Goal: Information Seeking & Learning: Understand process/instructions

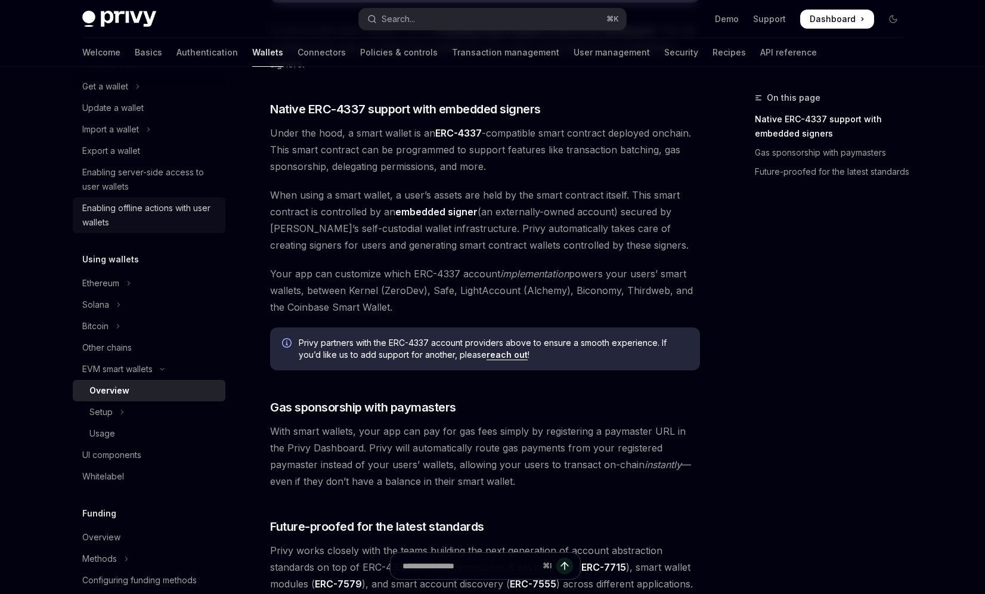
scroll to position [122, 0]
click at [135, 405] on button "Setup" at bounding box center [149, 409] width 153 height 21
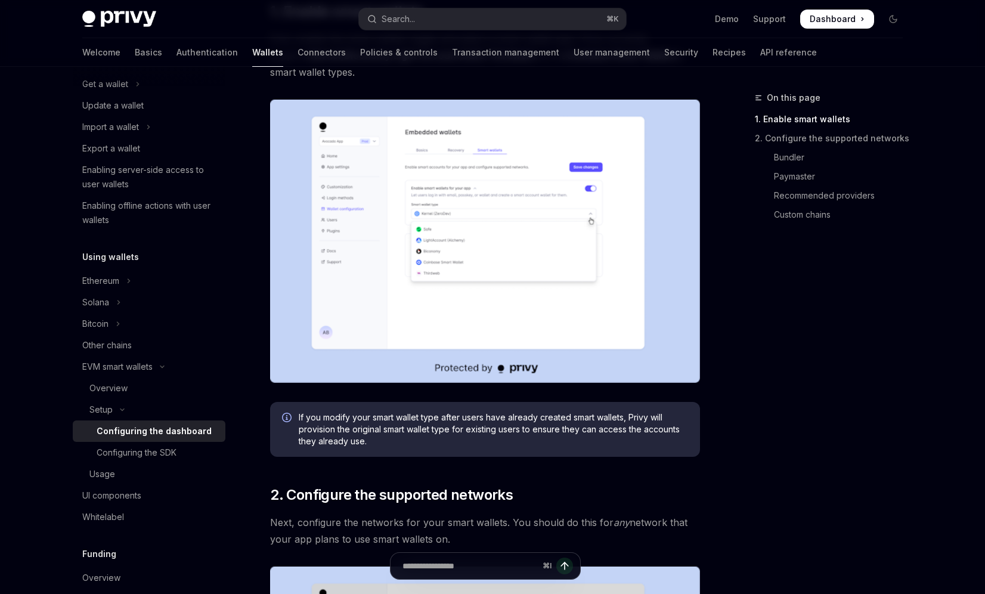
scroll to position [323, 0]
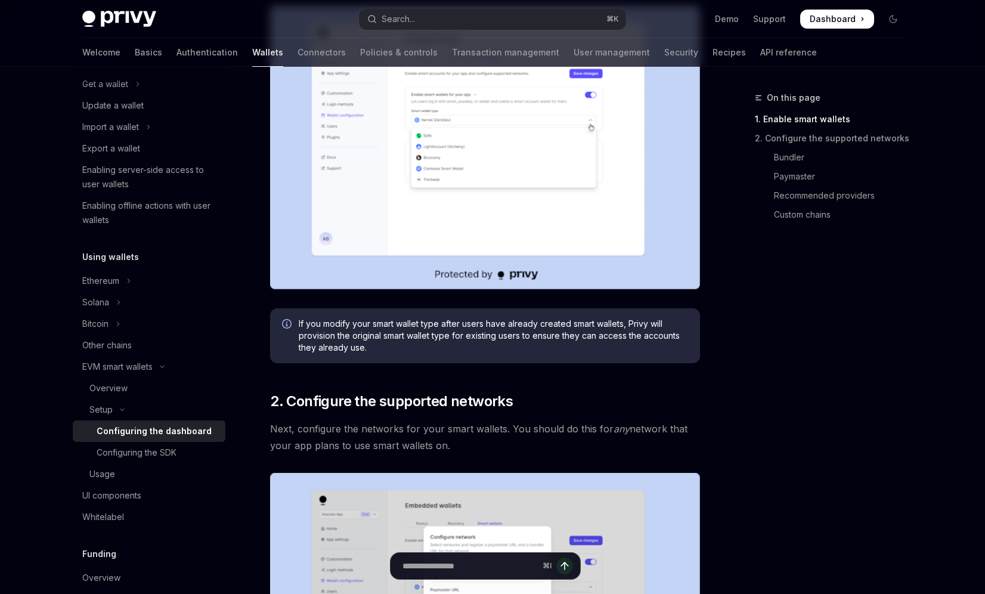
click at [788, 126] on link "1. Enable smart wallets" at bounding box center [833, 119] width 157 height 19
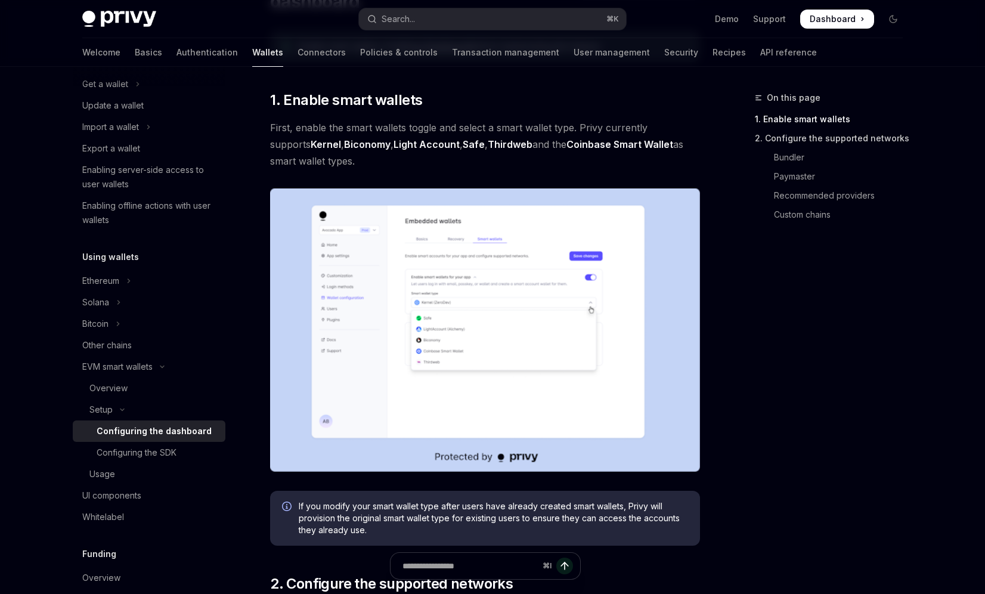
click at [788, 135] on link "2. Configure the supported networks" at bounding box center [833, 138] width 157 height 19
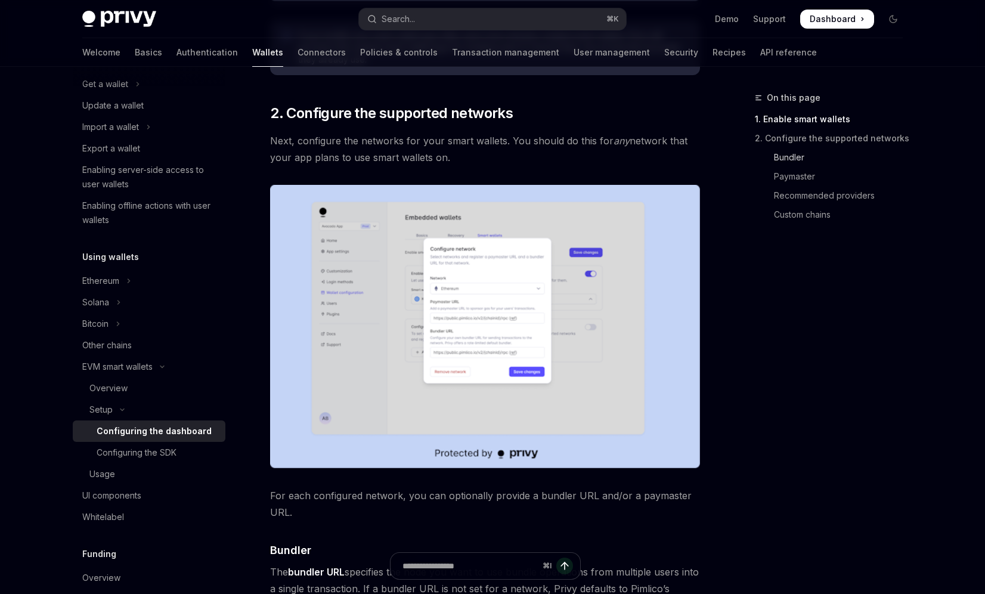
scroll to position [624, 0]
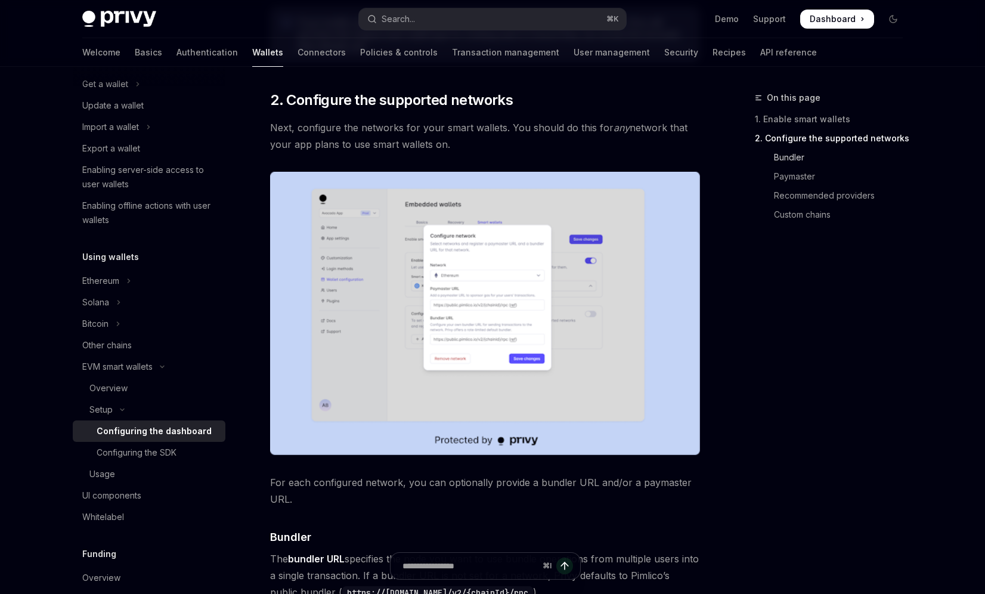
click at [788, 160] on link "Bundler" at bounding box center [833, 157] width 157 height 19
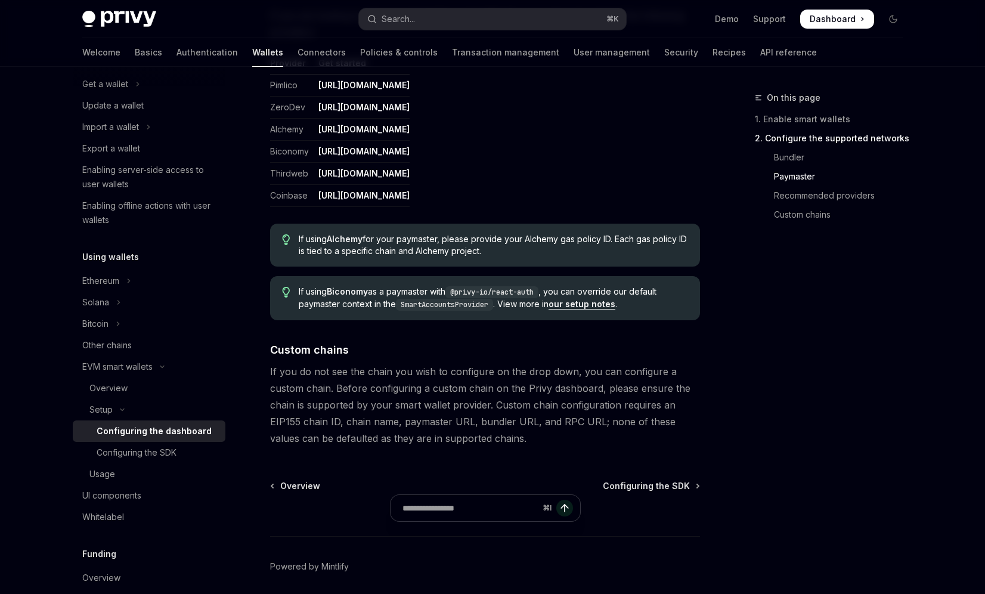
scroll to position [1513, 0]
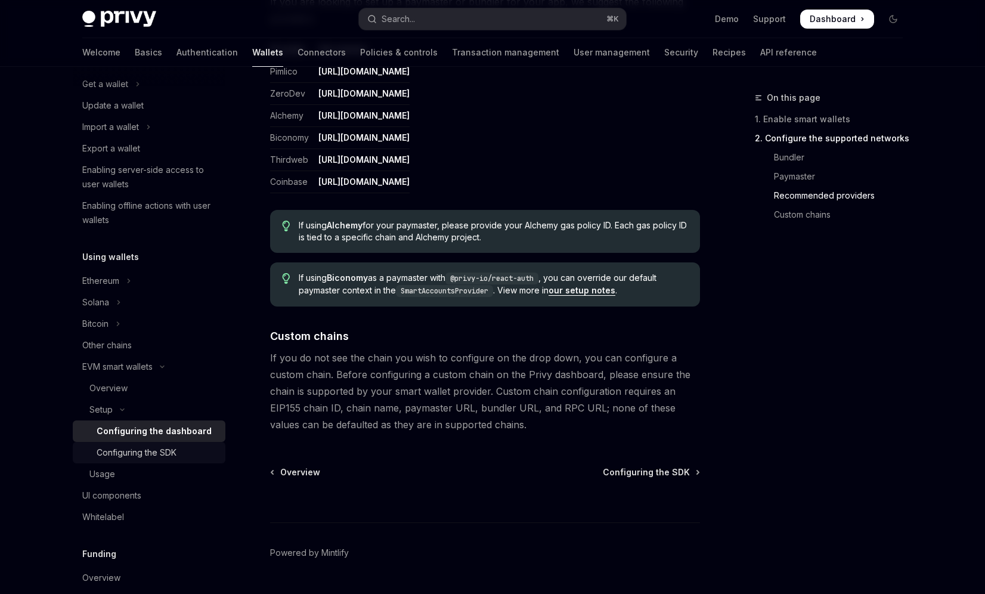
click at [169, 447] on div "Configuring the SDK" at bounding box center [137, 452] width 80 height 14
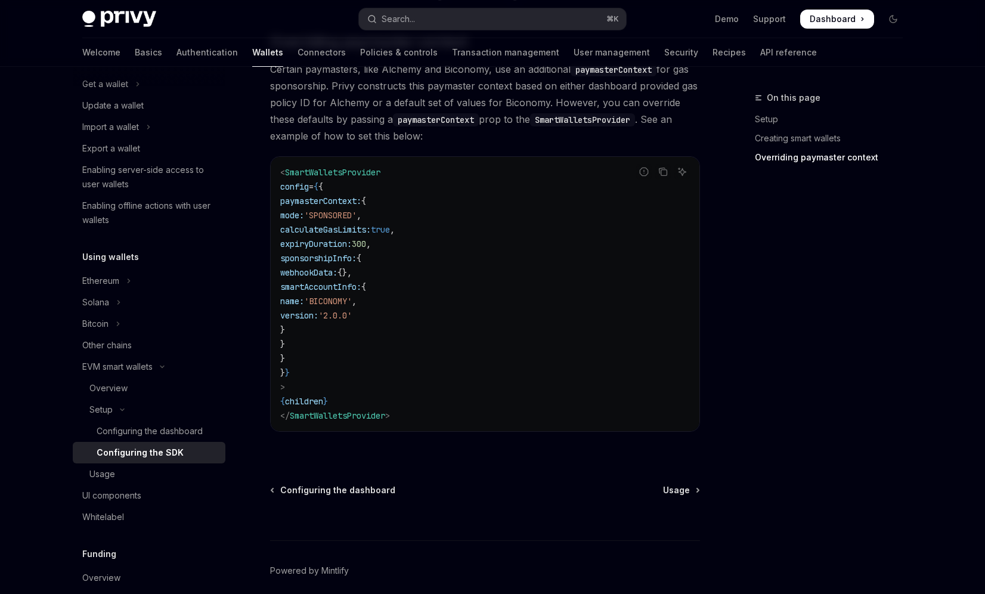
scroll to position [974, 0]
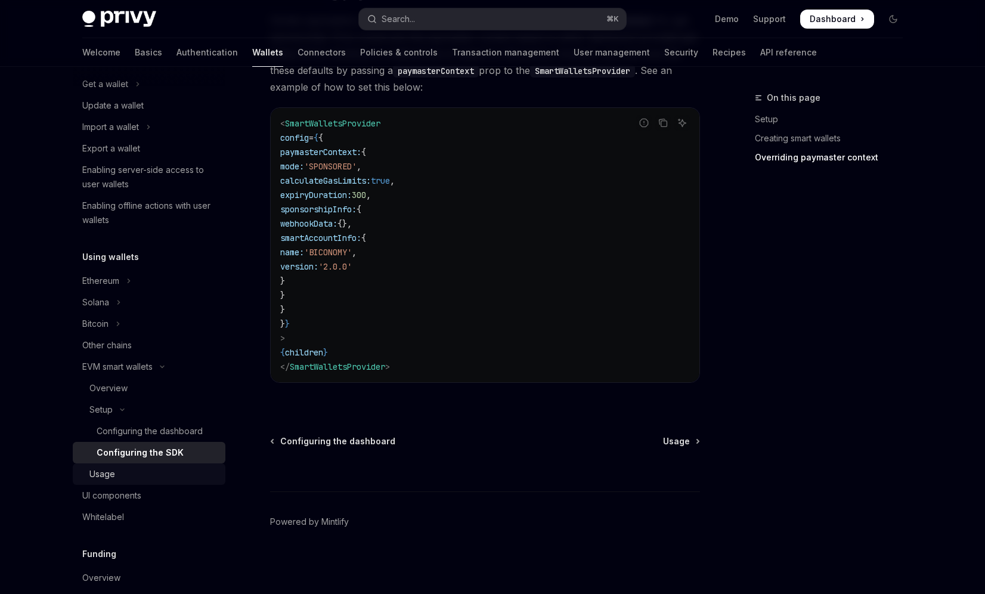
click at [91, 477] on div "Usage" at bounding box center [102, 474] width 26 height 14
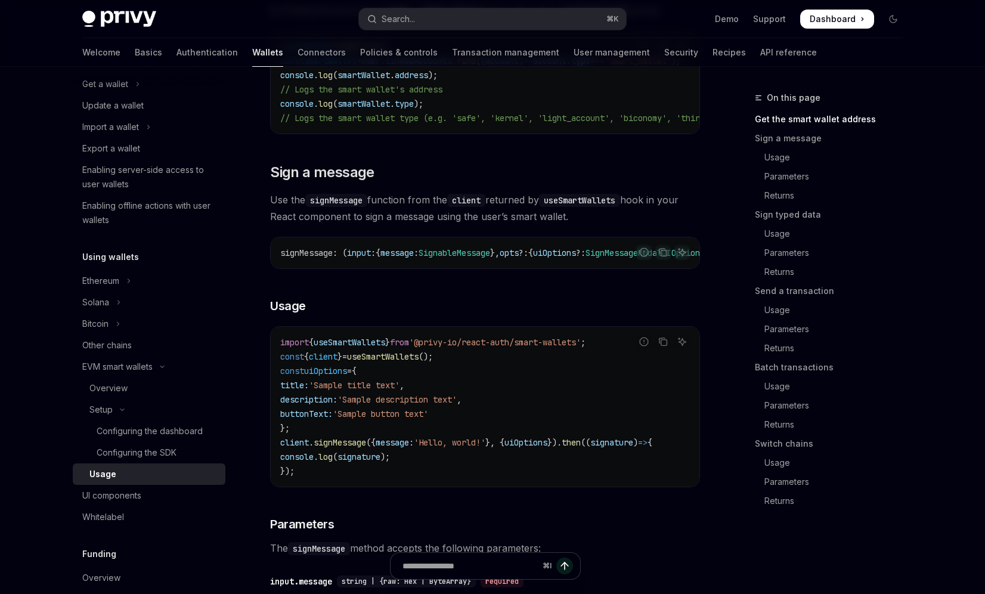
scroll to position [336, 0]
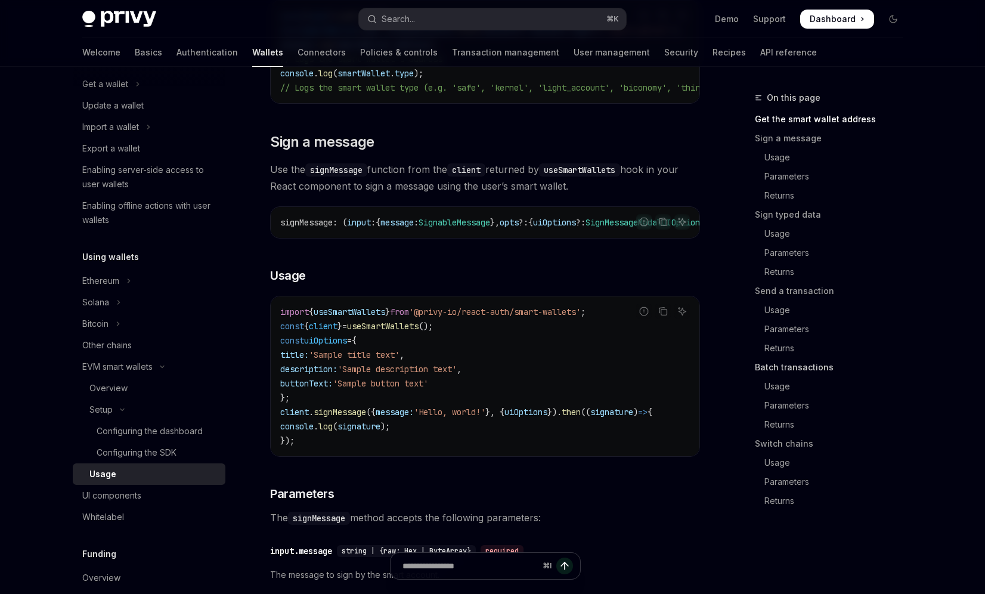
click at [766, 366] on link "Batch transactions" at bounding box center [833, 367] width 157 height 19
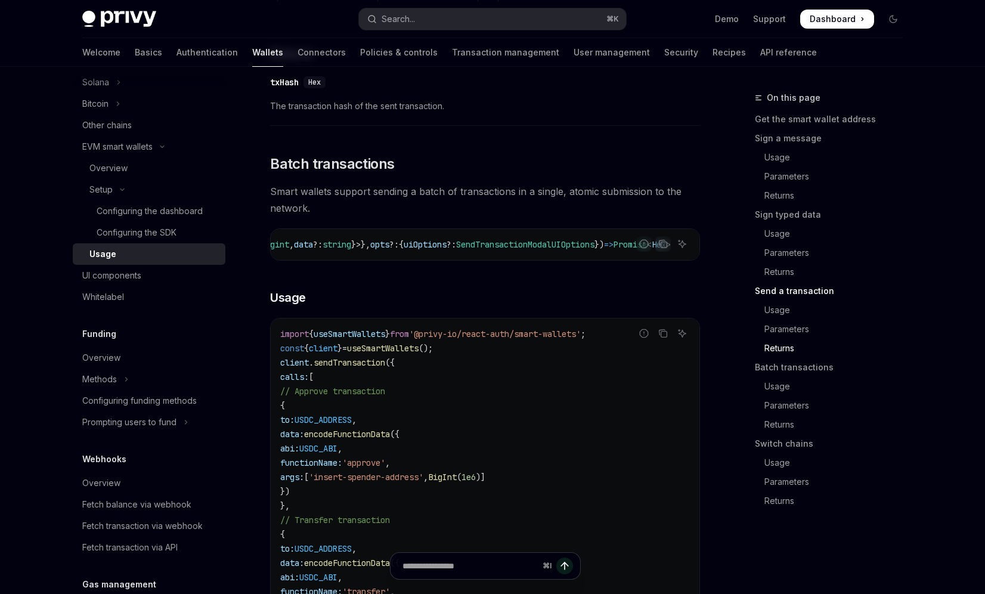
scroll to position [2337, 0]
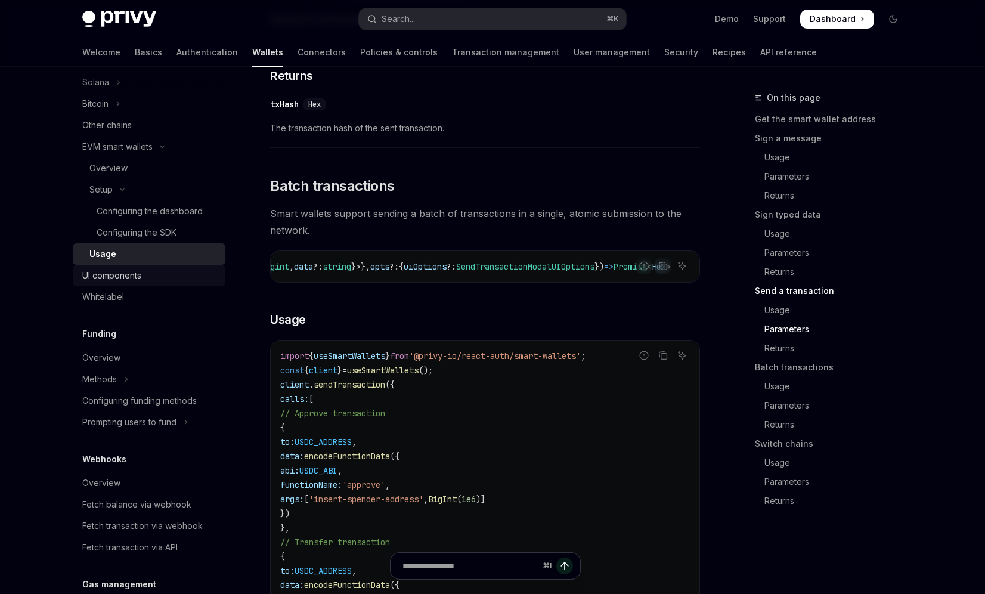
click at [124, 274] on div "UI components" at bounding box center [111, 275] width 59 height 14
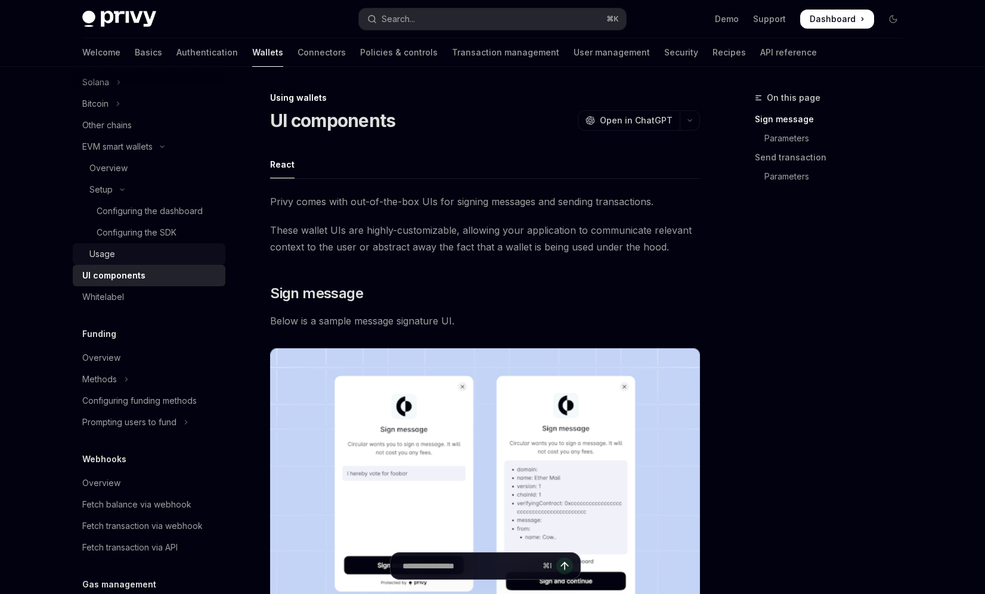
click at [143, 258] on div "Usage" at bounding box center [153, 254] width 129 height 14
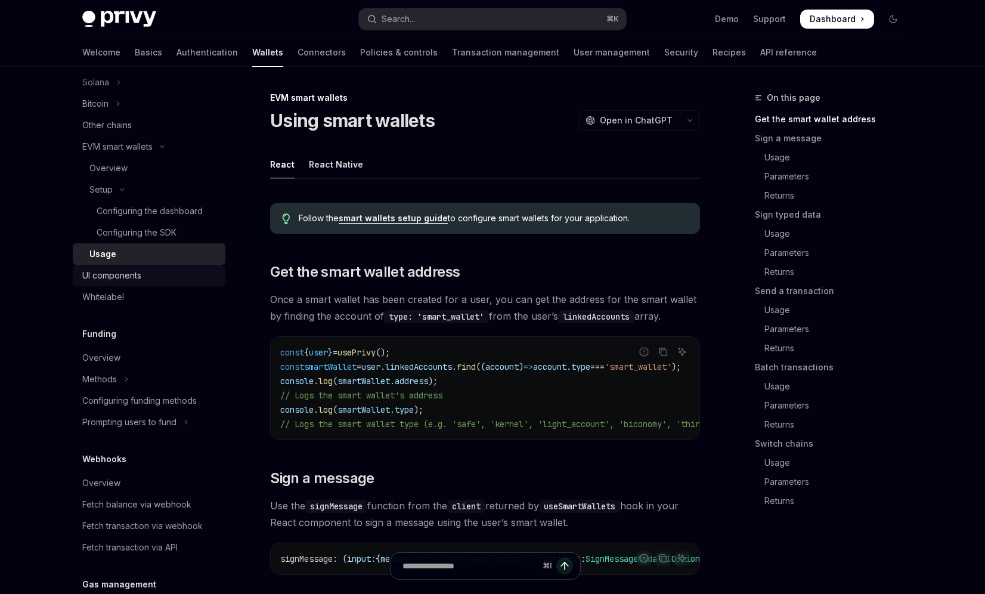
click at [143, 272] on div "UI components" at bounding box center [150, 275] width 136 height 14
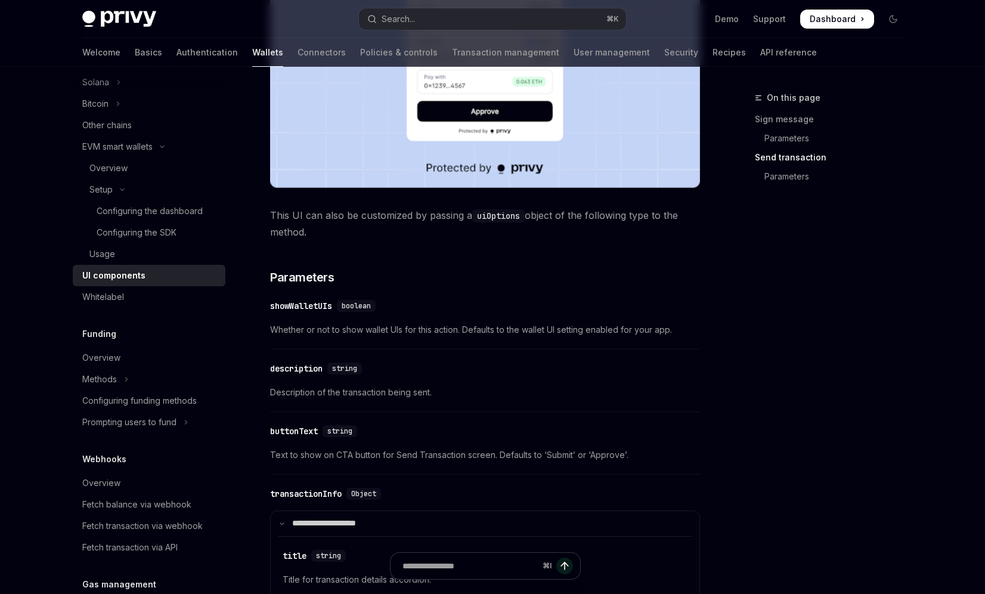
scroll to position [1240, 0]
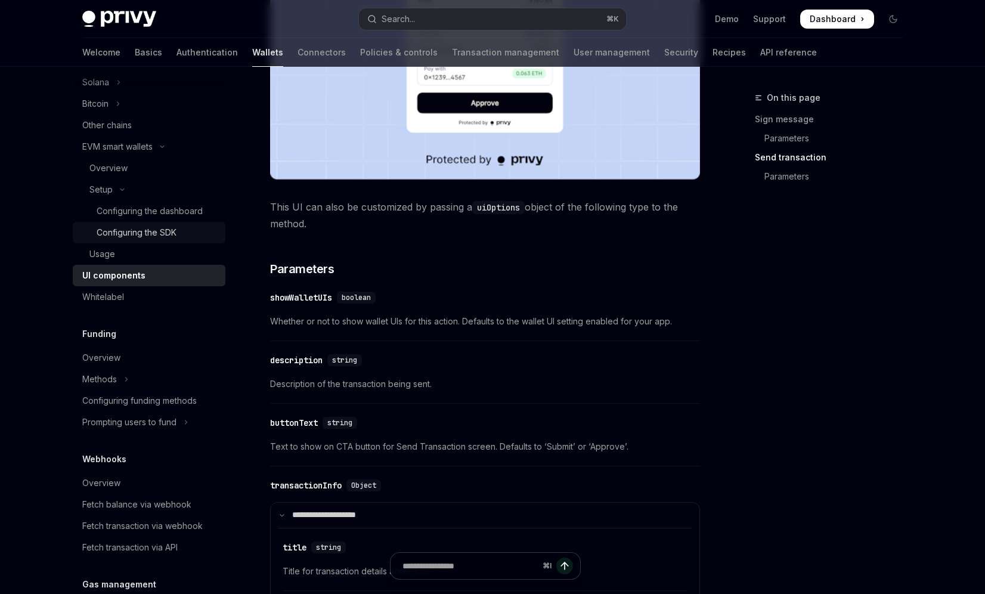
click at [122, 237] on div "Configuring the SDK" at bounding box center [137, 232] width 80 height 14
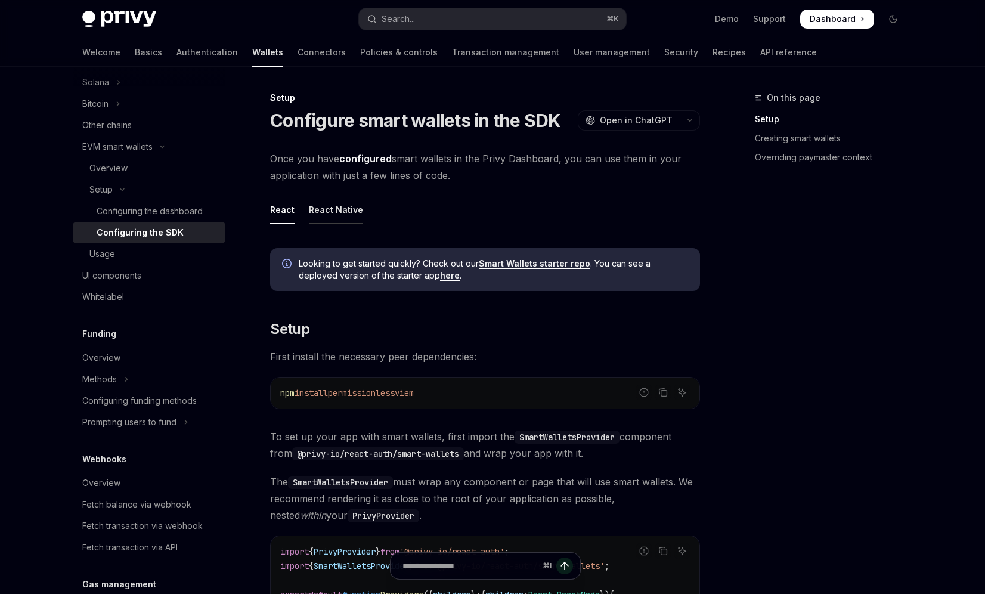
click at [332, 218] on div "React Native" at bounding box center [336, 210] width 54 height 28
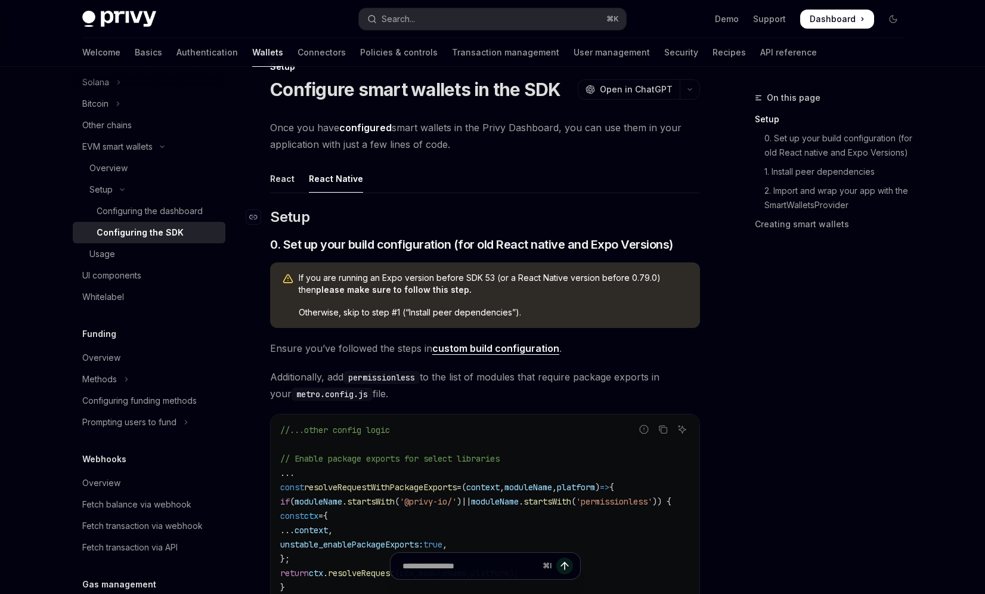
scroll to position [47, 0]
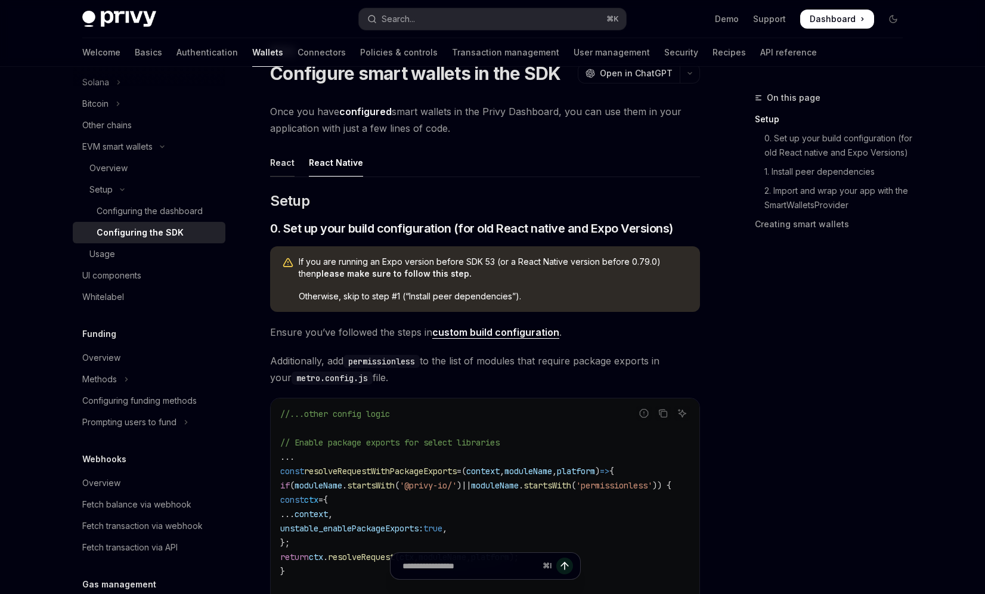
click at [282, 160] on div "React" at bounding box center [282, 162] width 24 height 28
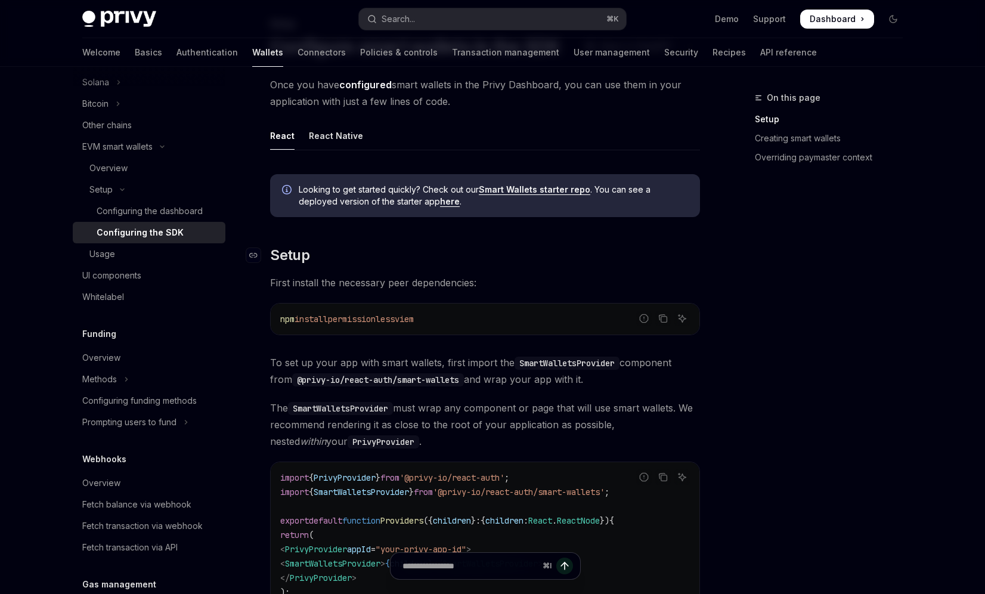
scroll to position [45, 0]
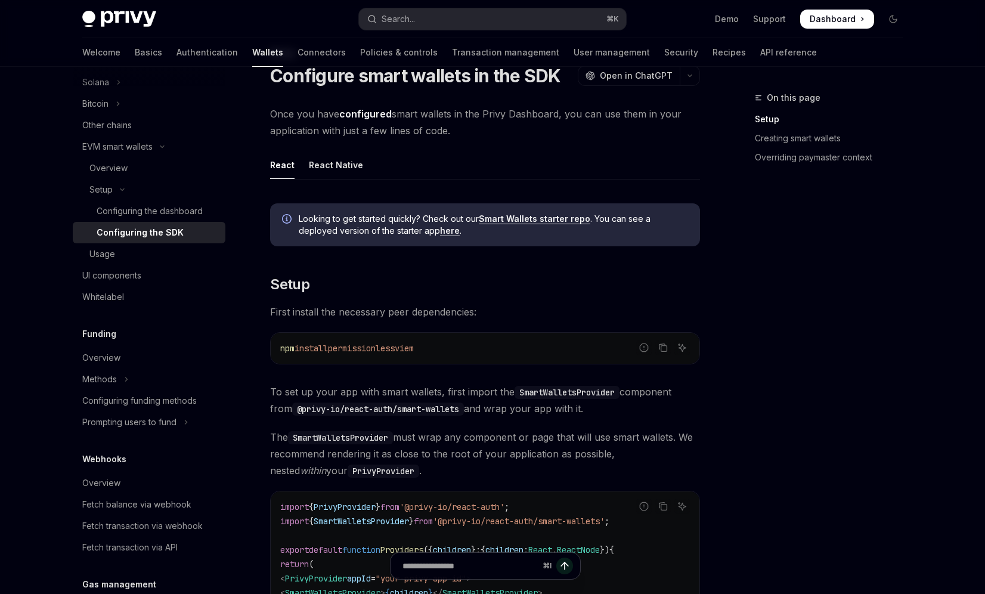
click at [500, 216] on link "Smart Wallets starter repo" at bounding box center [534, 218] width 111 height 11
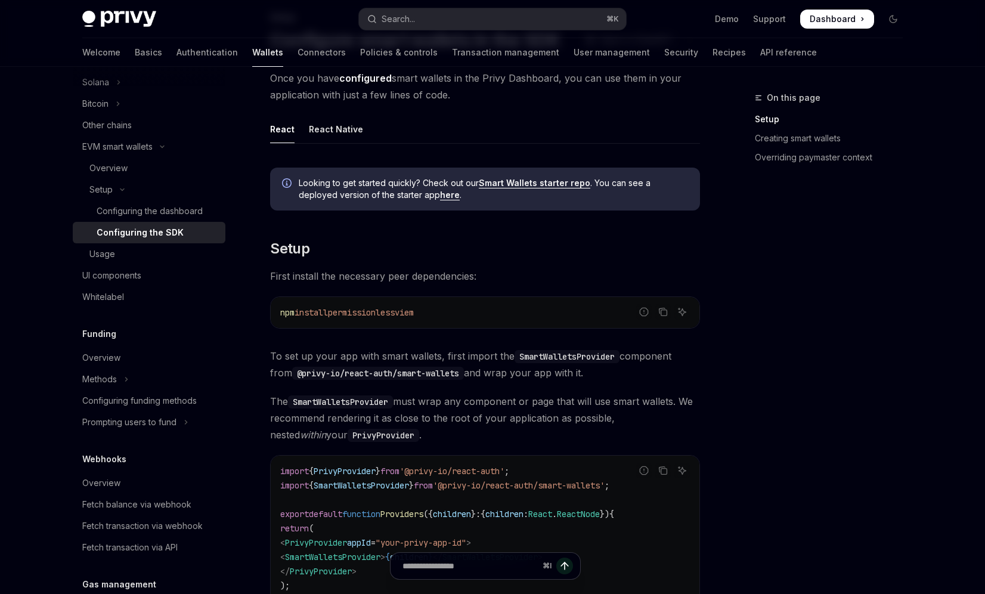
scroll to position [73, 0]
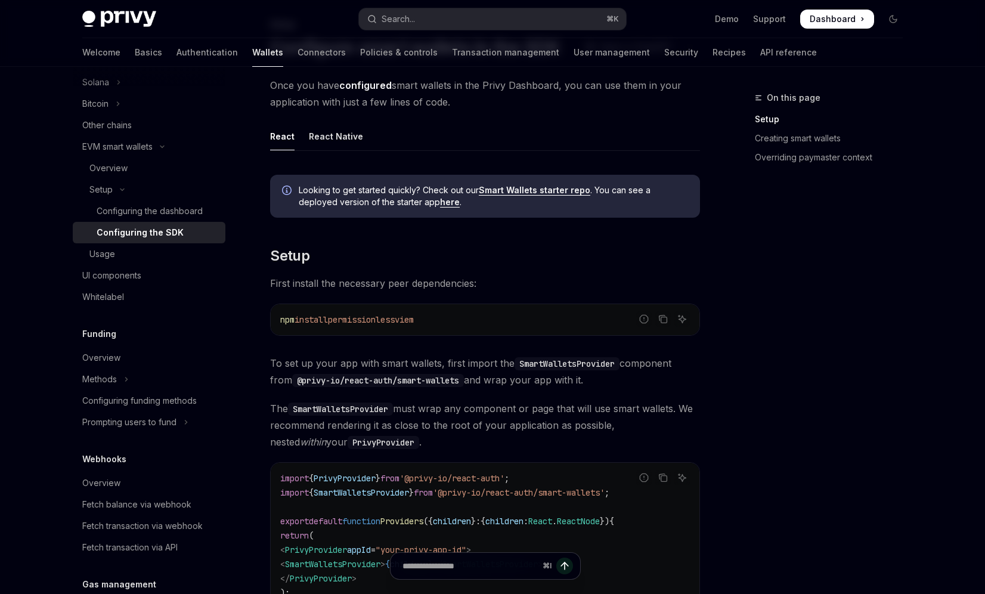
click at [382, 322] on span "permissionless" at bounding box center [361, 319] width 67 height 11
copy span "permissionless"
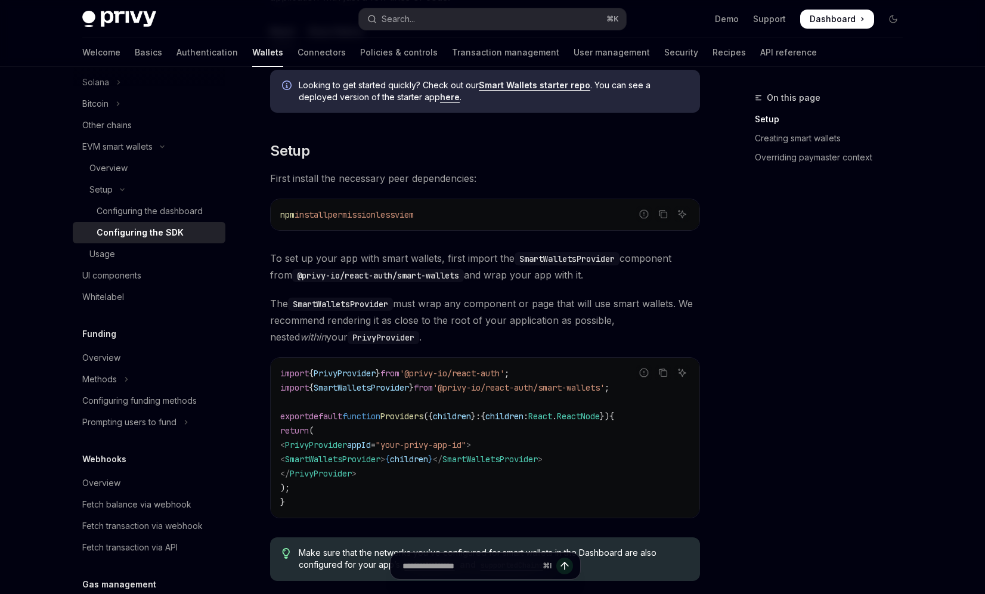
click at [462, 324] on span "The SmartWalletsProvider must wrap any component or page that will use smart wa…" at bounding box center [485, 320] width 430 height 50
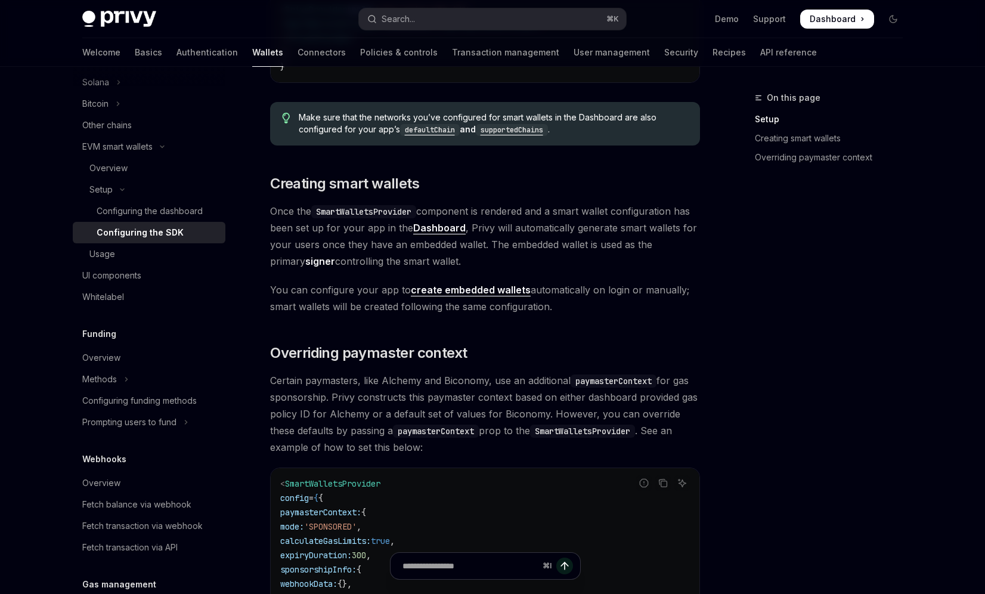
scroll to position [626, 0]
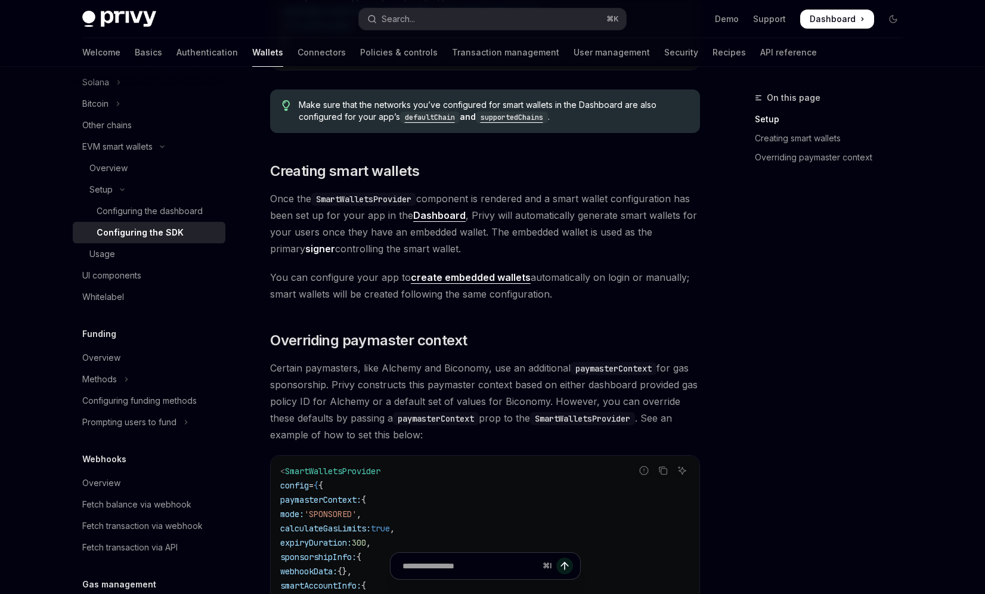
click at [466, 275] on link "create embedded wallets" at bounding box center [471, 277] width 120 height 13
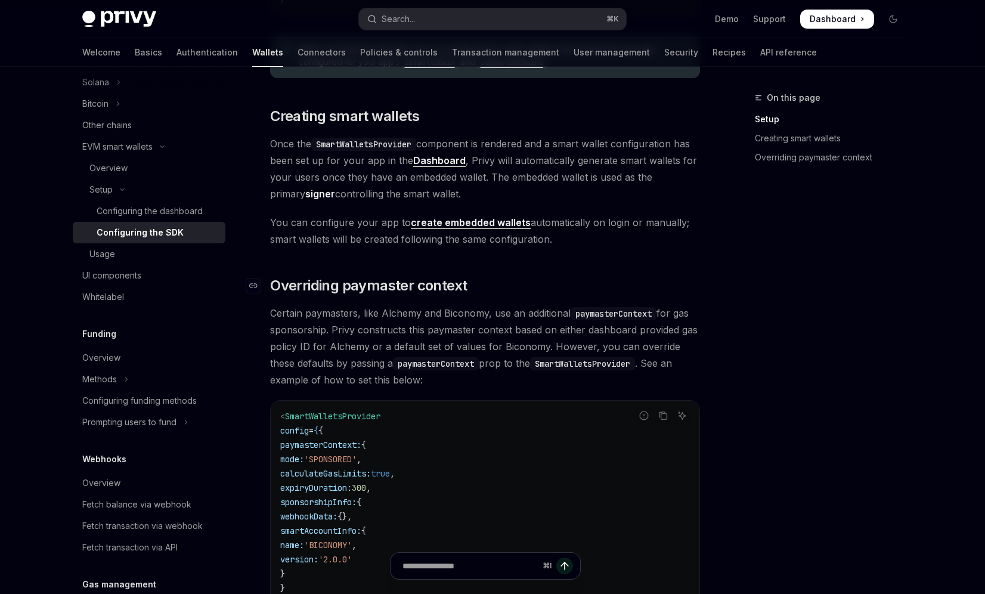
scroll to position [705, 0]
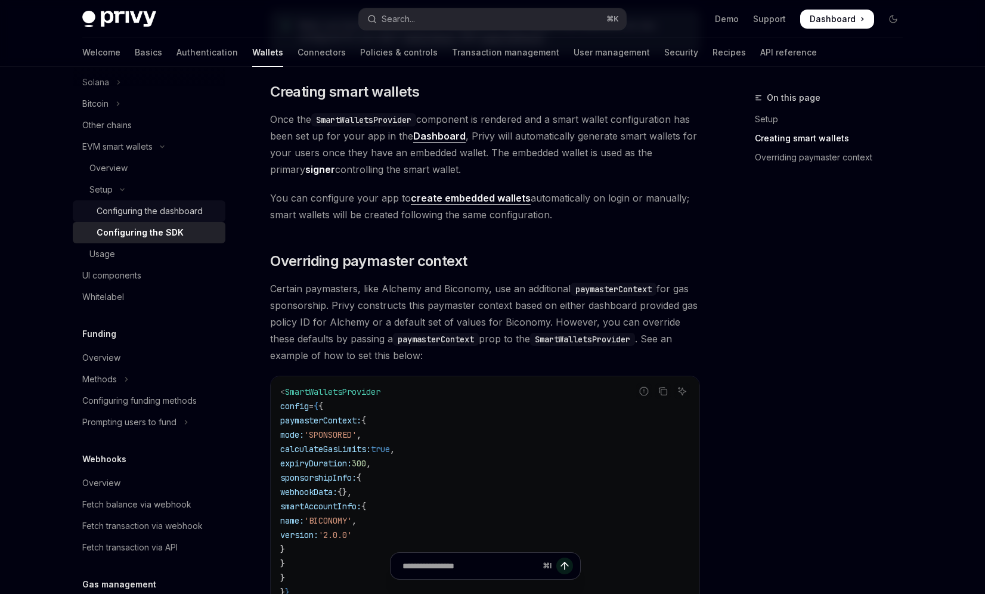
click at [156, 212] on div "Configuring the dashboard" at bounding box center [150, 211] width 106 height 14
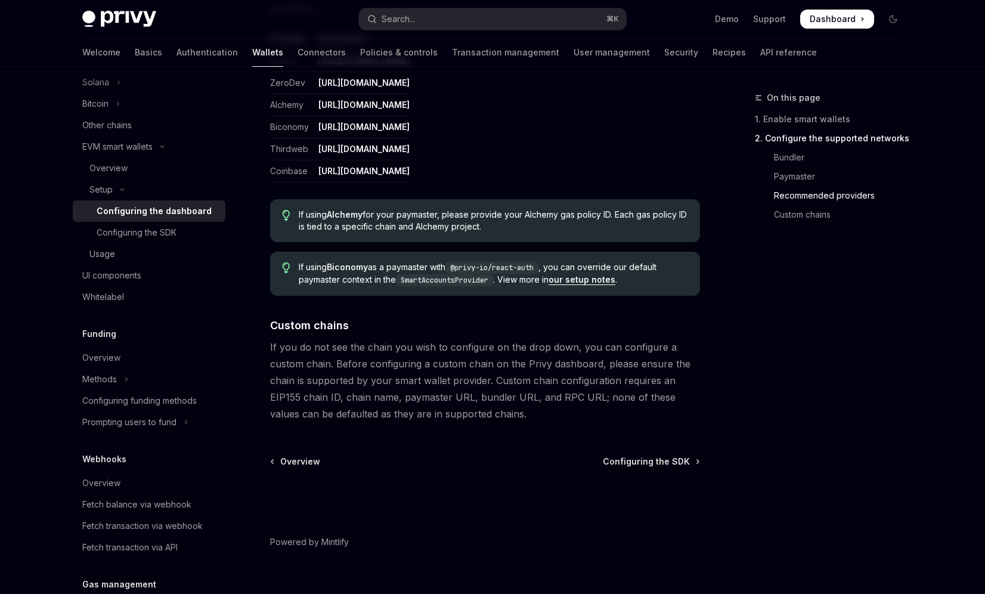
scroll to position [1544, 0]
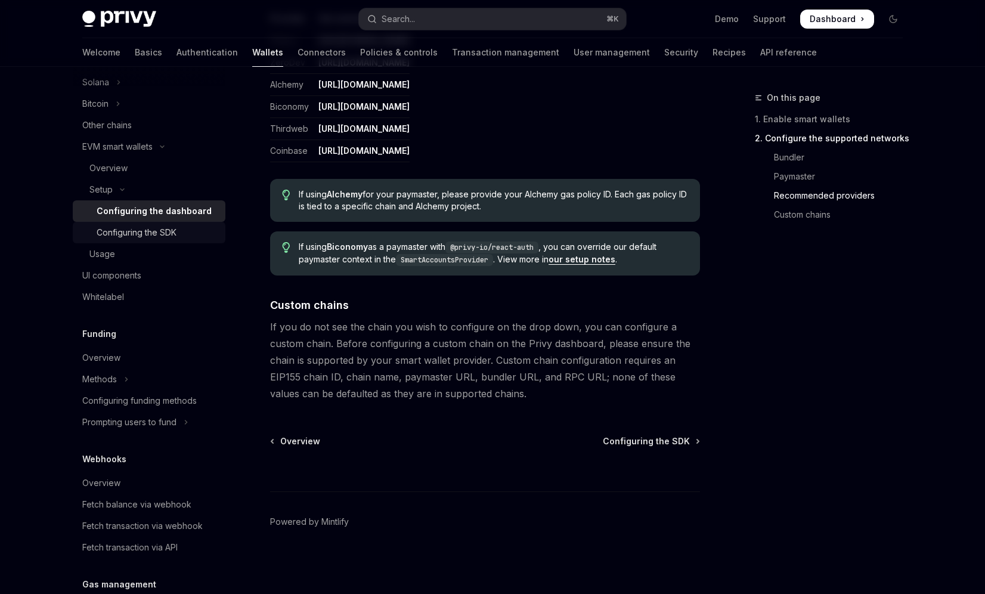
click at [168, 228] on div "Configuring the SDK" at bounding box center [137, 232] width 80 height 14
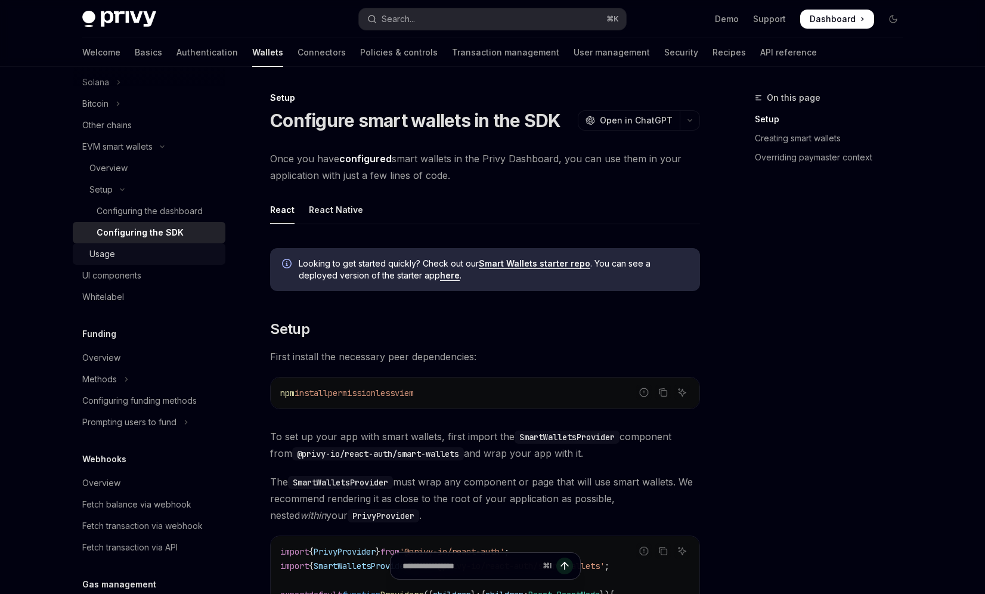
click at [168, 253] on div "Usage" at bounding box center [153, 254] width 129 height 14
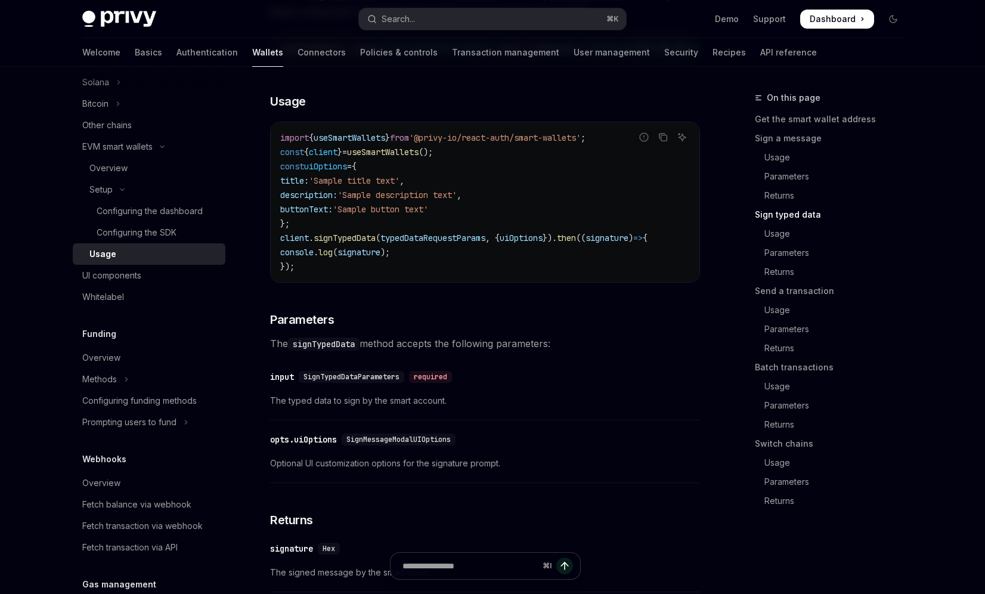
scroll to position [1195, 0]
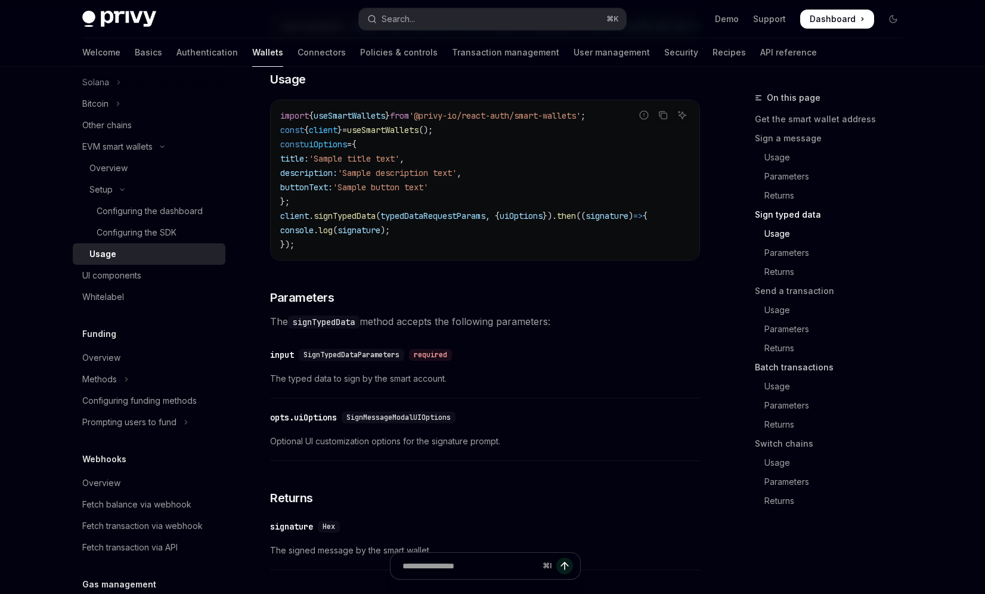
click at [778, 358] on link "Batch transactions" at bounding box center [833, 367] width 157 height 19
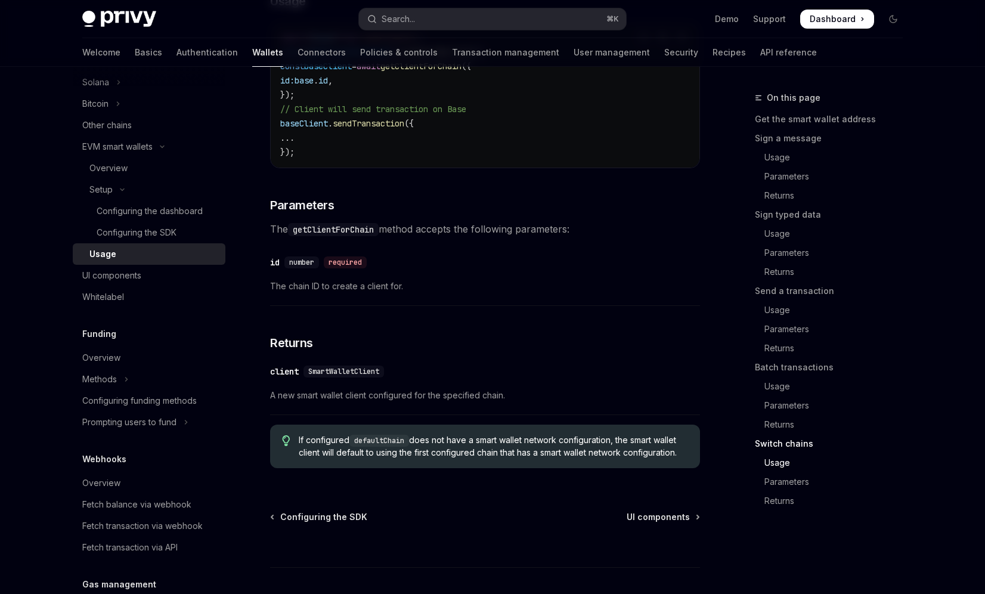
scroll to position [3576, 0]
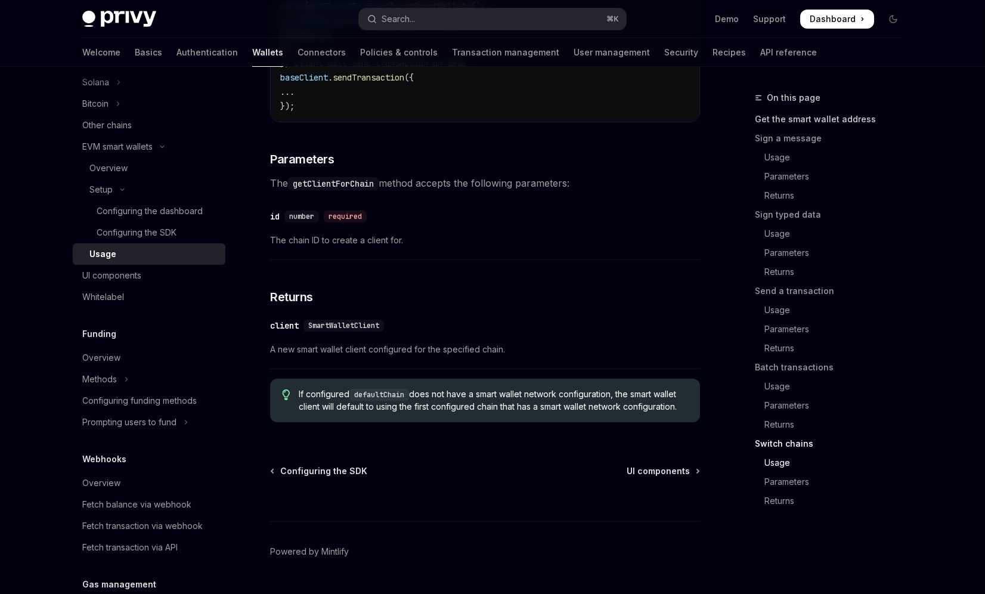
click at [775, 113] on link "Get the smart wallet address" at bounding box center [833, 119] width 157 height 19
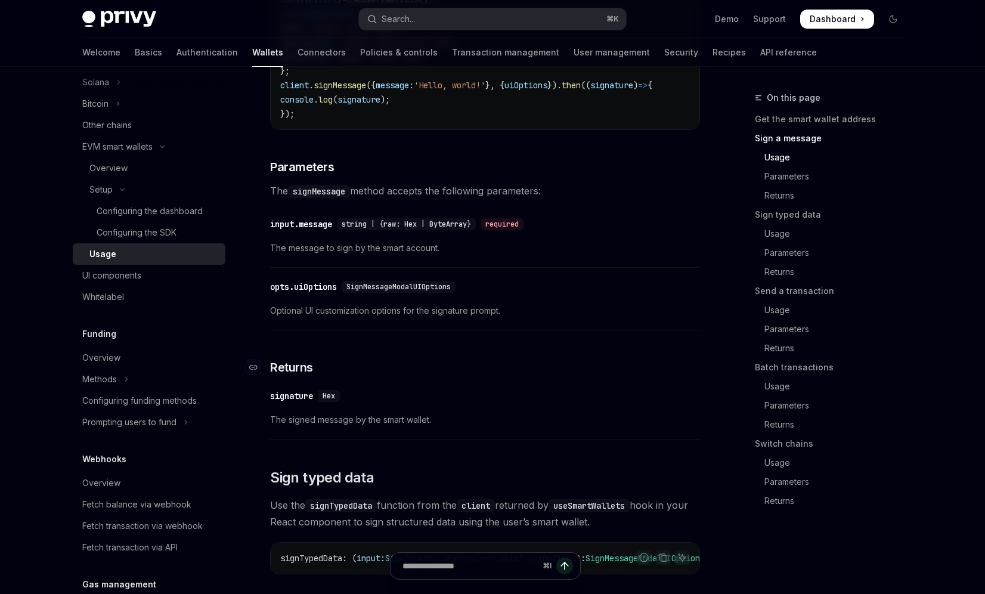
scroll to position [642, 0]
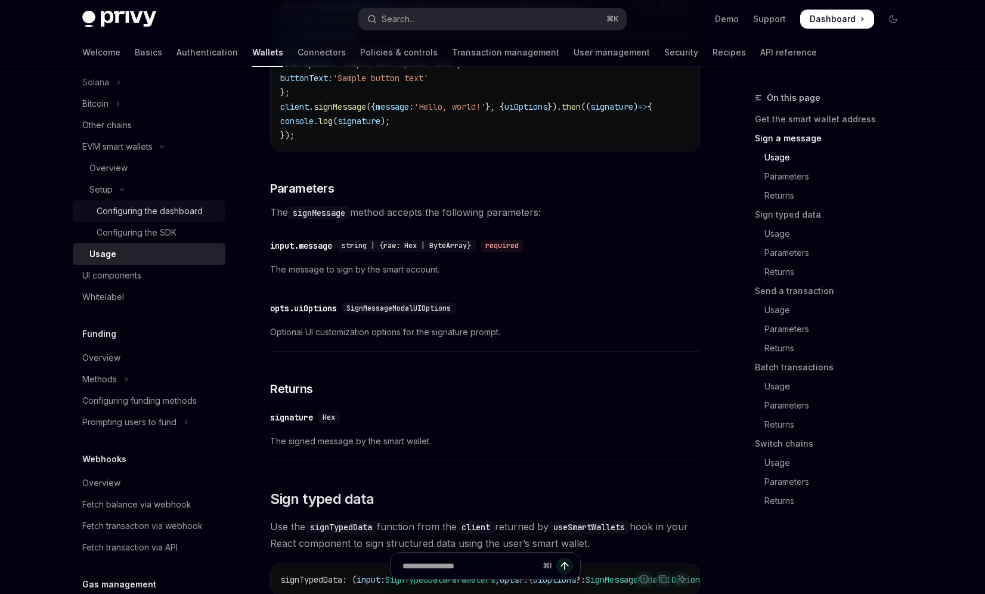
click at [153, 208] on div "Configuring the dashboard" at bounding box center [150, 211] width 106 height 14
type textarea "*"
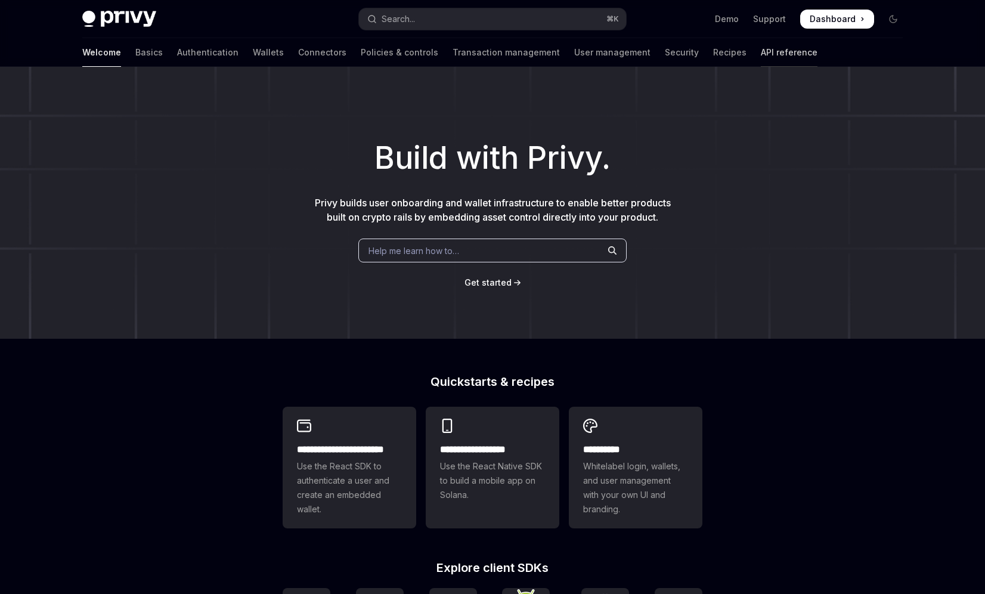
click at [761, 58] on link "API reference" at bounding box center [789, 52] width 57 height 29
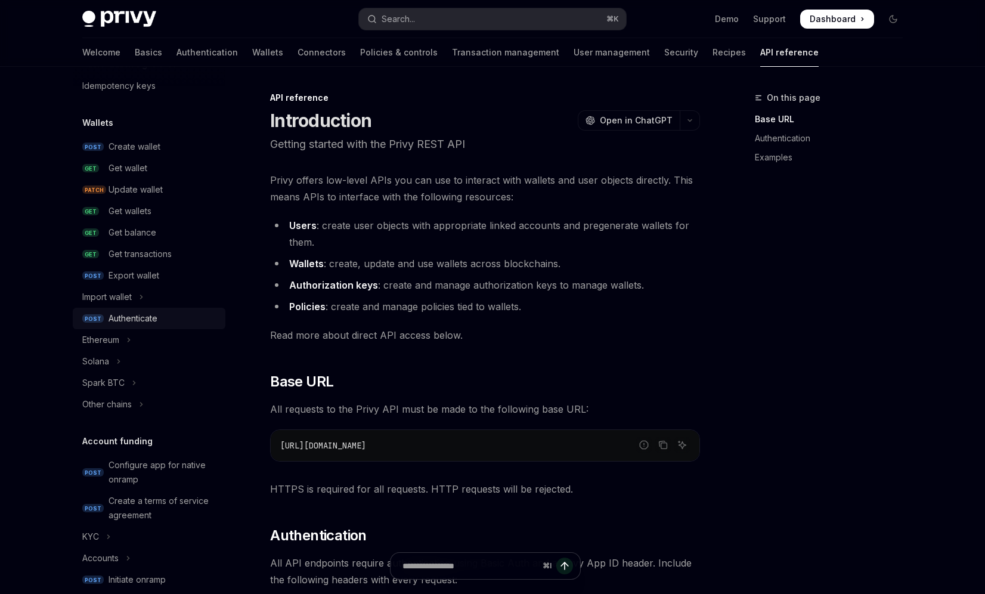
scroll to position [76, 0]
click at [133, 345] on button "Ethereum" at bounding box center [149, 337] width 153 height 21
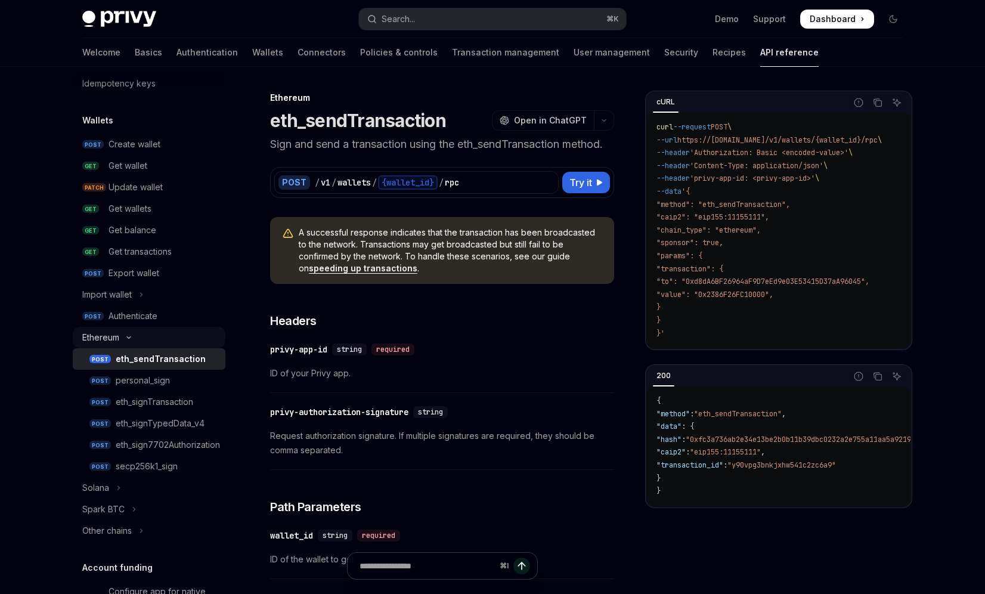
click at [127, 340] on button "Ethereum" at bounding box center [149, 337] width 153 height 21
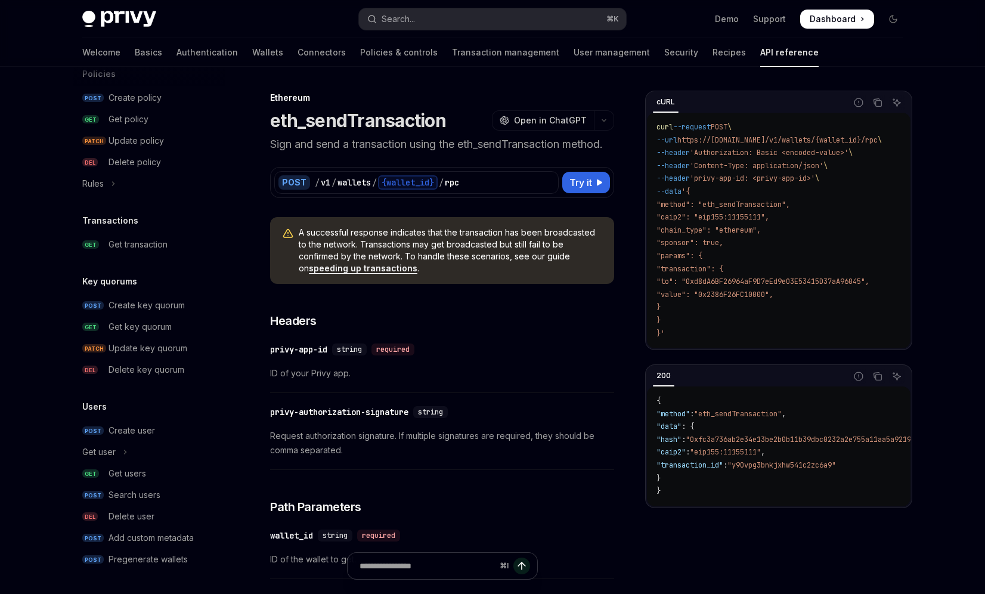
scroll to position [11, 0]
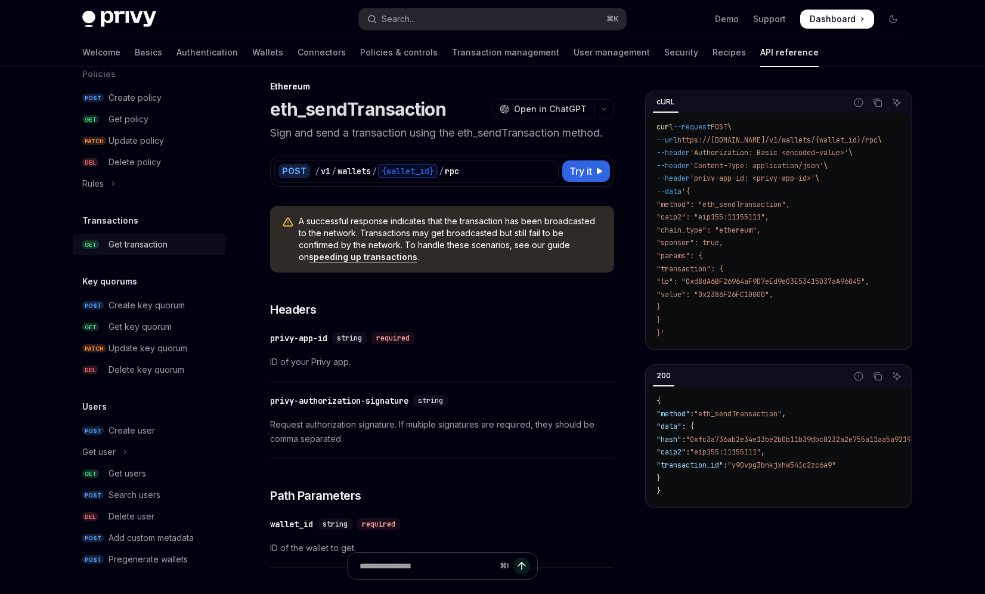
click at [157, 243] on div "Get transaction" at bounding box center [138, 244] width 59 height 14
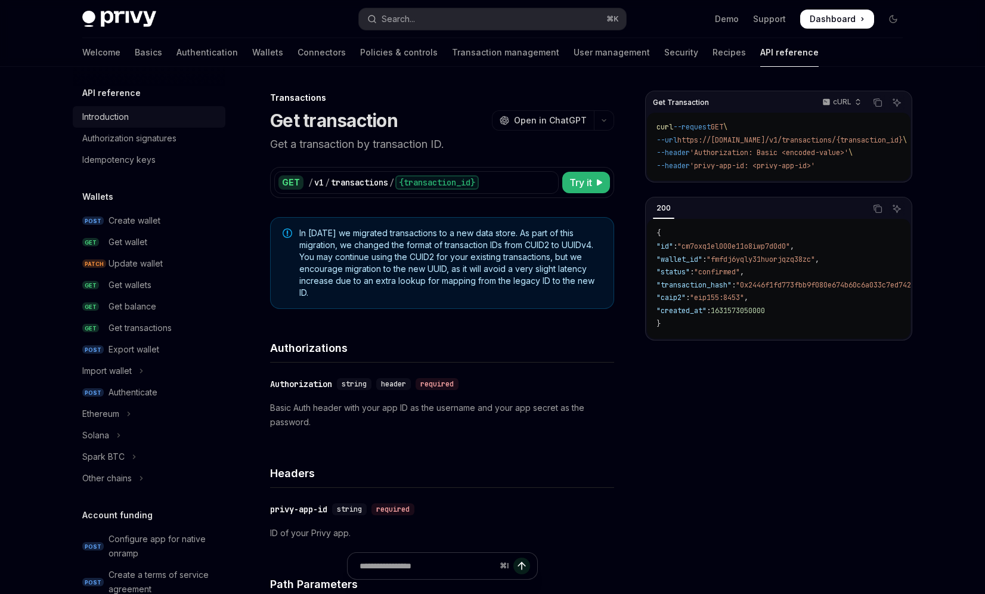
click at [117, 111] on div "Introduction" at bounding box center [105, 117] width 47 height 14
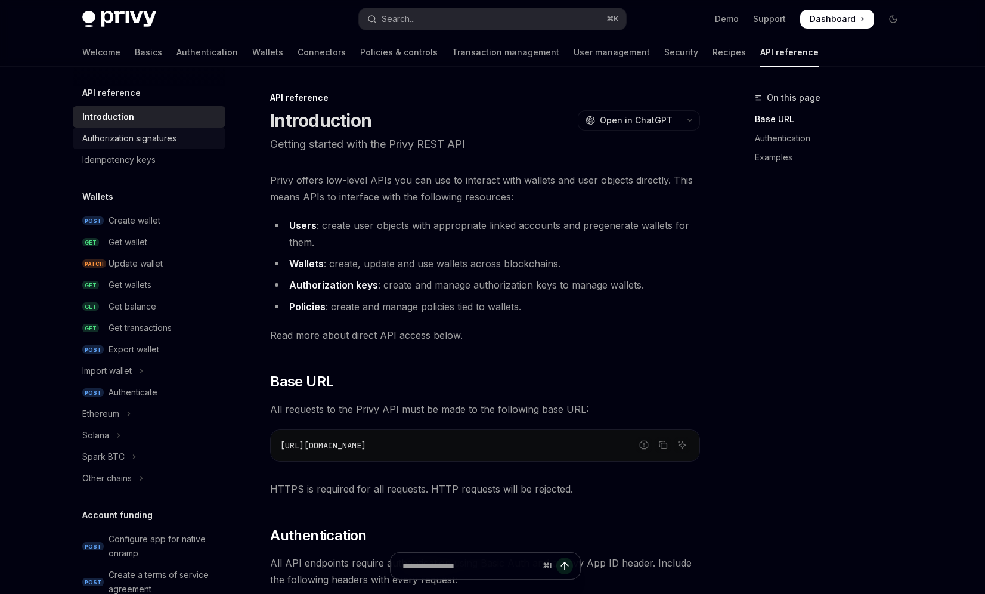
click at [124, 138] on div "Authorization signatures" at bounding box center [129, 138] width 94 height 14
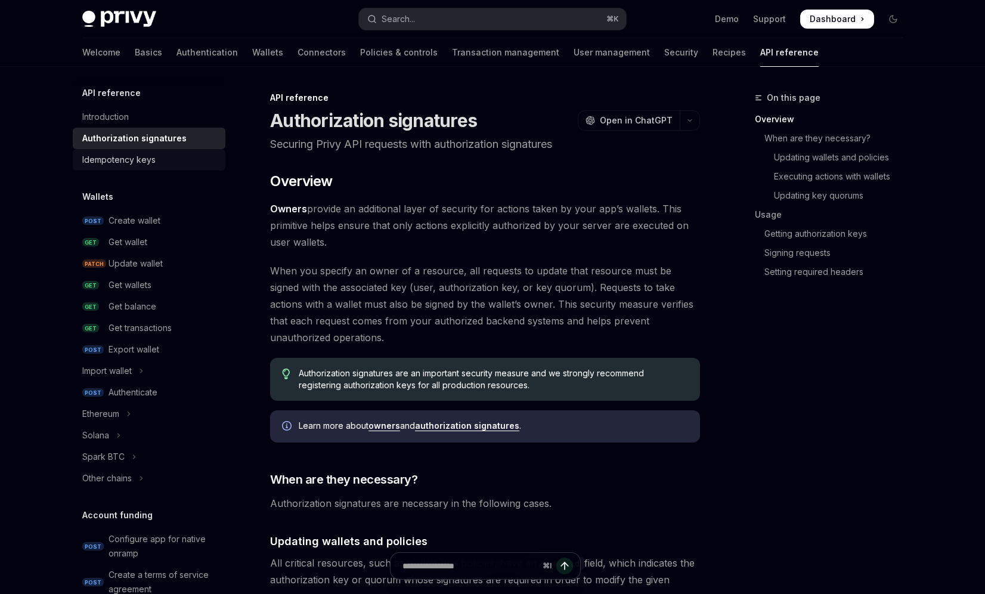
click at [124, 151] on link "Idempotency keys" at bounding box center [149, 159] width 153 height 21
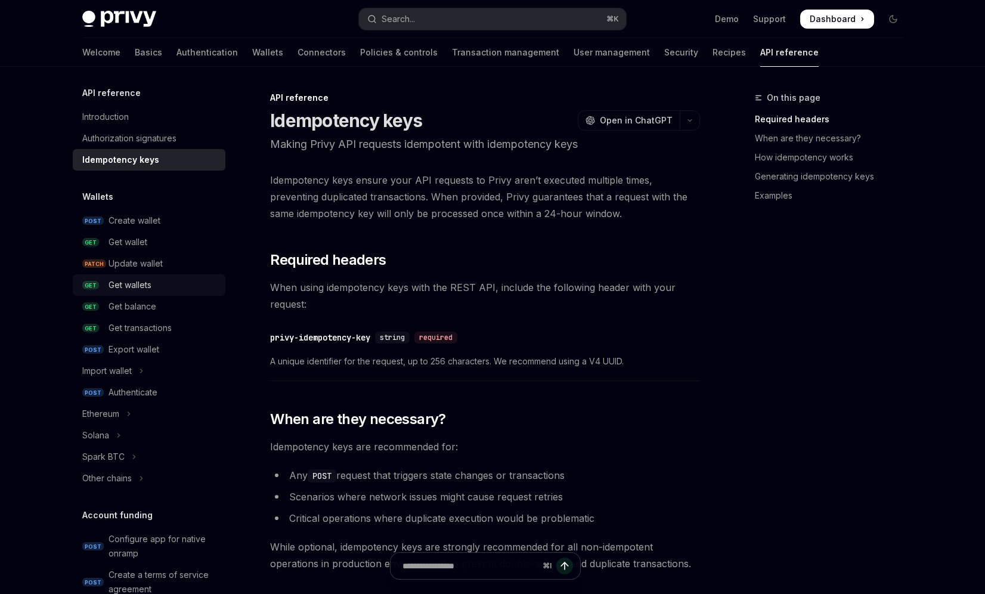
click at [129, 278] on div "Get wallets" at bounding box center [130, 285] width 43 height 14
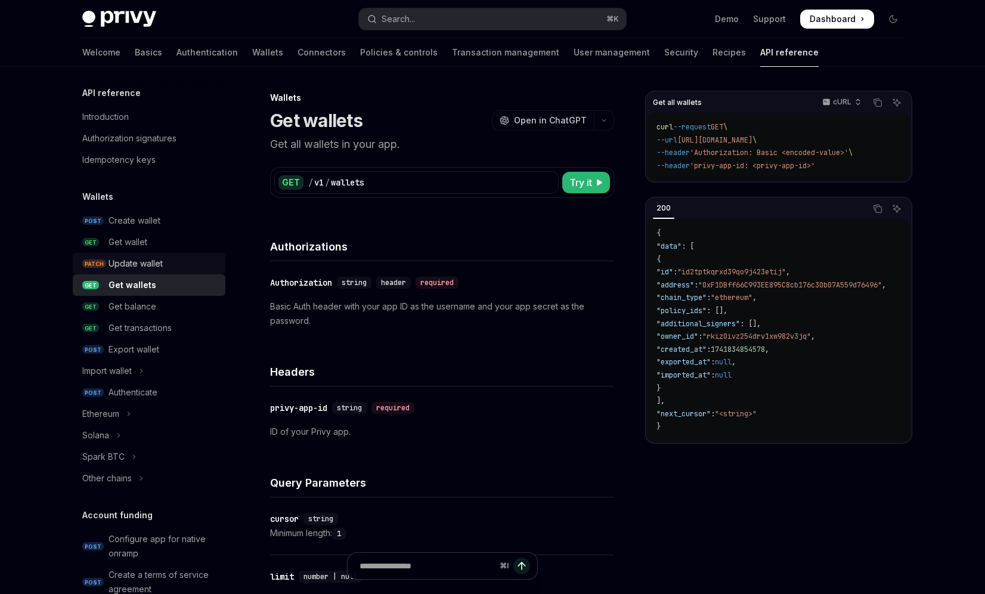
click at [129, 265] on div "Update wallet" at bounding box center [136, 263] width 54 height 14
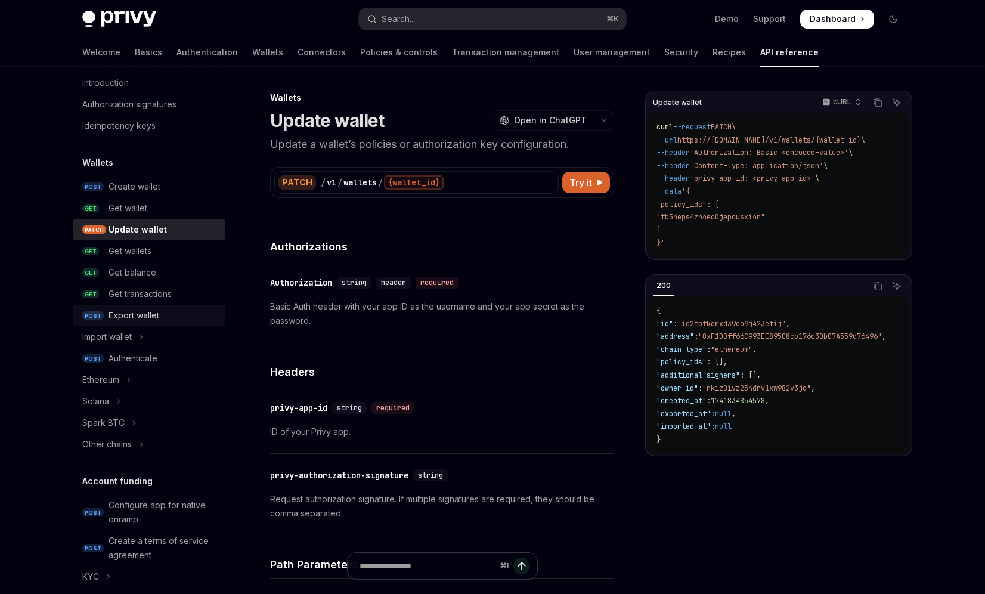
scroll to position [52, 0]
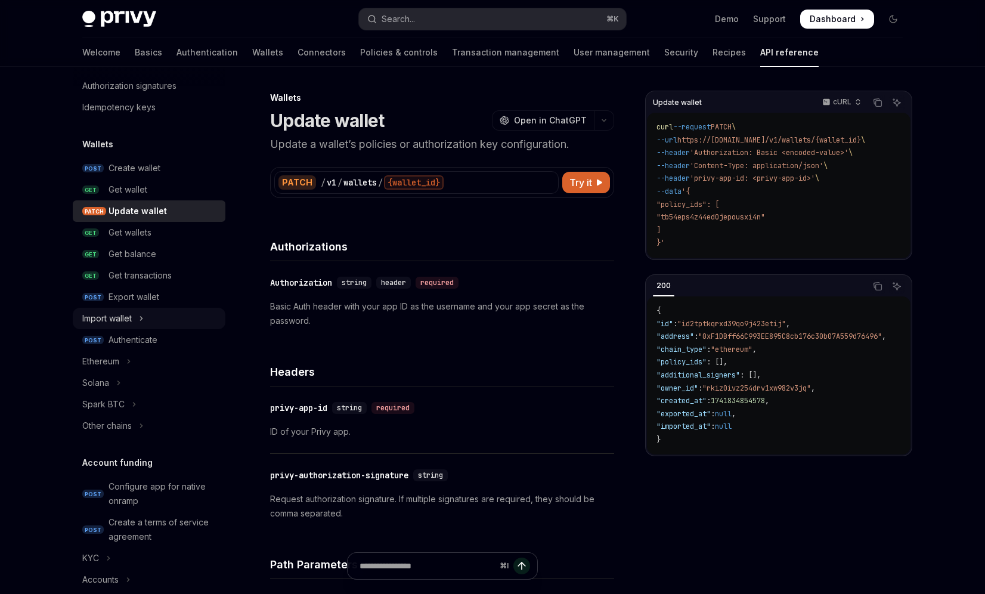
click at [132, 315] on div "Import wallet" at bounding box center [106, 318] width 49 height 14
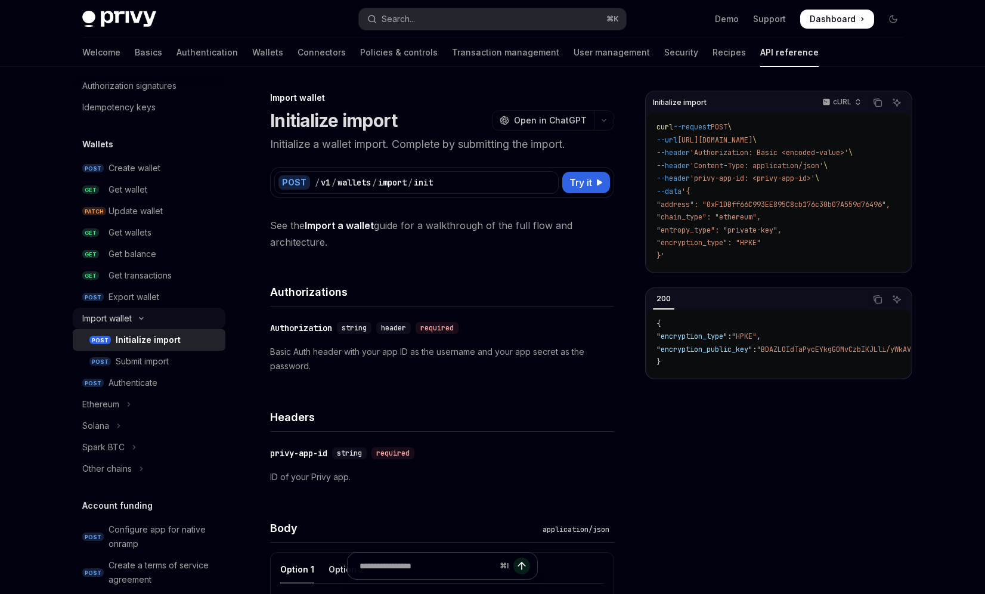
click at [132, 315] on div "Import wallet" at bounding box center [106, 318] width 49 height 14
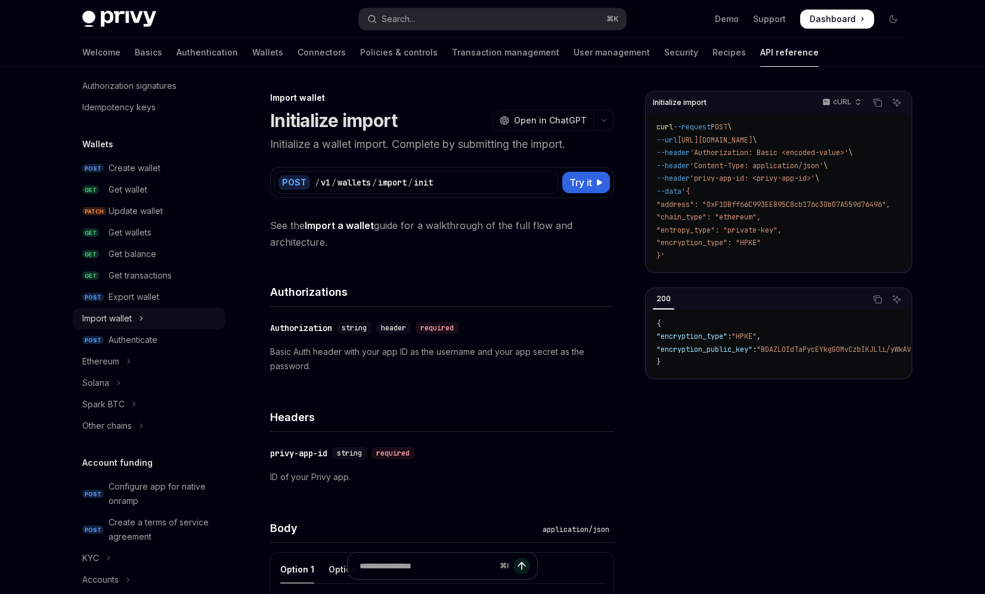
click at [131, 318] on div "Import wallet" at bounding box center [106, 318] width 49 height 14
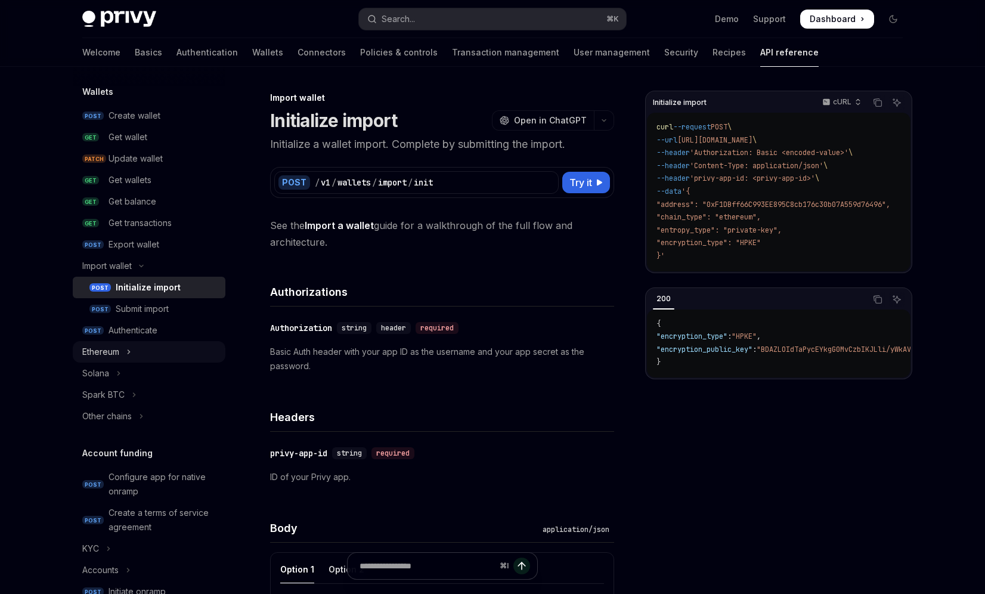
scroll to position [113, 0]
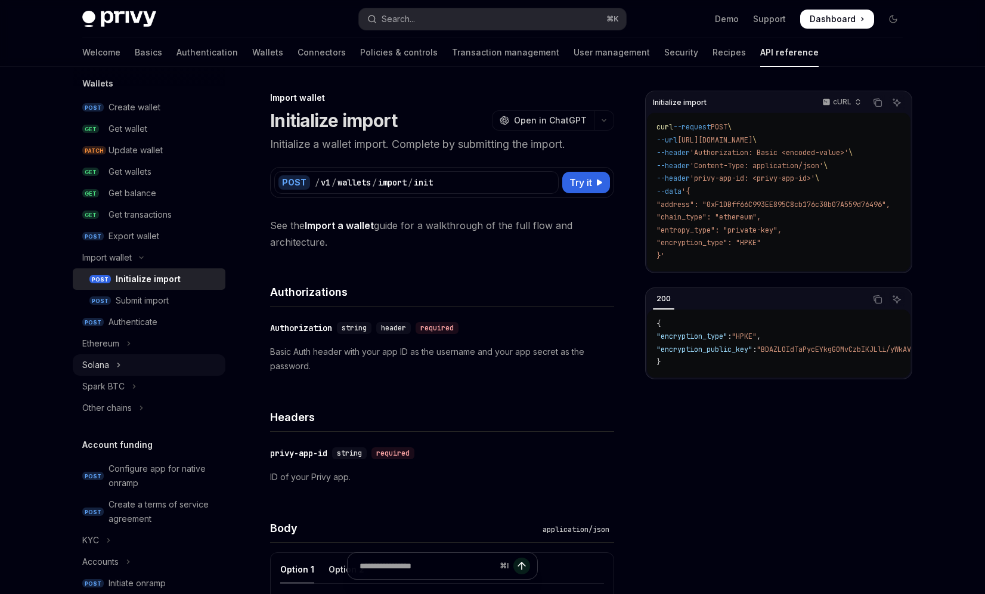
click at [124, 367] on button "Solana" at bounding box center [149, 364] width 153 height 21
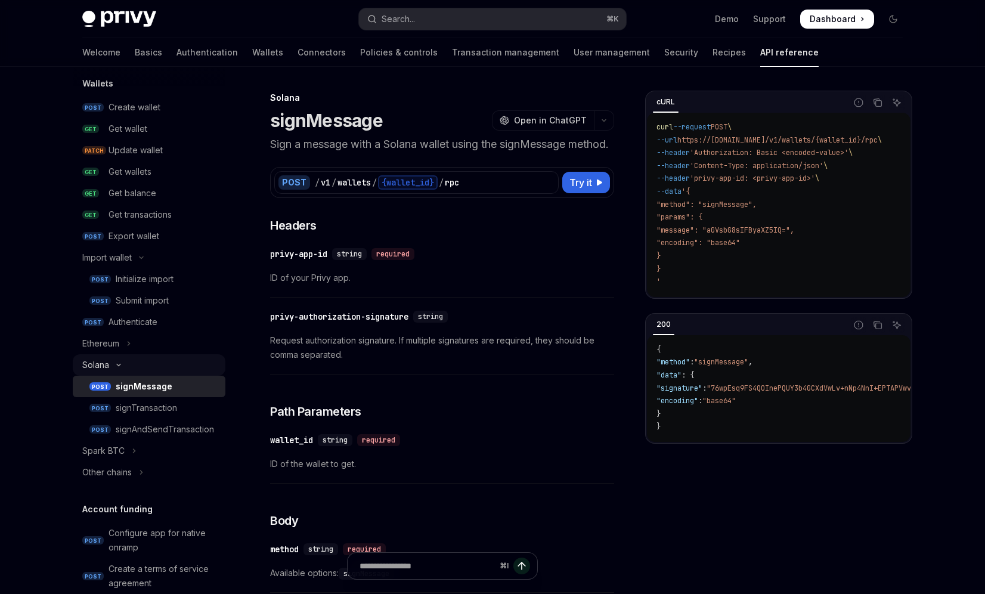
click at [125, 360] on button "Solana" at bounding box center [149, 364] width 153 height 21
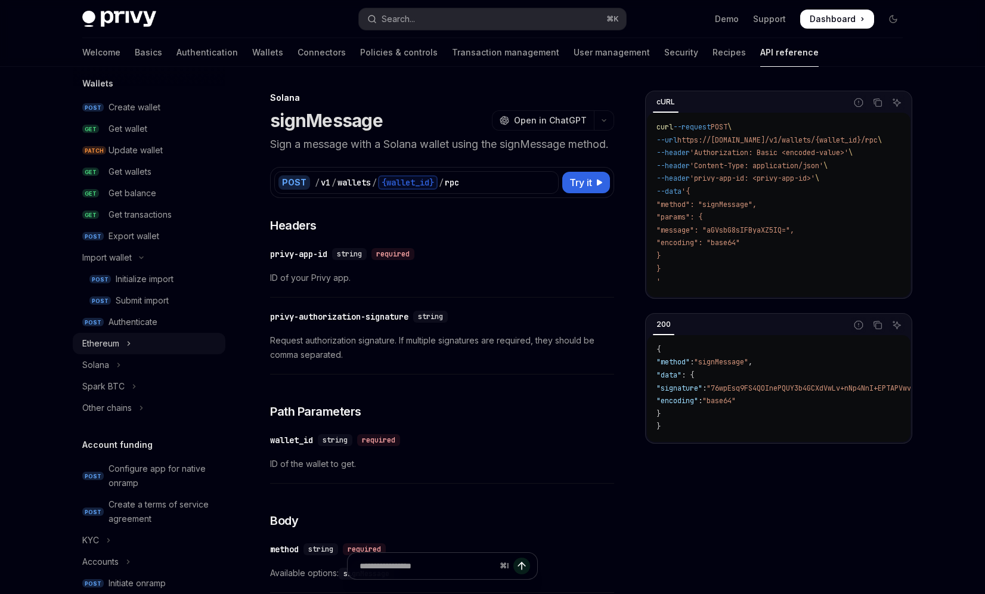
click at [126, 339] on button "Ethereum" at bounding box center [149, 343] width 153 height 21
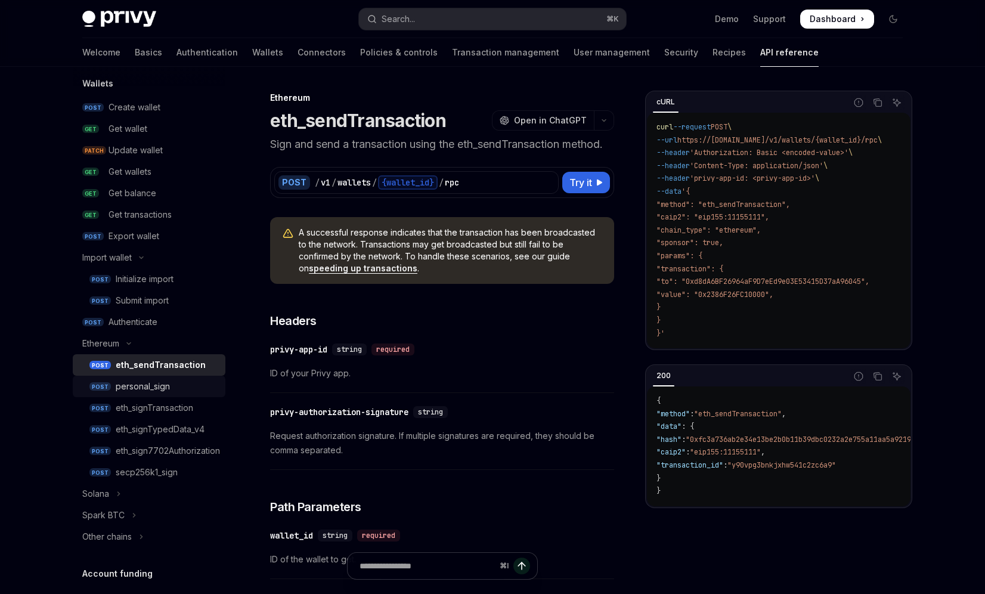
click at [133, 381] on div "personal_sign" at bounding box center [143, 386] width 54 height 14
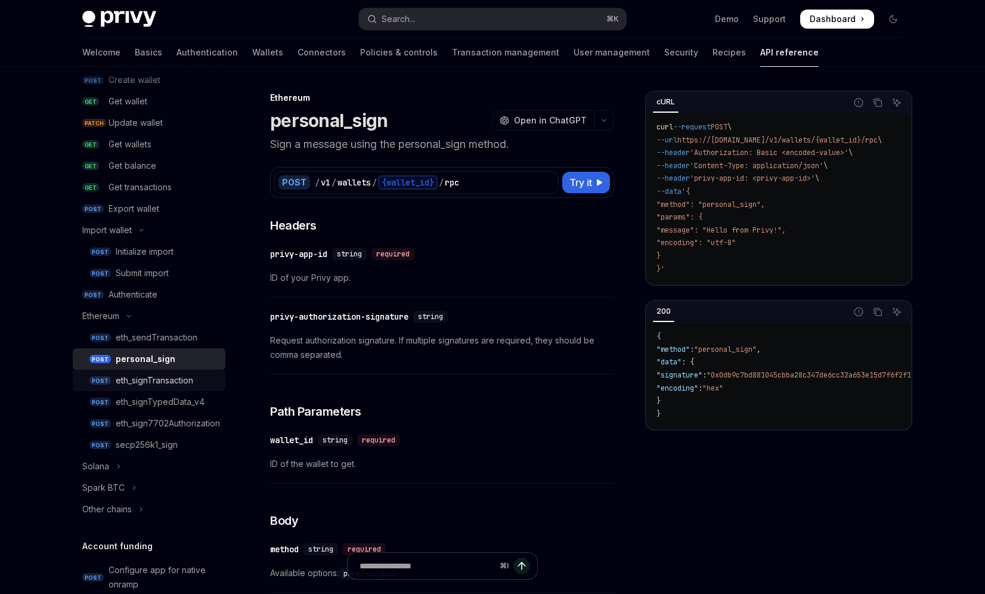
click at [153, 391] on link "POST eth_signTransaction" at bounding box center [149, 380] width 153 height 21
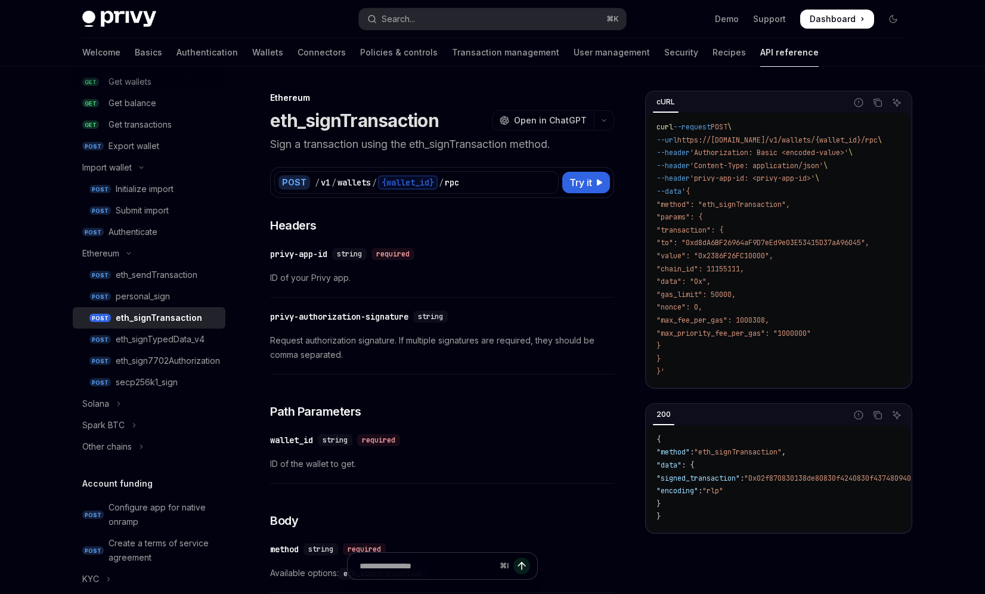
scroll to position [280, 0]
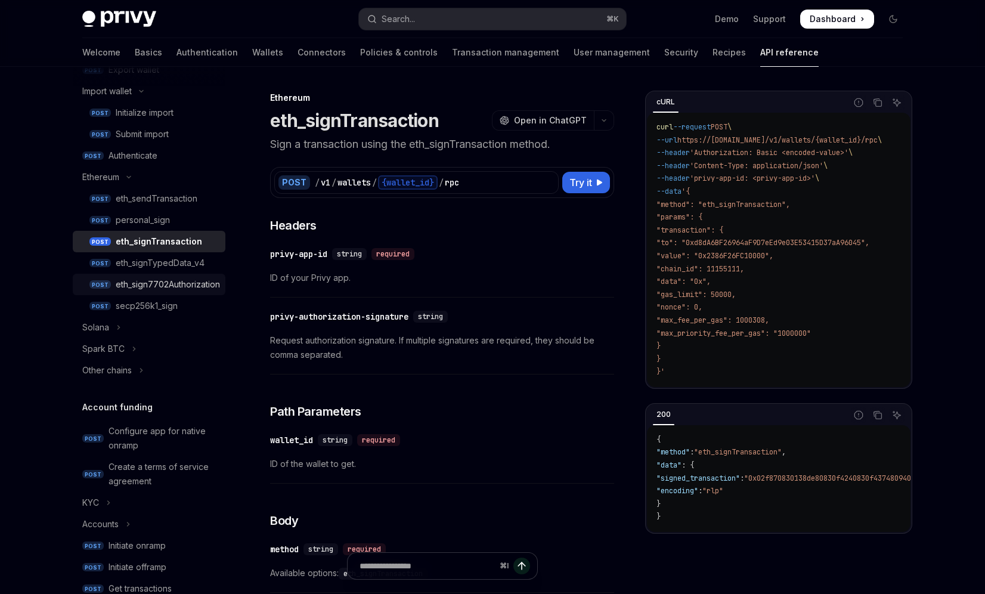
click at [144, 286] on div "eth_sign7702Authorization" at bounding box center [168, 284] width 104 height 14
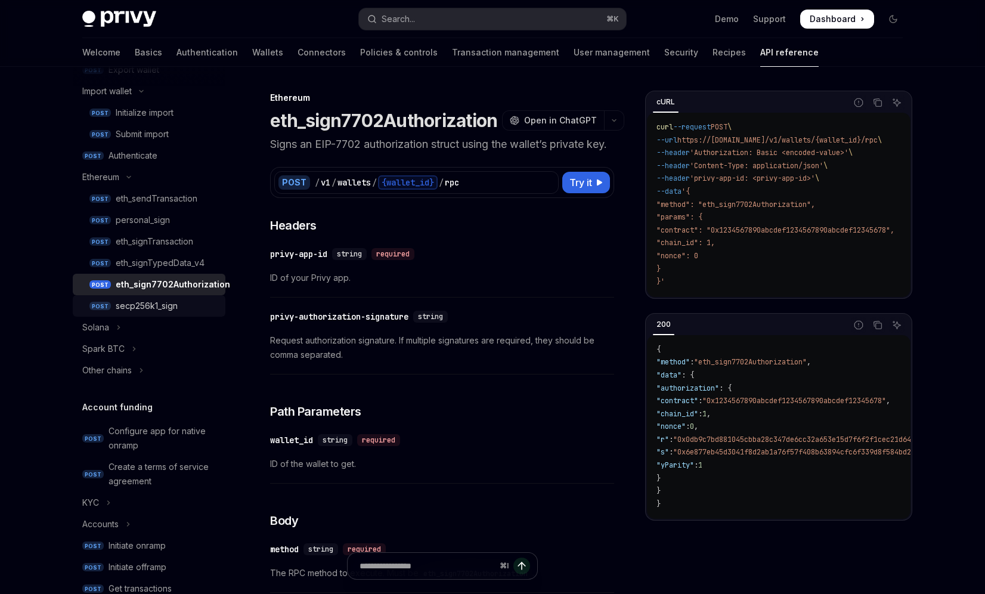
click at [147, 307] on div "secp256k1_sign" at bounding box center [147, 306] width 62 height 14
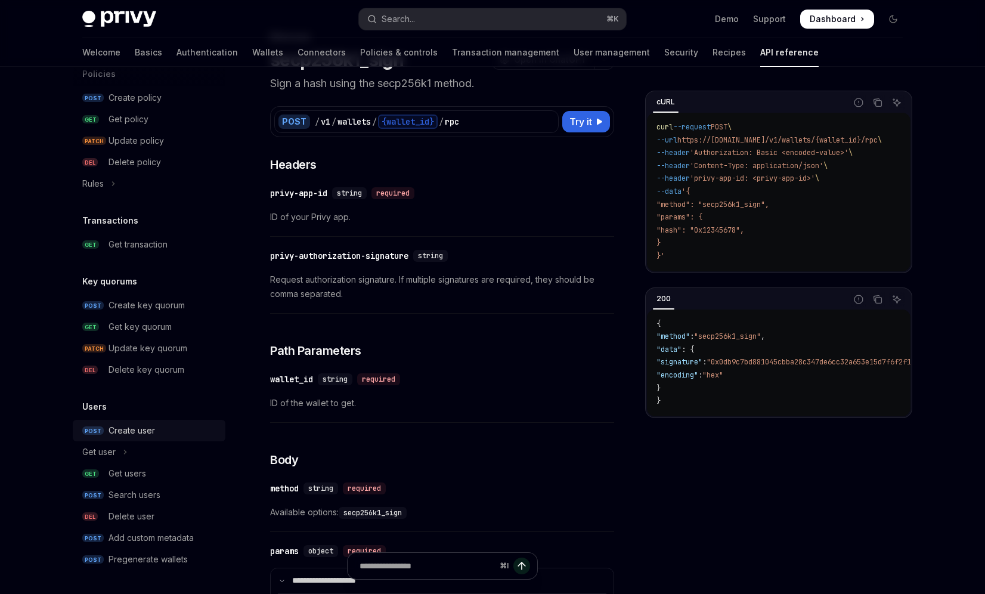
scroll to position [63, 0]
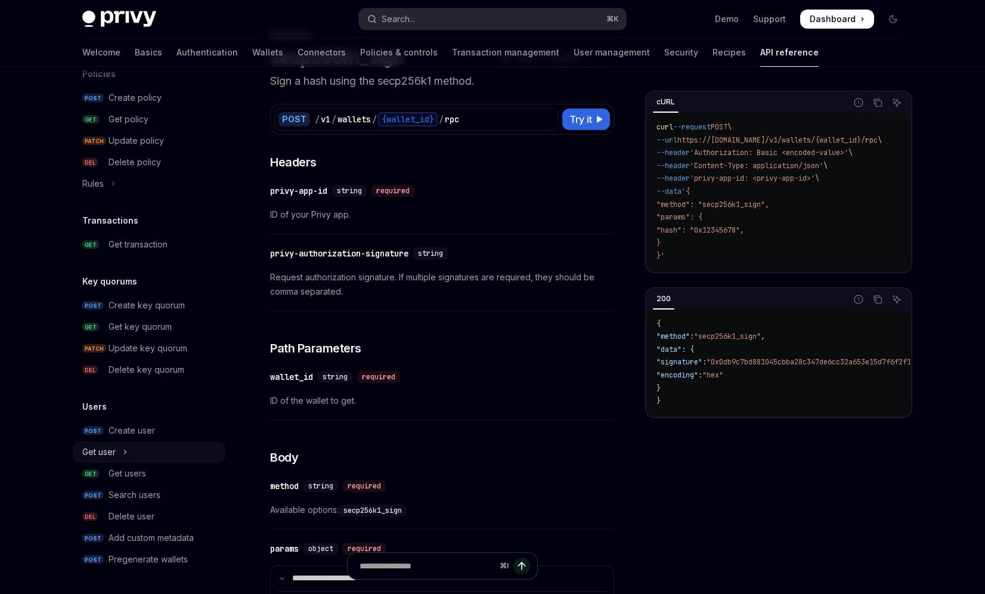
click at [134, 453] on button "Get user" at bounding box center [149, 451] width 153 height 21
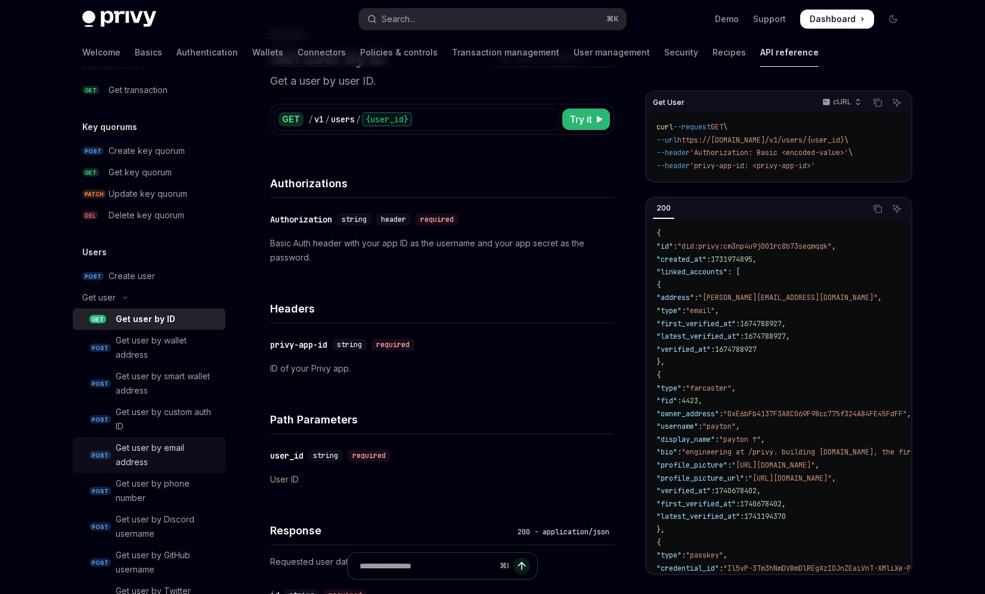
scroll to position [990, 0]
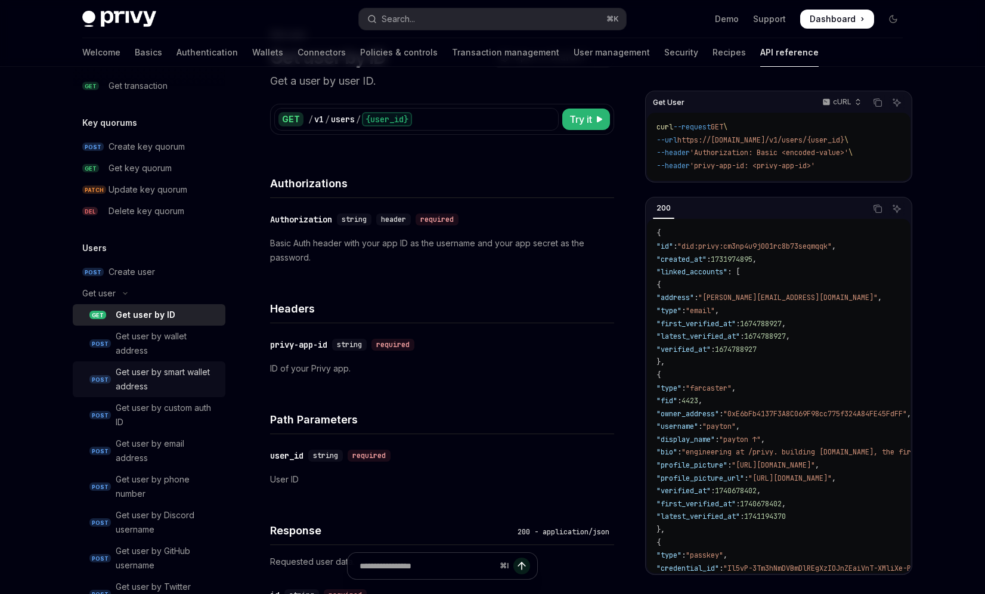
click at [167, 378] on div "Get user by smart wallet address" at bounding box center [167, 379] width 103 height 29
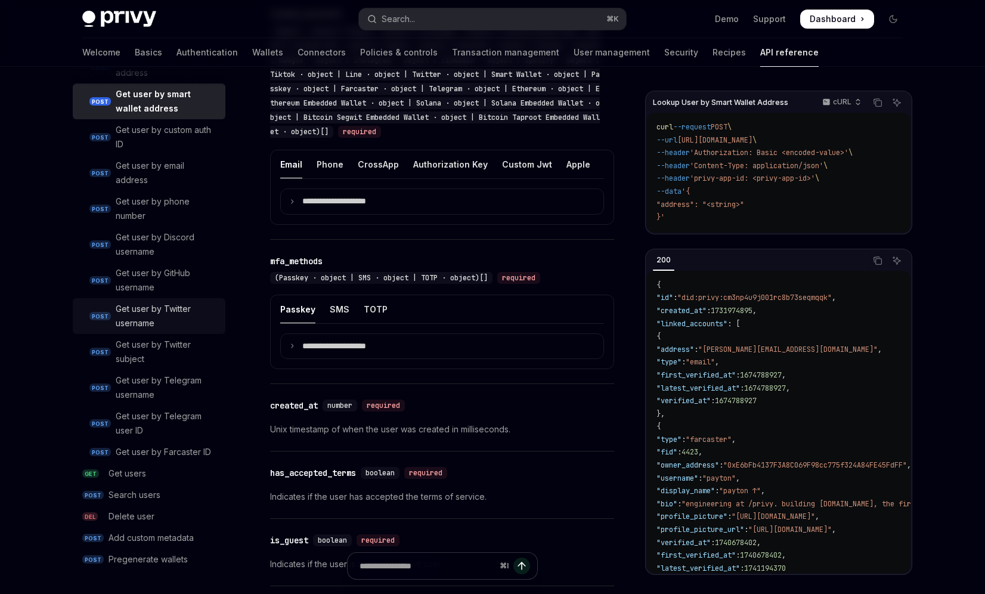
scroll to position [789, 0]
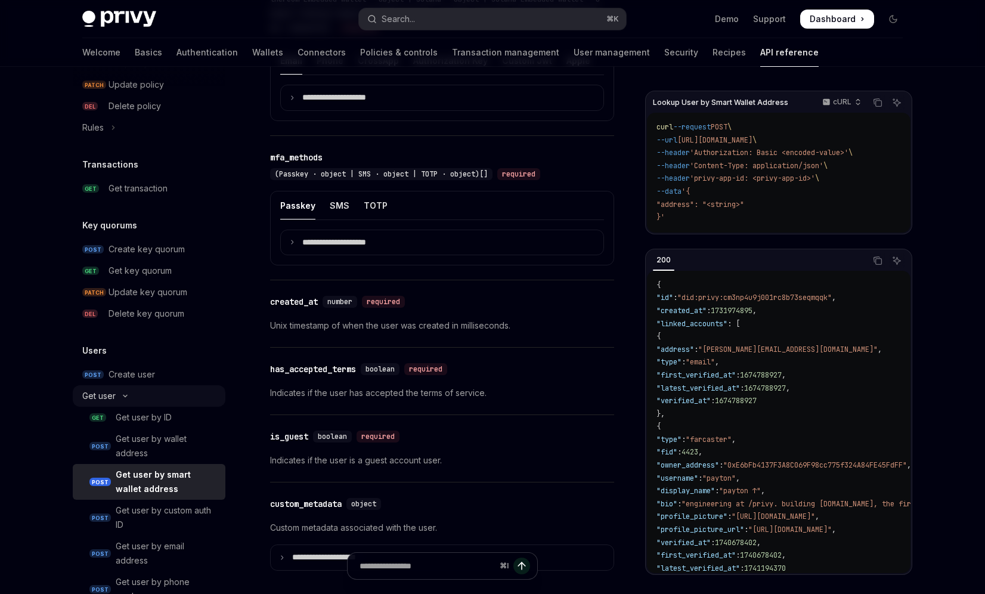
click at [134, 394] on button "Get user" at bounding box center [149, 395] width 153 height 21
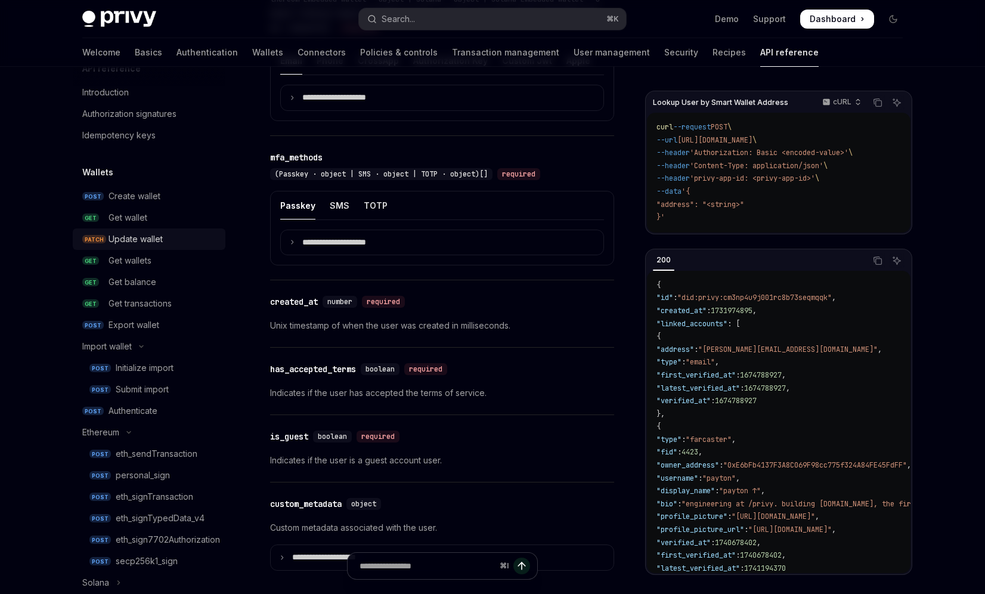
scroll to position [0, 0]
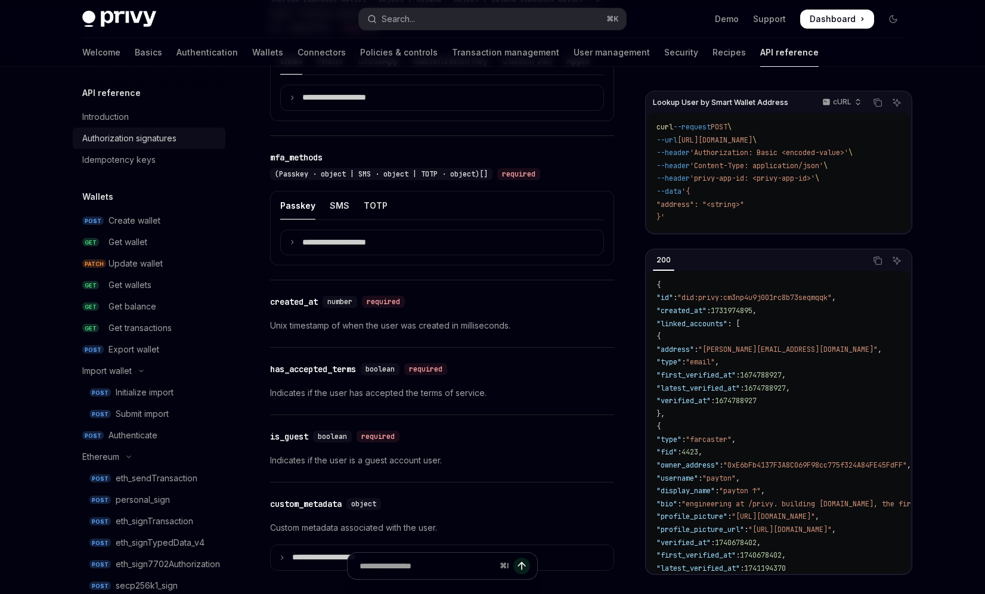
click at [153, 140] on div "Authorization signatures" at bounding box center [129, 138] width 94 height 14
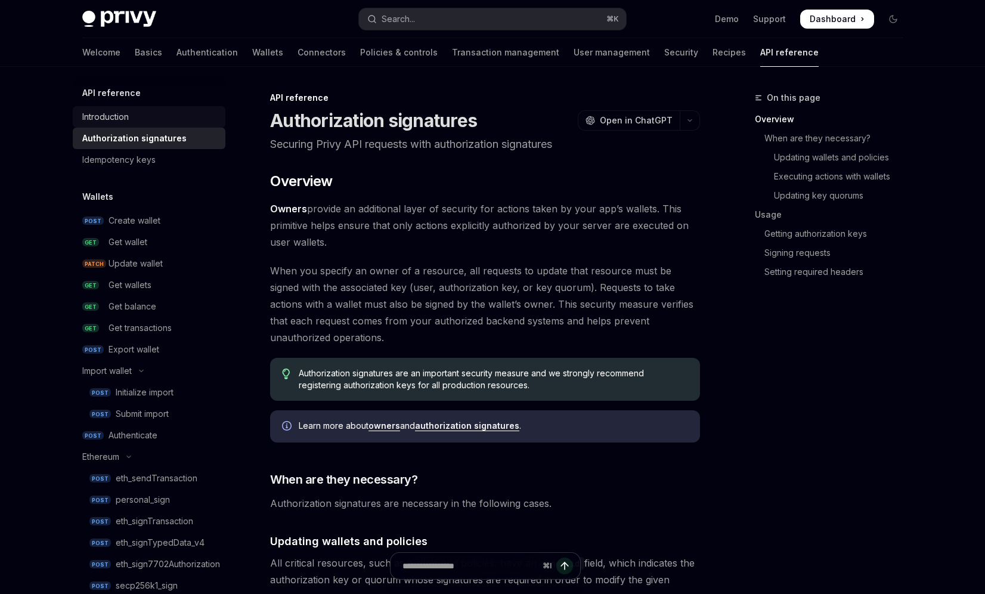
click at [150, 125] on link "Introduction" at bounding box center [149, 116] width 153 height 21
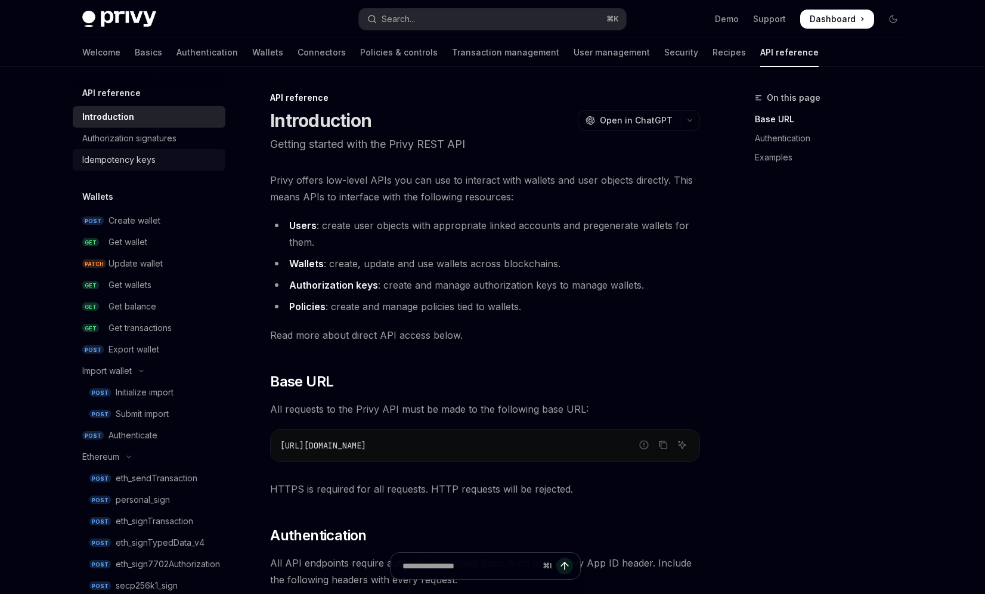
click at [153, 161] on div "Idempotency keys" at bounding box center [118, 160] width 73 height 14
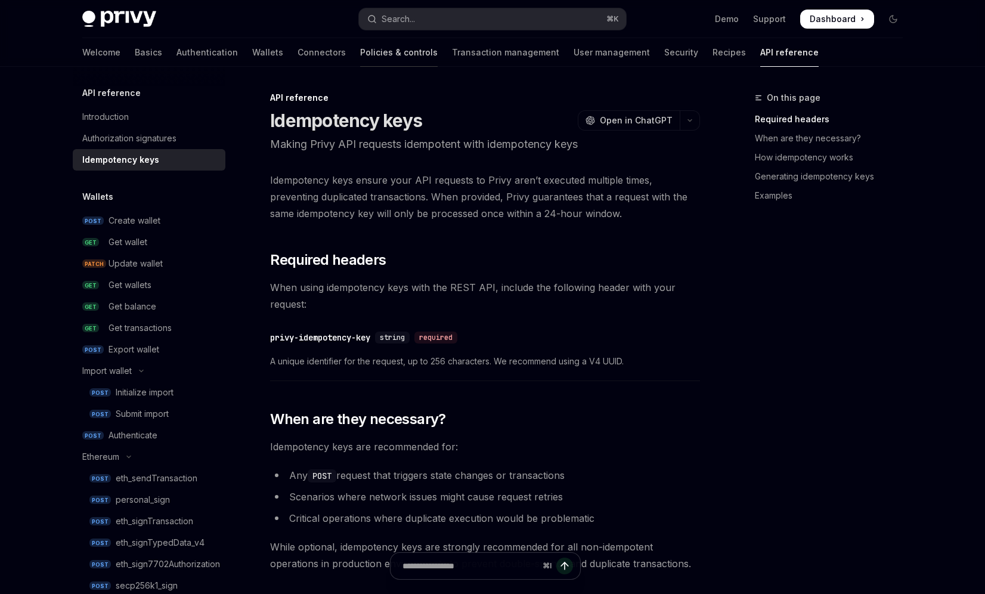
click at [360, 63] on link "Policies & controls" at bounding box center [399, 52] width 78 height 29
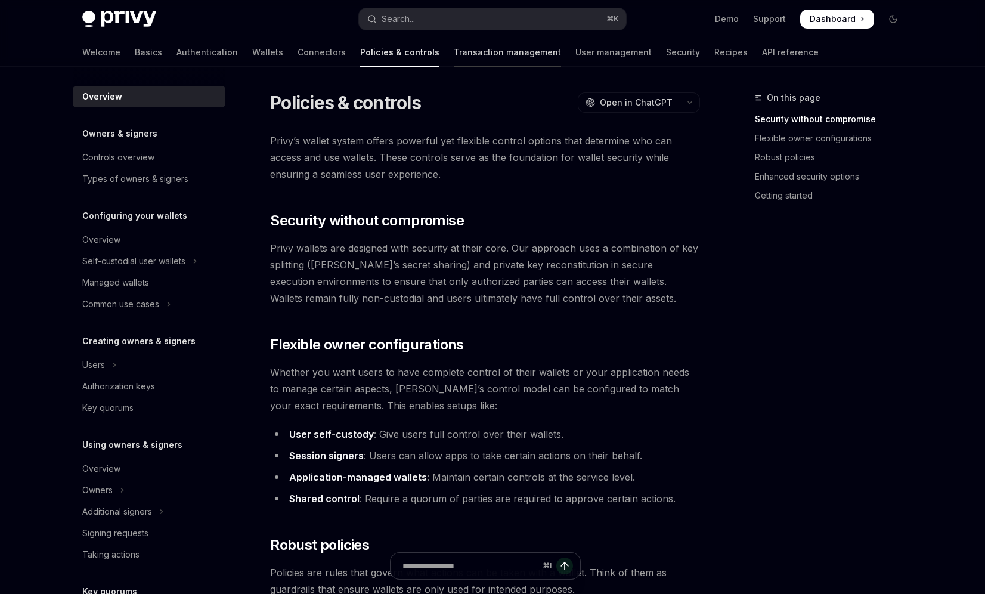
click at [454, 64] on link "Transaction management" at bounding box center [507, 52] width 107 height 29
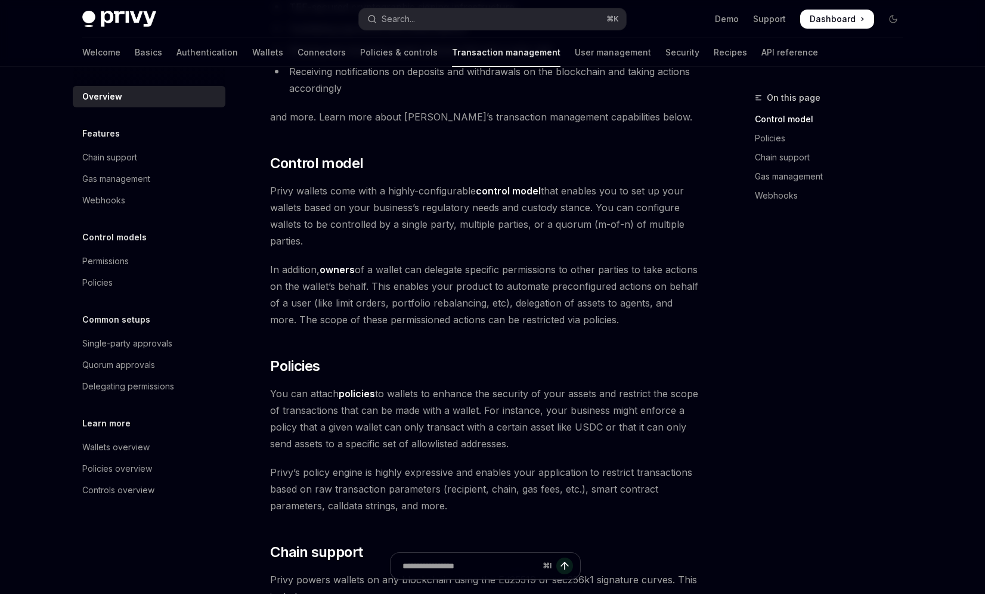
scroll to position [208, 0]
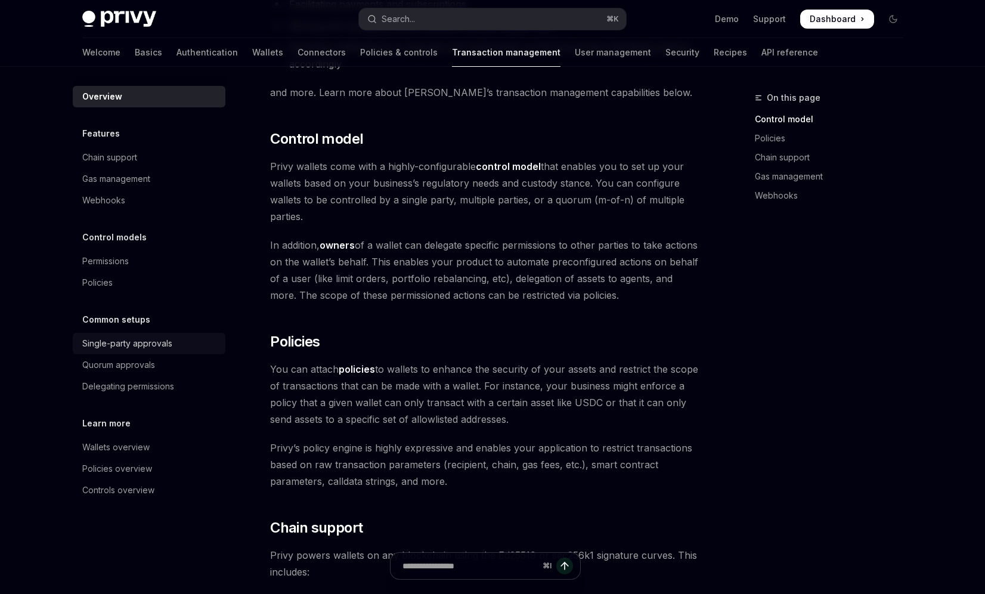
click at [144, 343] on div "Single-party approvals" at bounding box center [127, 343] width 90 height 14
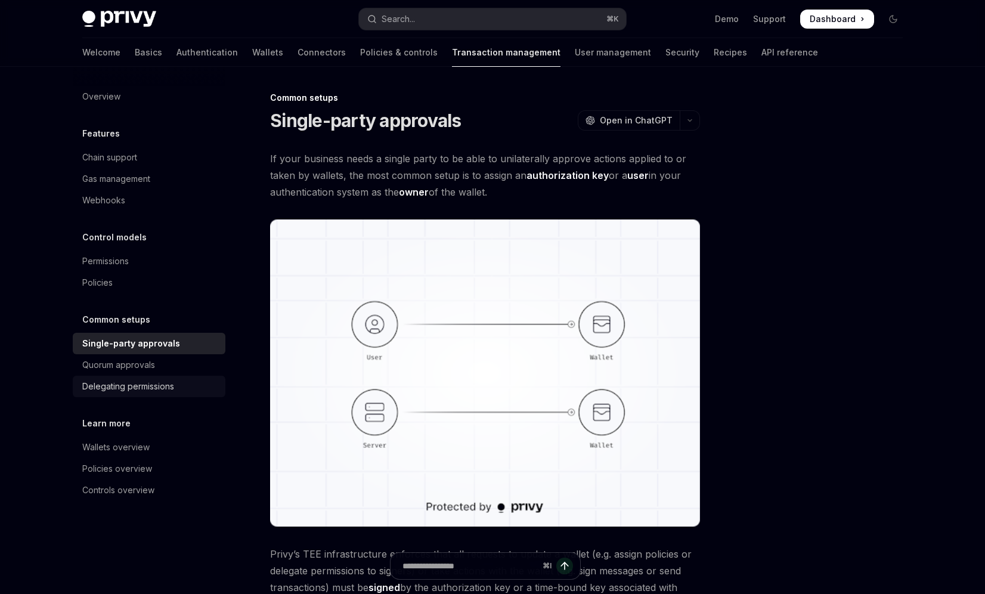
click at [128, 377] on link "Delegating permissions" at bounding box center [149, 386] width 153 height 21
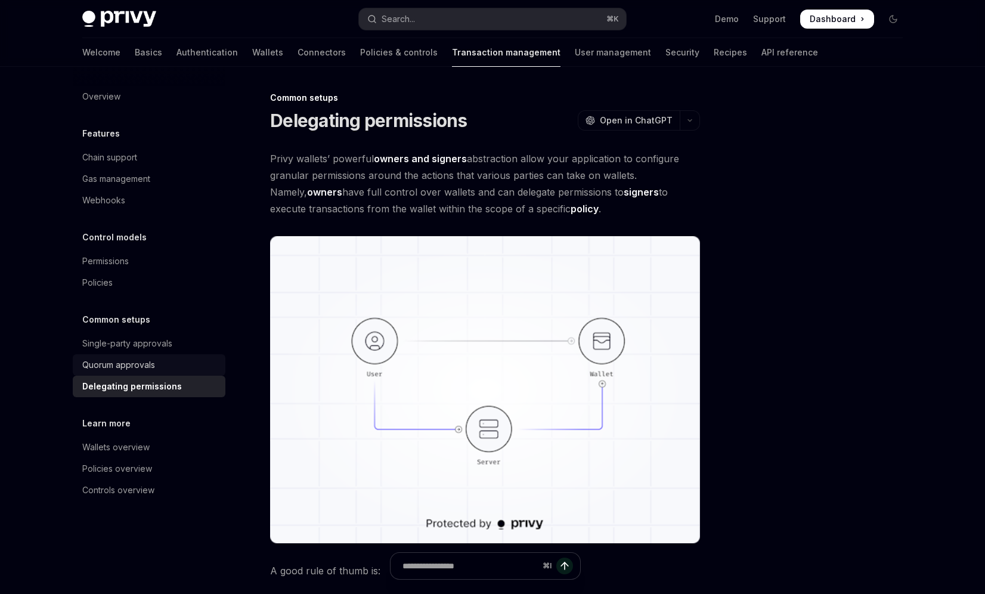
click at [128, 370] on div "Quorum approvals" at bounding box center [118, 365] width 73 height 14
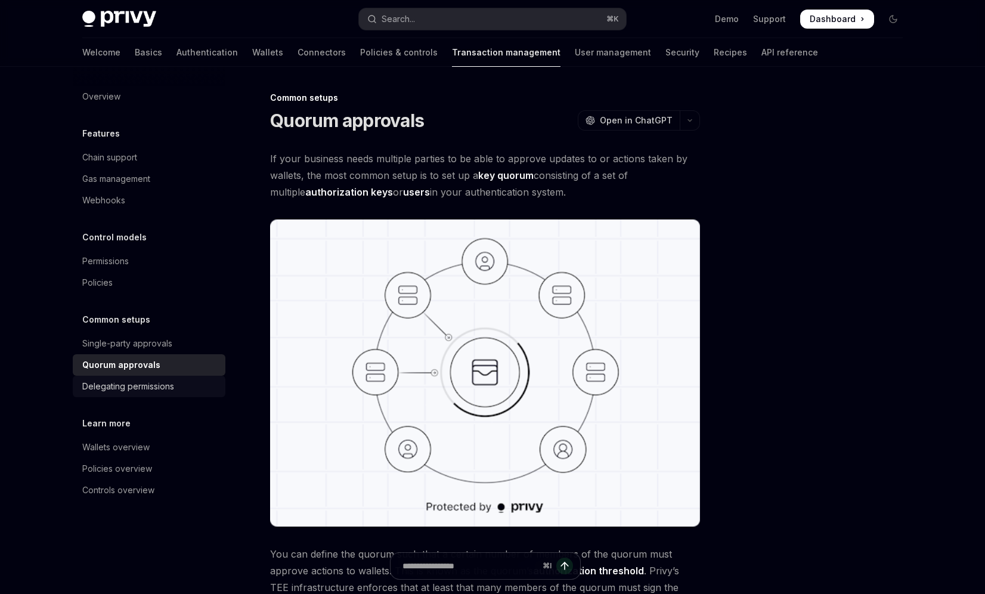
click at [134, 389] on div "Delegating permissions" at bounding box center [128, 386] width 92 height 14
click at [134, 342] on div "Single-party approvals" at bounding box center [127, 343] width 90 height 14
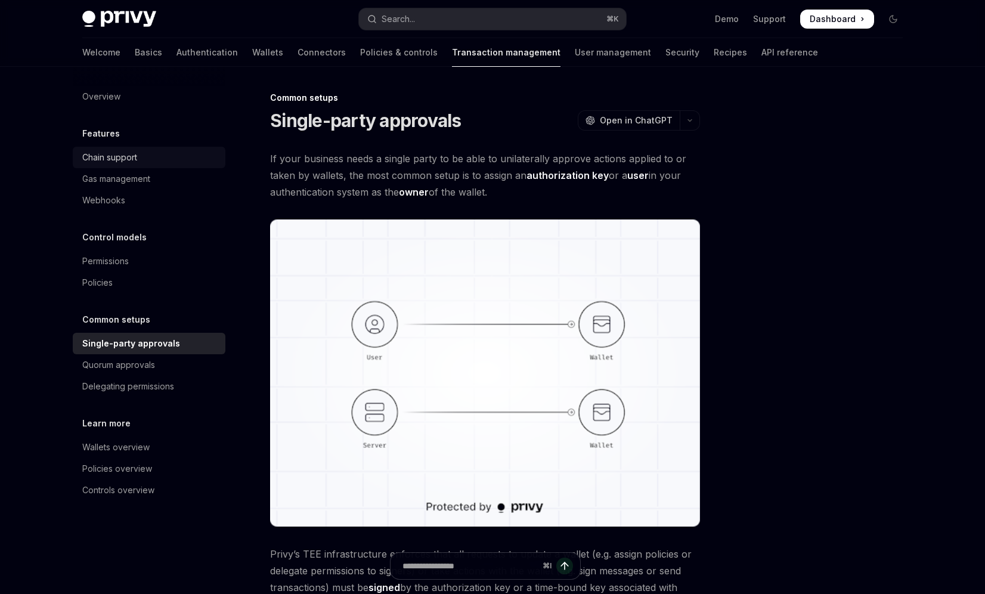
click at [122, 154] on div "Chain support" at bounding box center [109, 157] width 55 height 14
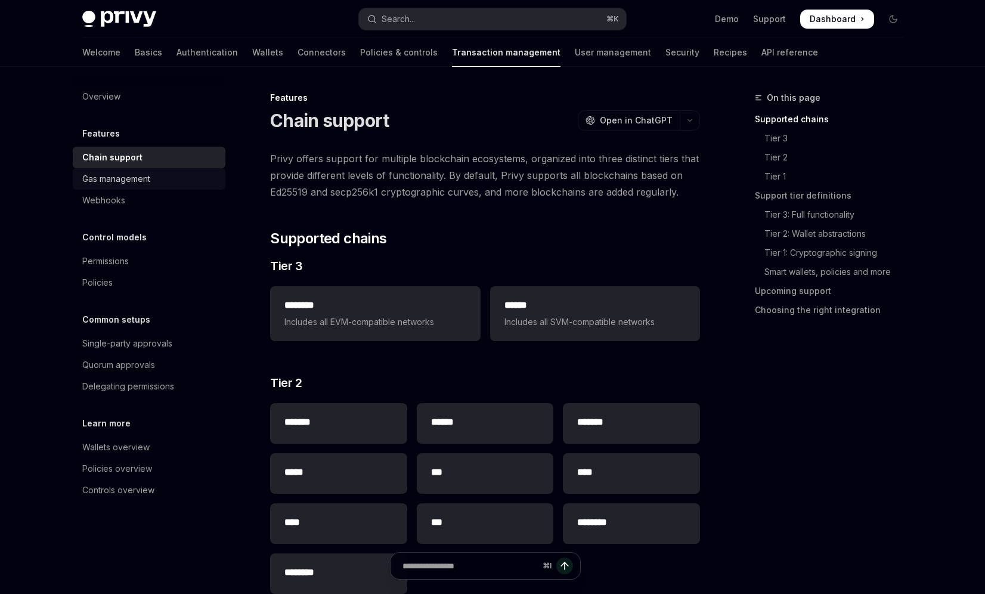
click at [127, 188] on link "Gas management" at bounding box center [149, 178] width 153 height 21
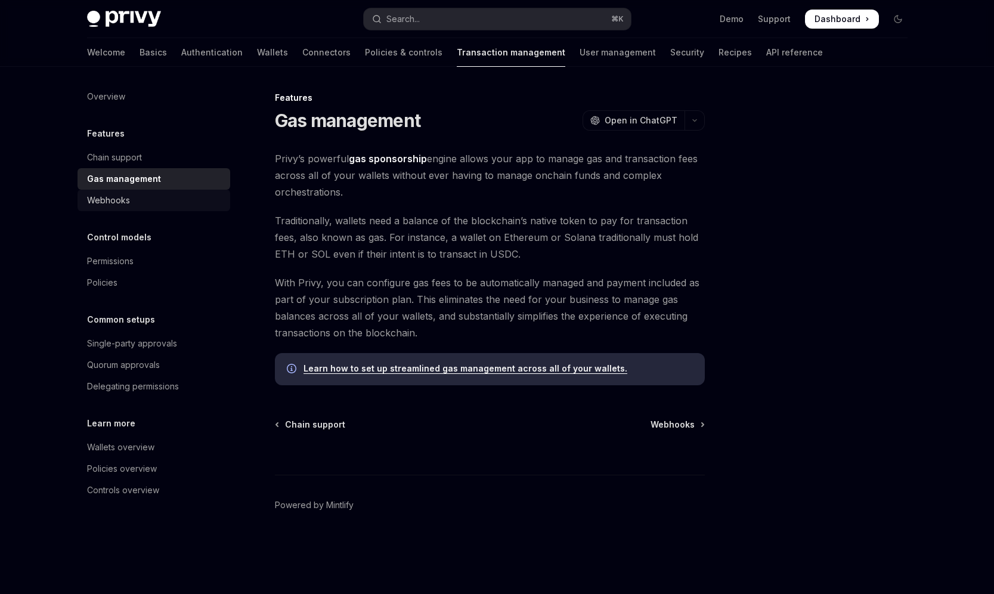
click at [135, 196] on div "Webhooks" at bounding box center [155, 200] width 136 height 14
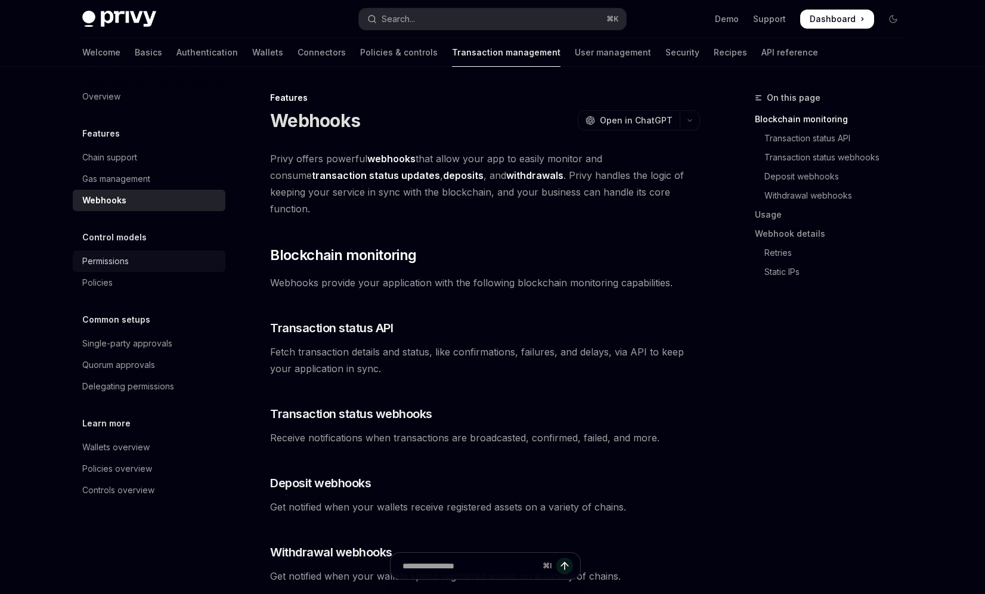
click at [127, 260] on div "Permissions" at bounding box center [105, 261] width 47 height 14
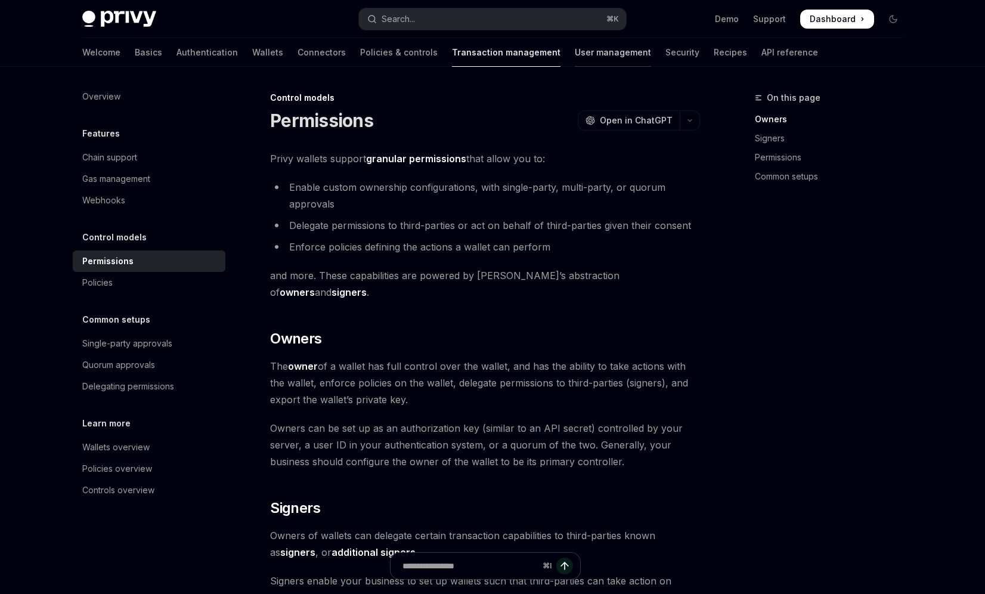
click at [575, 51] on link "User management" at bounding box center [613, 52] width 76 height 29
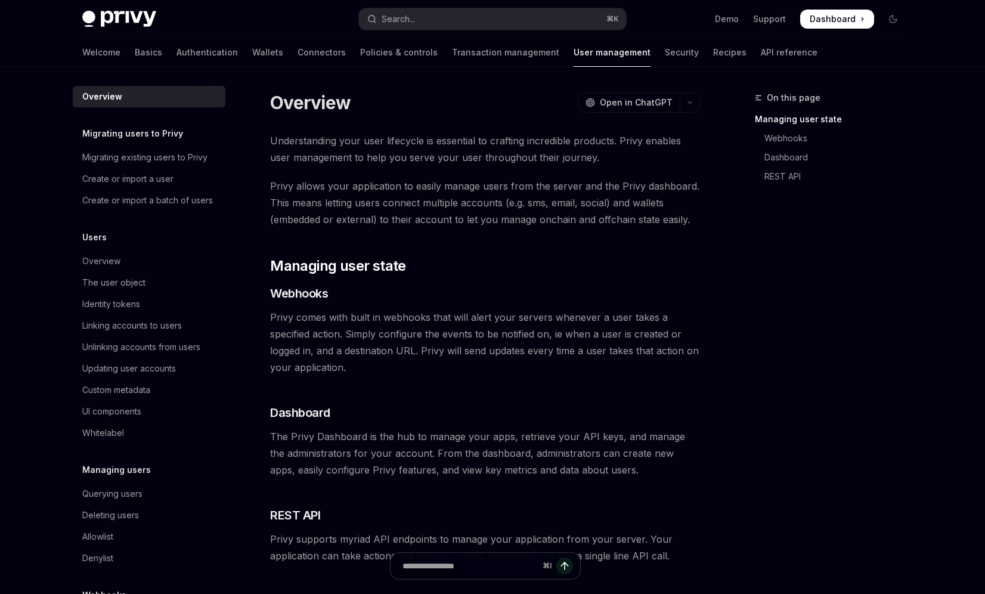
scroll to position [95, 0]
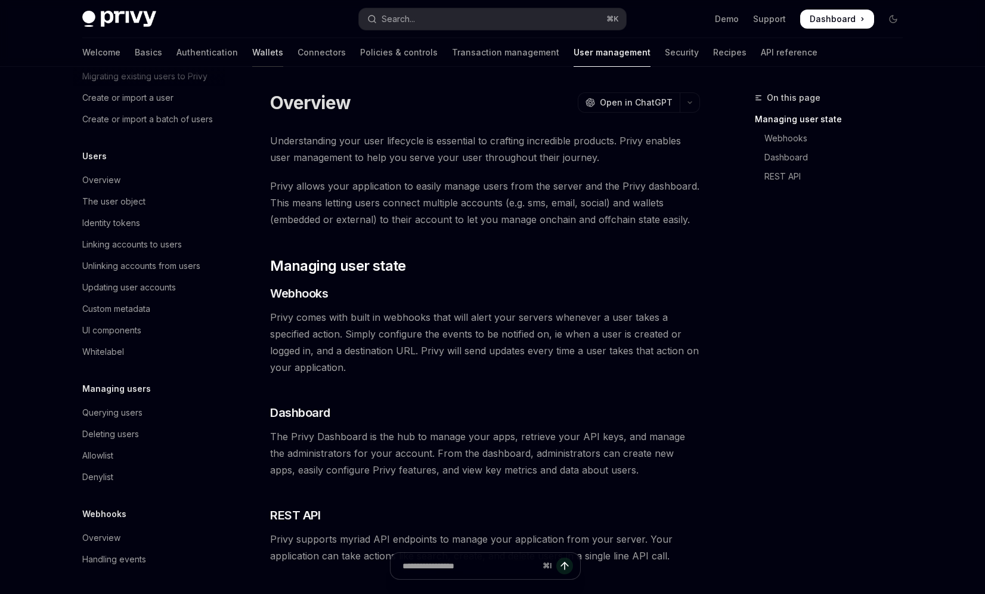
click at [252, 49] on link "Wallets" at bounding box center [267, 52] width 31 height 29
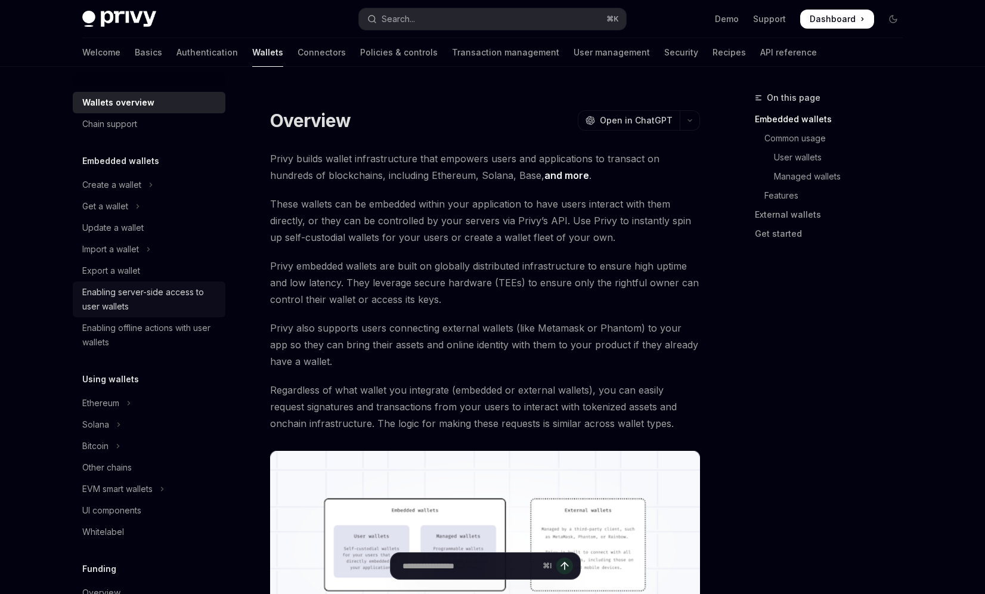
click at [178, 306] on div "Enabling server-side access to user wallets" at bounding box center [150, 299] width 136 height 29
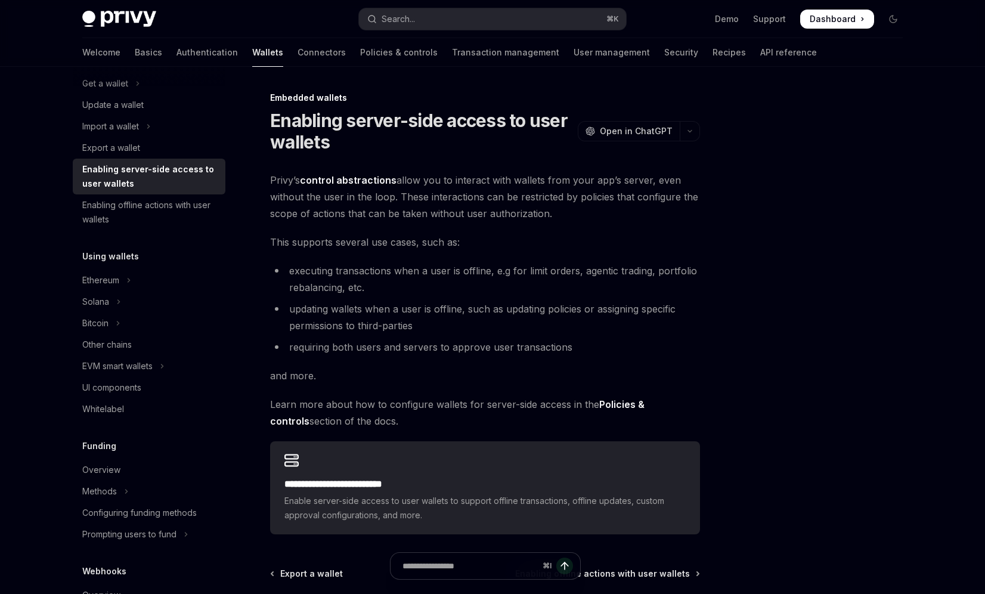
scroll to position [128, 0]
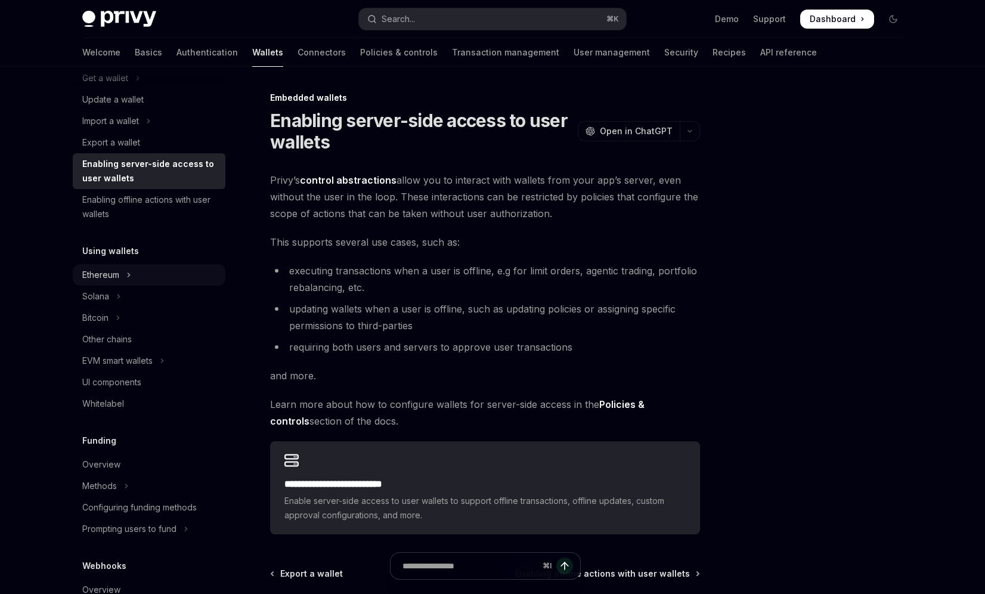
click at [129, 274] on icon "Toggle Ethereum section" at bounding box center [129, 275] width 2 height 4
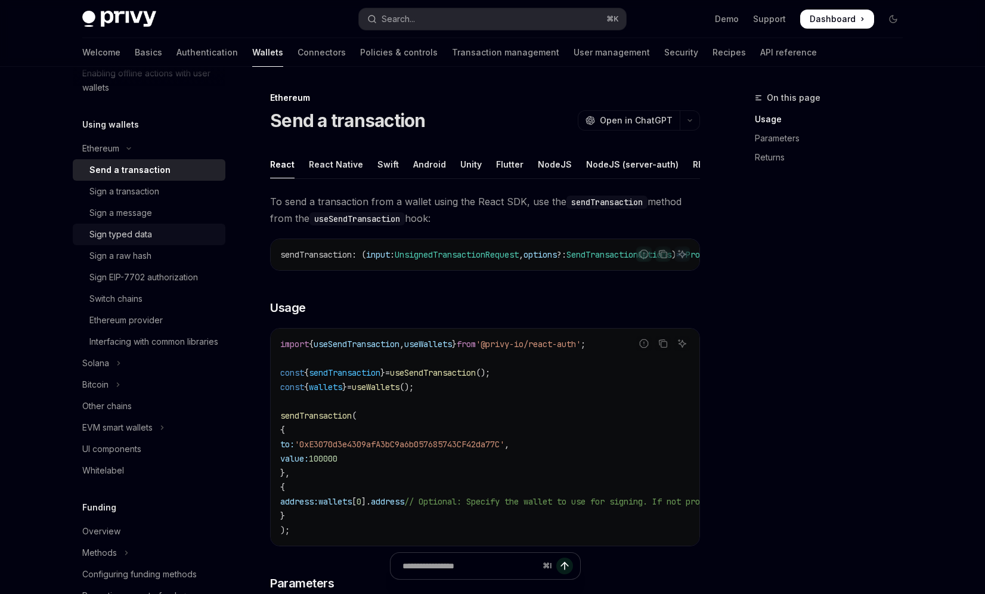
scroll to position [341, 0]
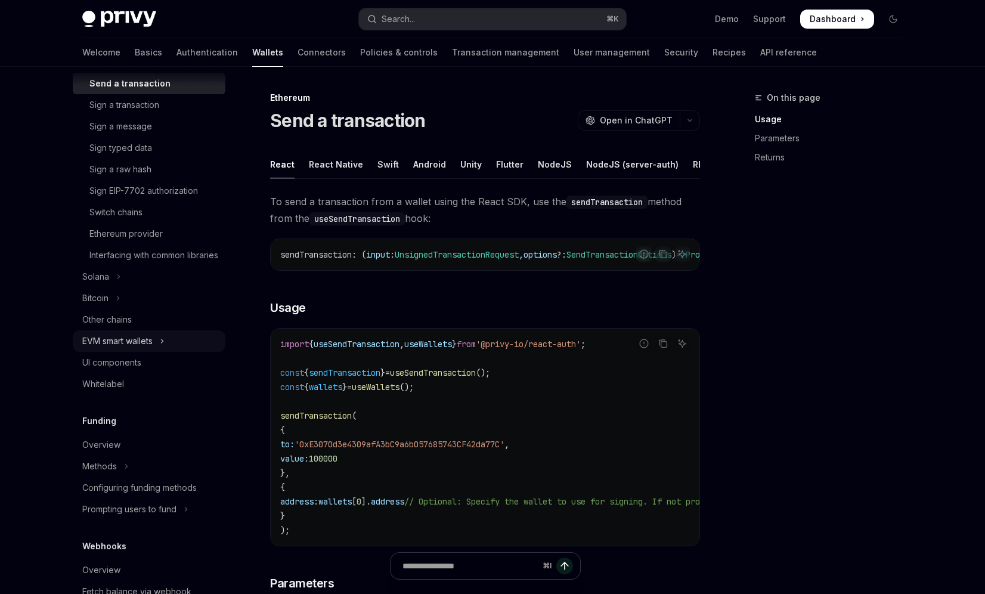
click at [167, 352] on button "EVM smart wallets" at bounding box center [149, 340] width 153 height 21
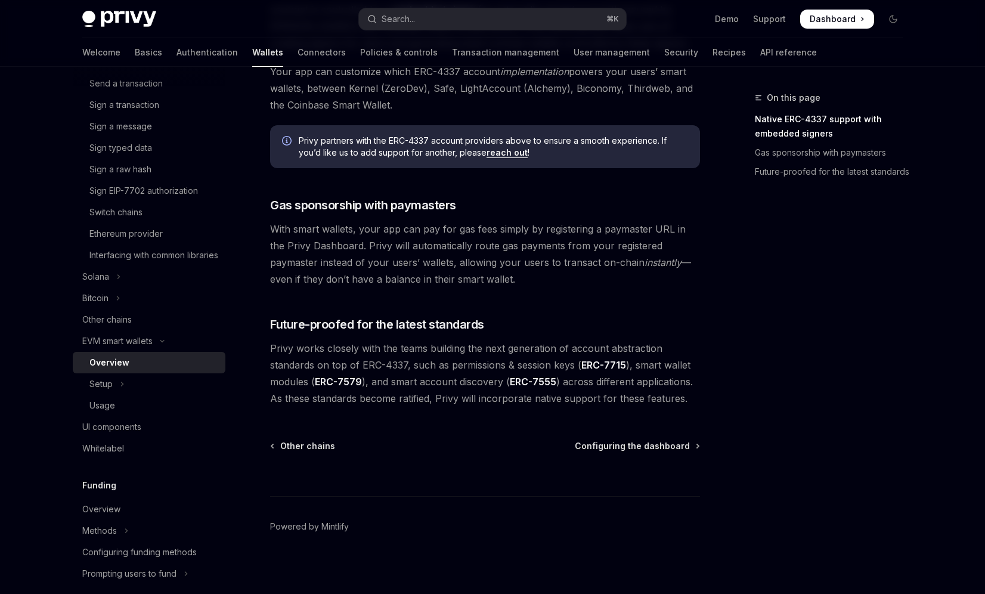
scroll to position [847, 0]
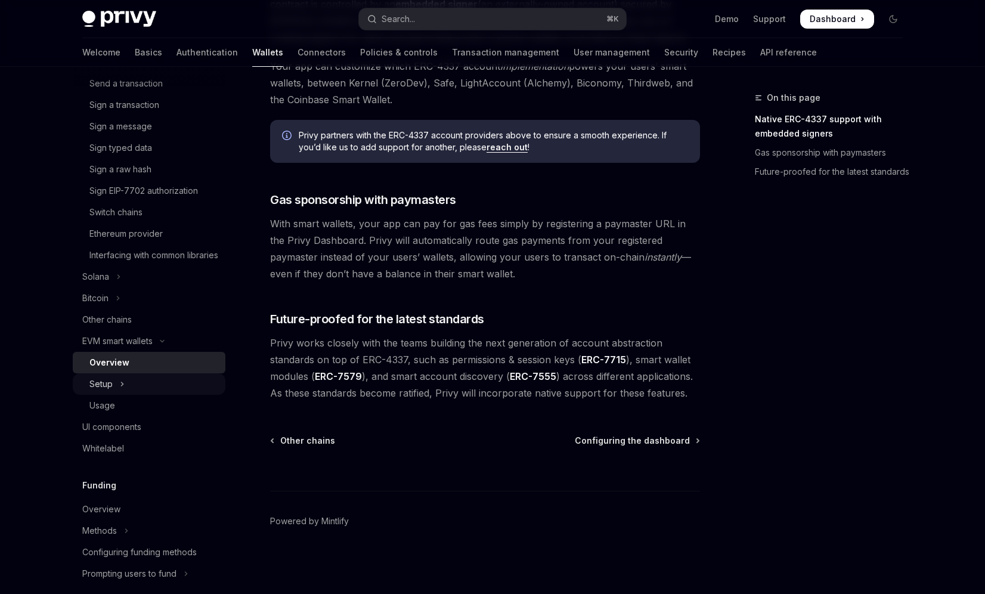
click at [175, 395] on button "Setup" at bounding box center [149, 383] width 153 height 21
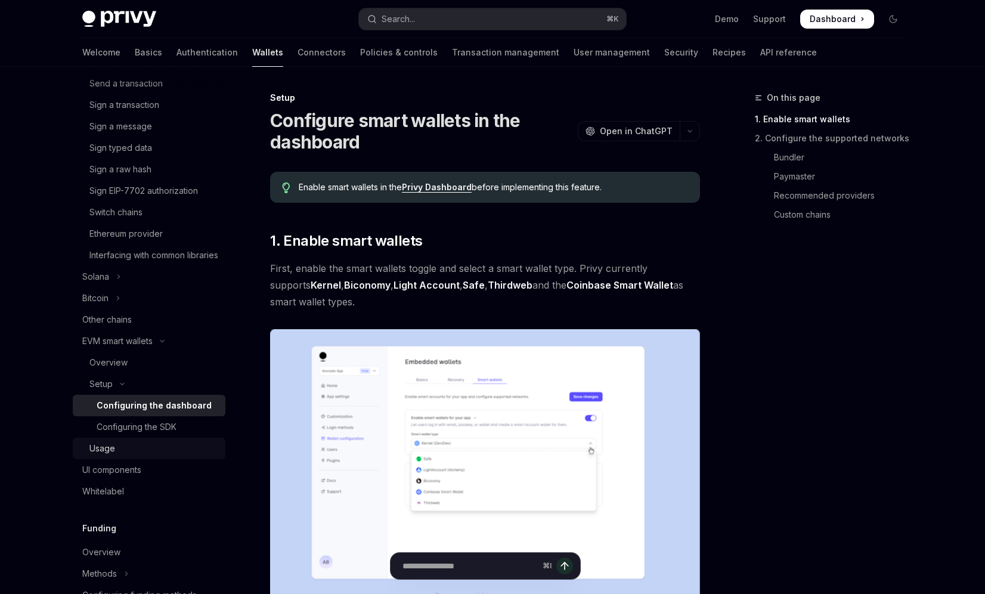
click at [139, 456] on div "Usage" at bounding box center [153, 448] width 129 height 14
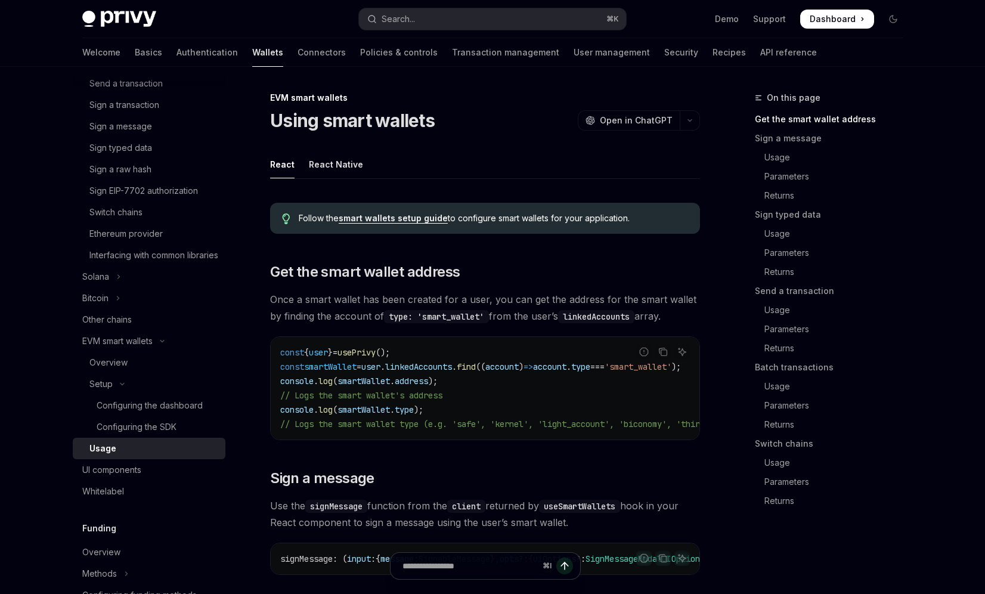
click at [374, 221] on link "smart wallets setup guide" at bounding box center [393, 218] width 109 height 11
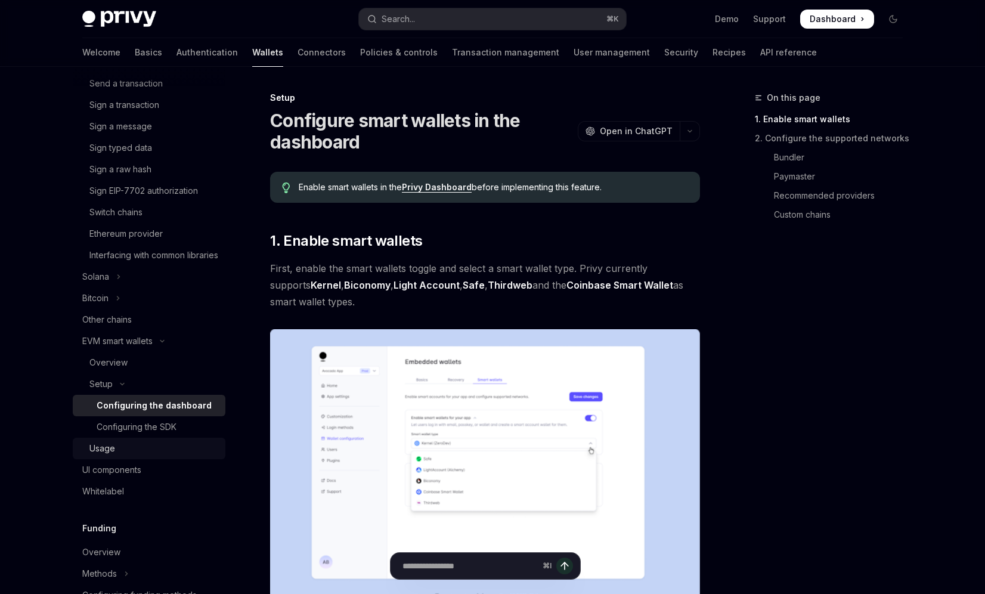
click at [125, 456] on div "Usage" at bounding box center [153, 448] width 129 height 14
type textarea "*"
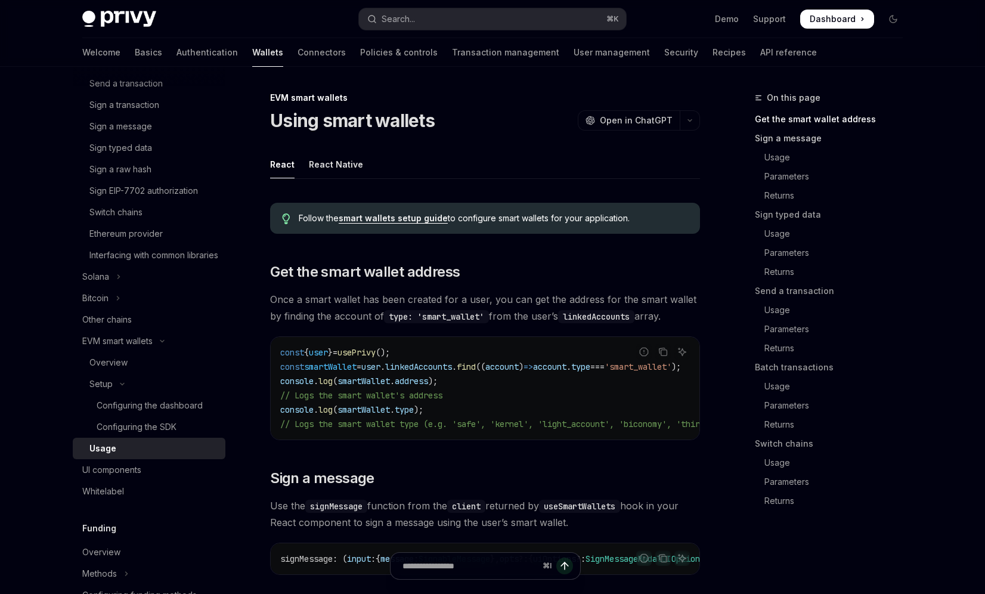
click at [813, 143] on link "Sign a message" at bounding box center [833, 138] width 157 height 19
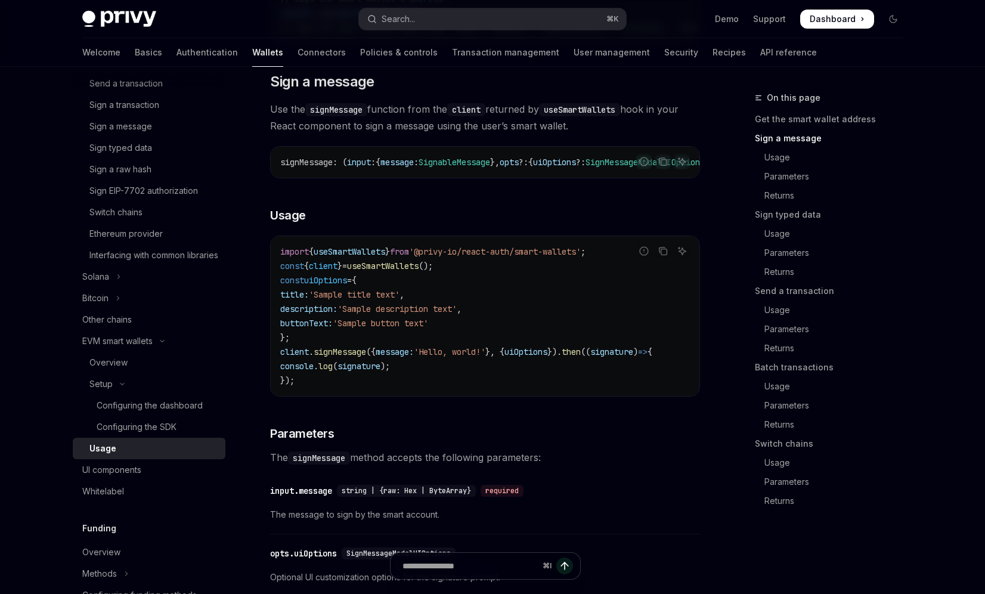
scroll to position [387, 0]
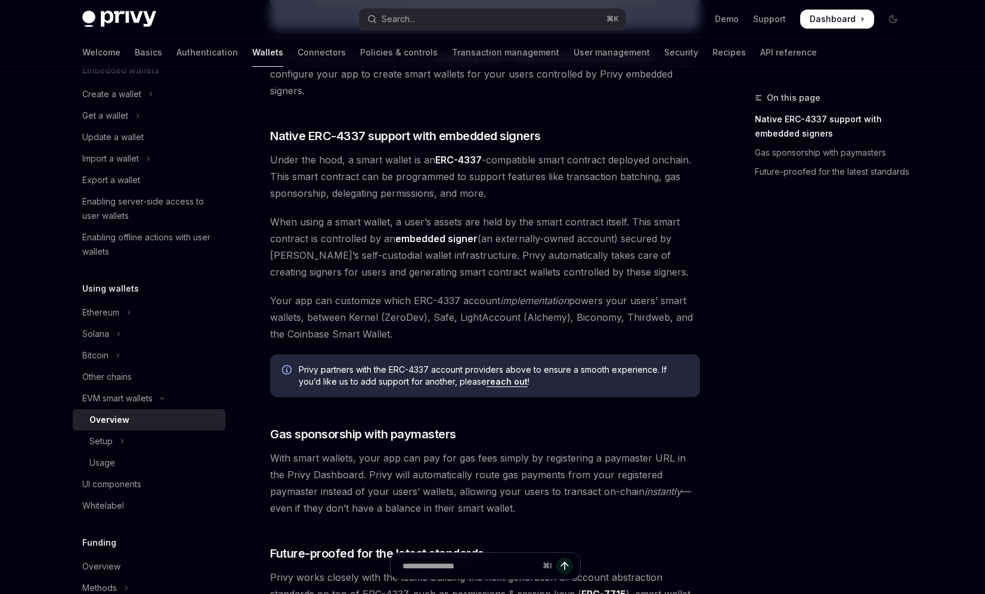
scroll to position [627, 0]
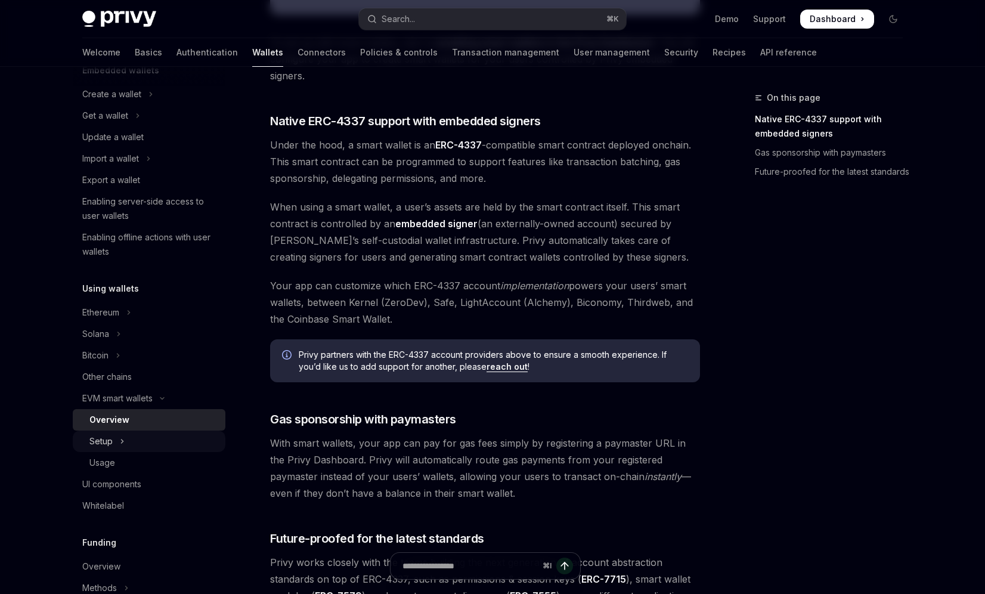
click at [131, 441] on button "Setup" at bounding box center [149, 440] width 153 height 21
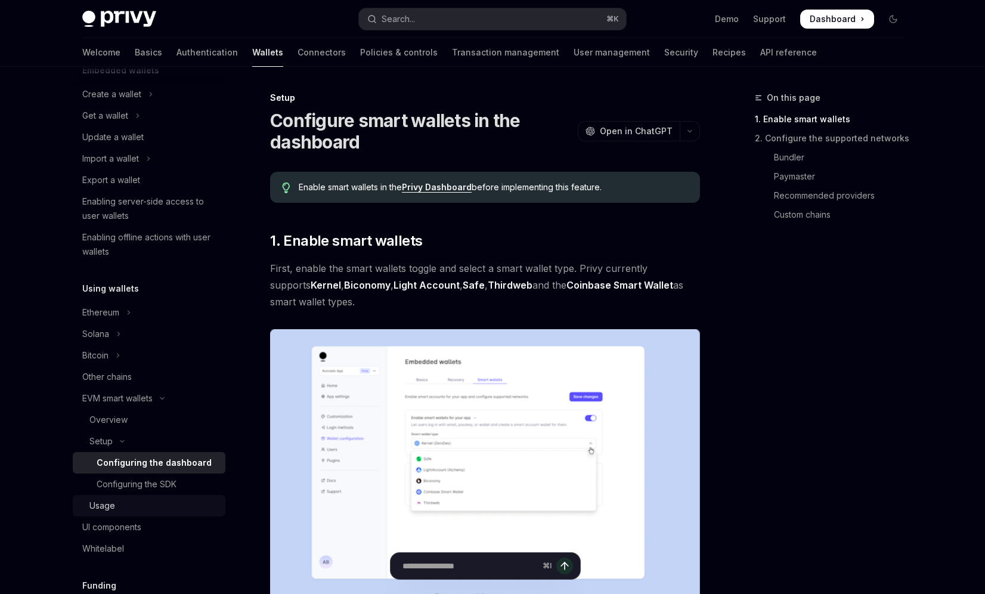
click at [134, 497] on link "Usage" at bounding box center [149, 505] width 153 height 21
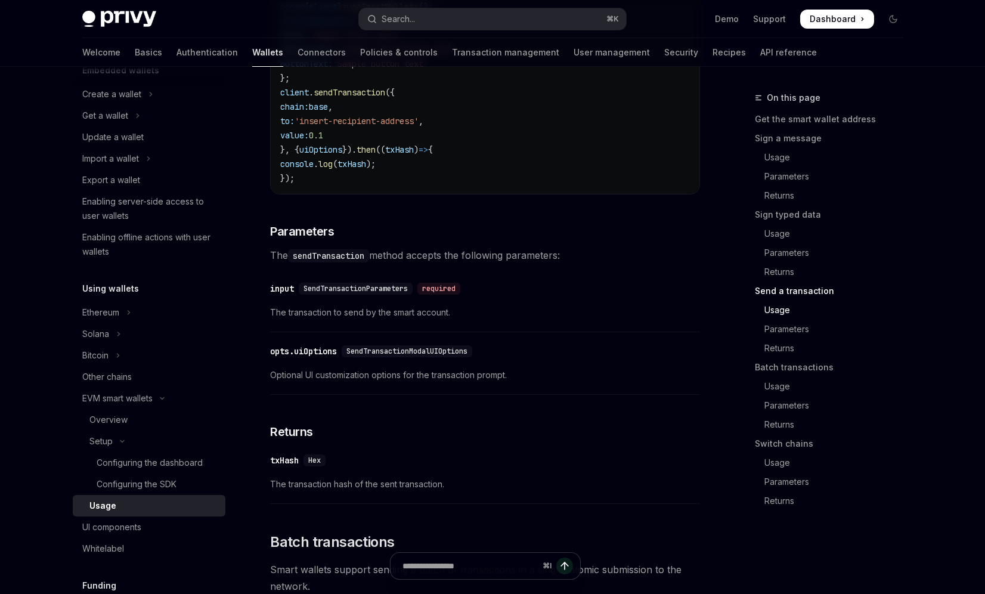
scroll to position [2034, 0]
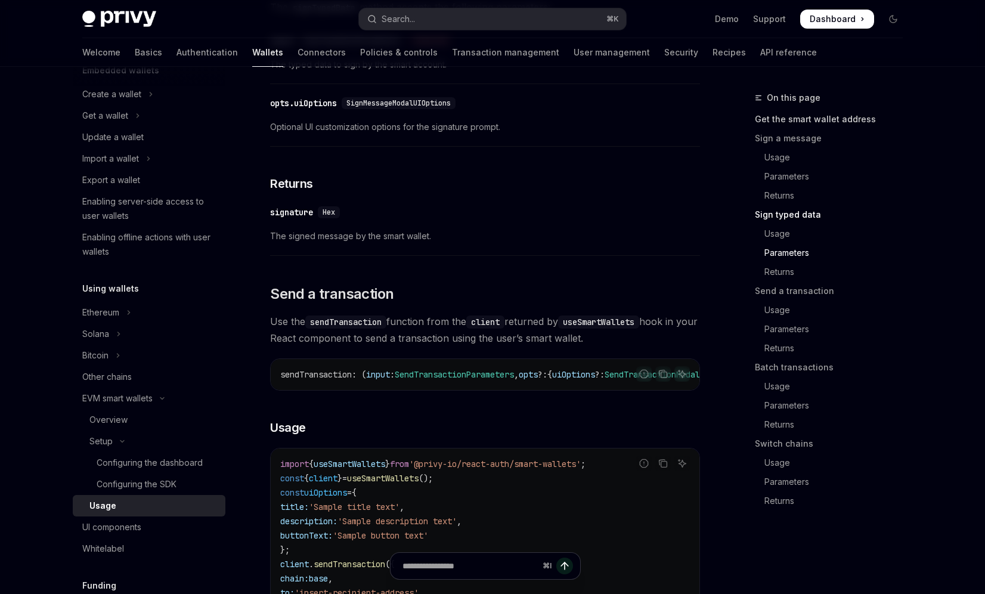
click at [795, 118] on link "Get the smart wallet address" at bounding box center [833, 119] width 157 height 19
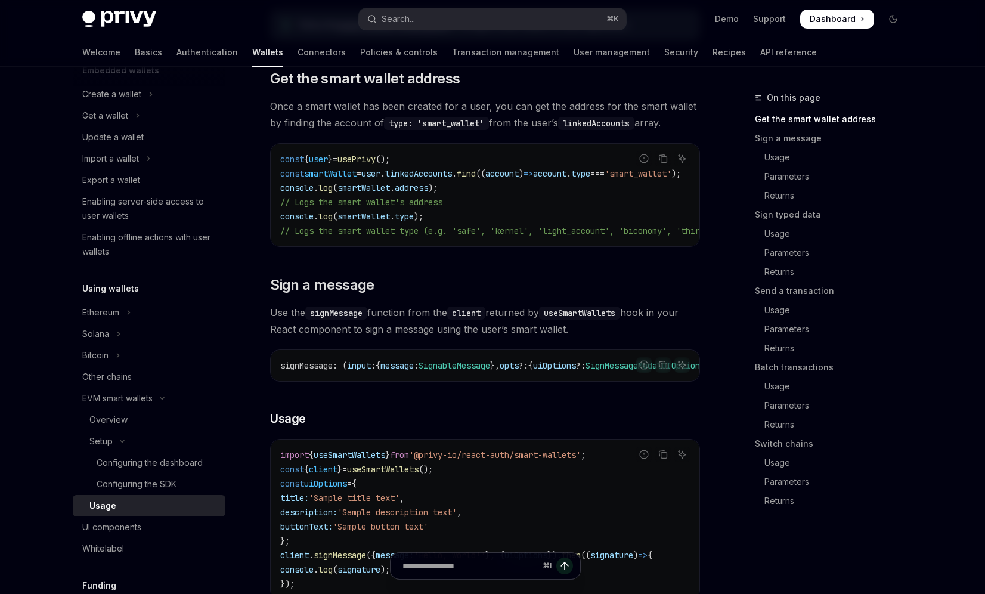
scroll to position [193, 0]
type textarea "*"
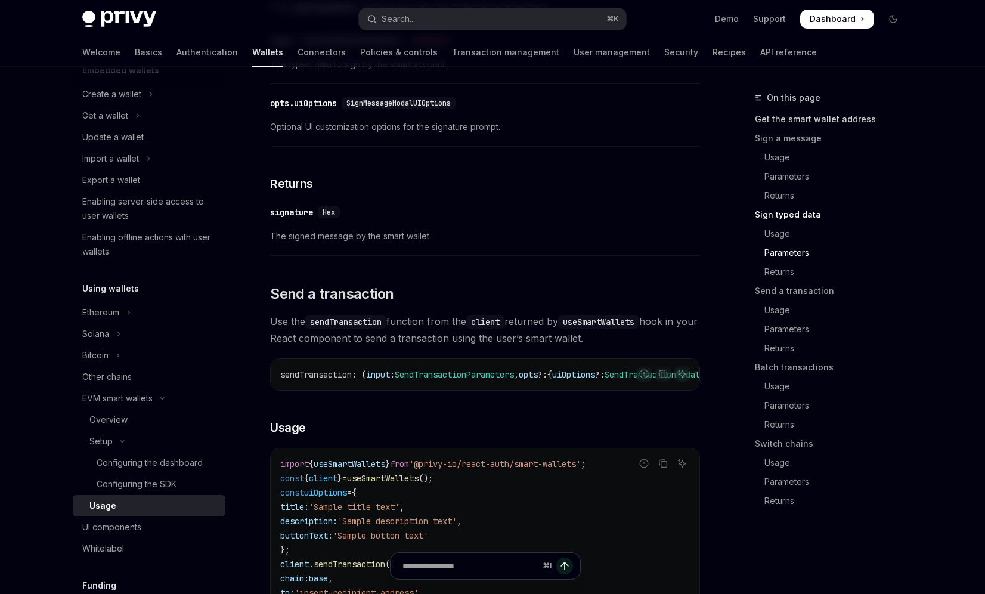
click at [779, 121] on link "Get the smart wallet address" at bounding box center [833, 119] width 157 height 19
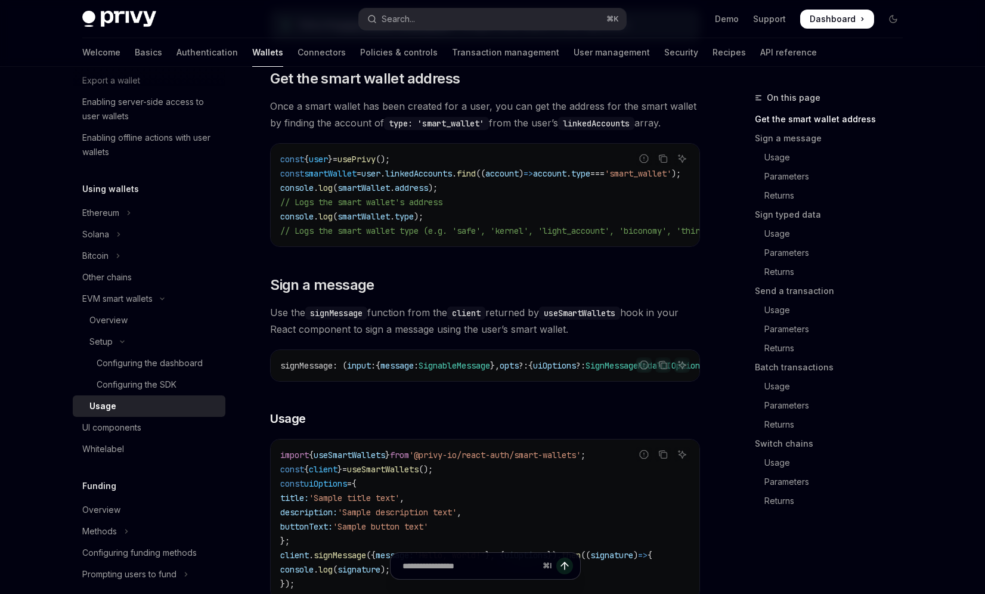
scroll to position [233, 0]
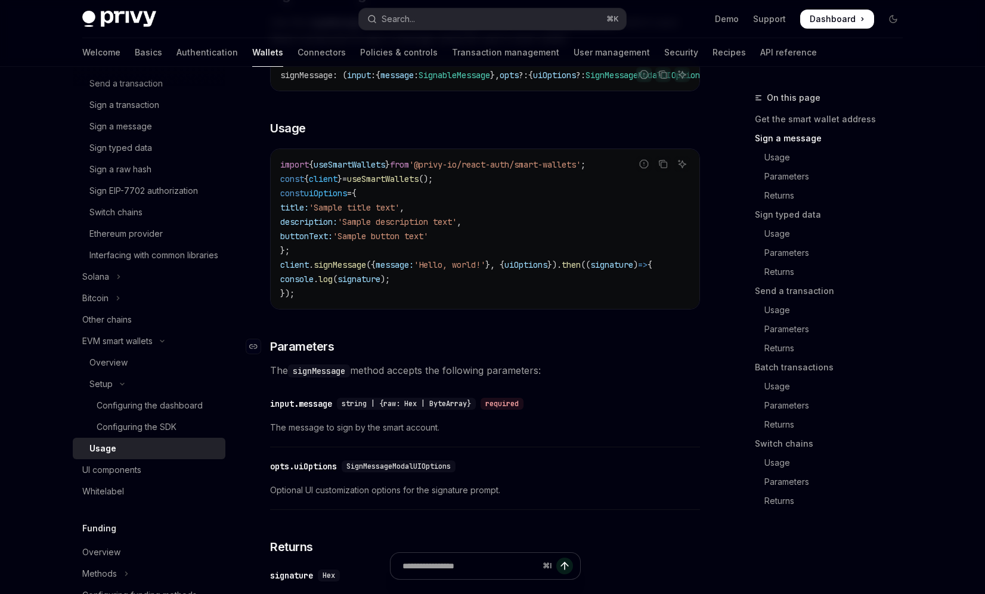
scroll to position [498, 0]
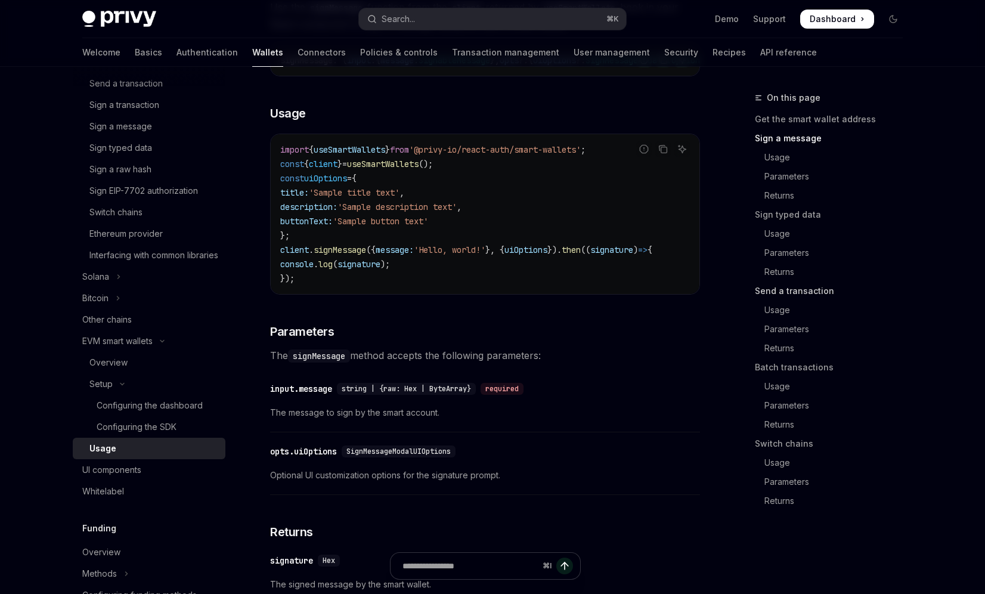
click at [788, 286] on link "Send a transaction" at bounding box center [833, 290] width 157 height 19
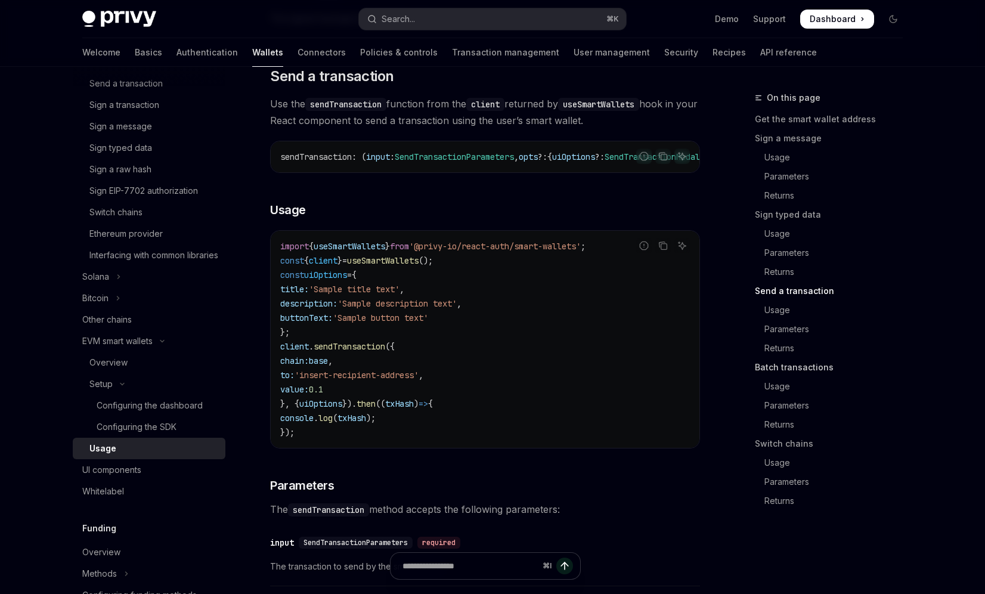
click at [757, 366] on link "Batch transactions" at bounding box center [833, 367] width 157 height 19
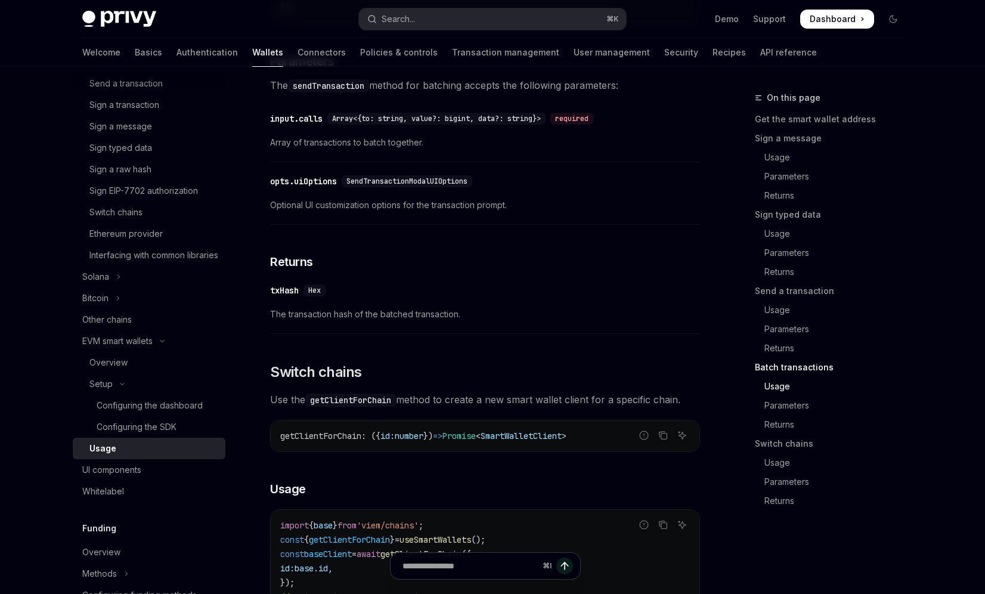
scroll to position [3044, 0]
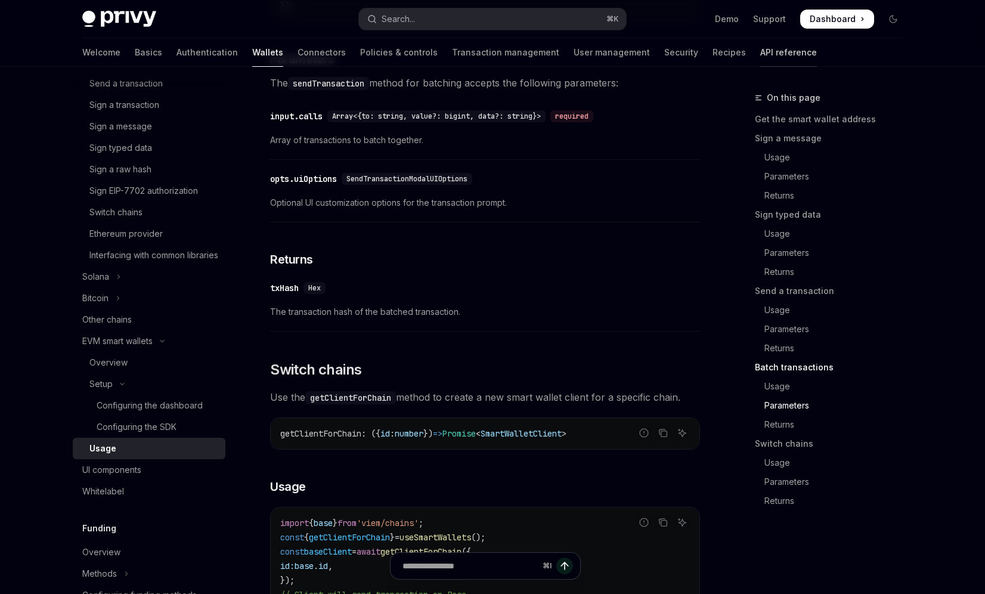
click at [760, 54] on link "API reference" at bounding box center [788, 52] width 57 height 29
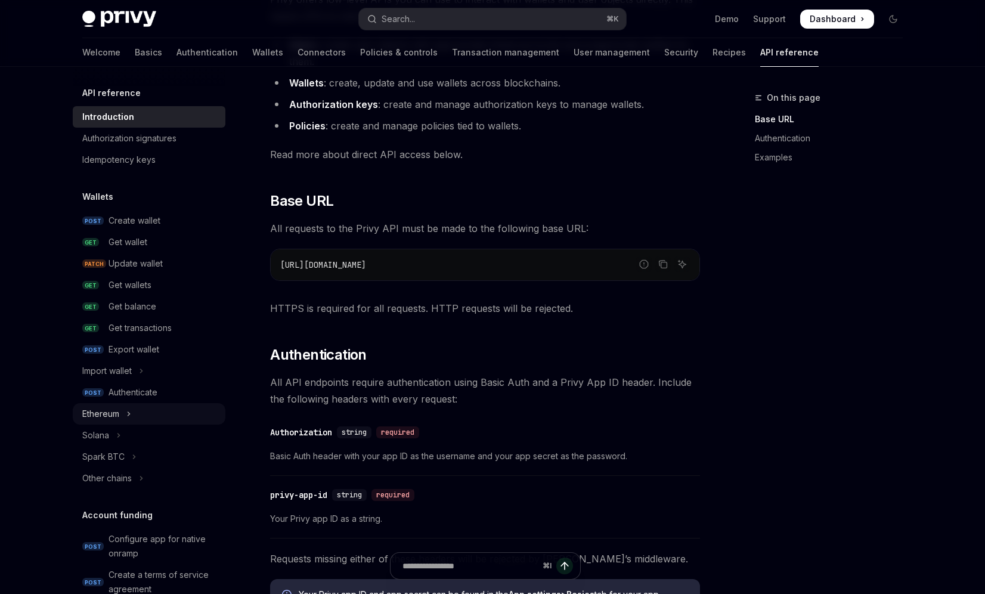
click at [131, 420] on icon "Toggle Ethereum section" at bounding box center [128, 414] width 5 height 14
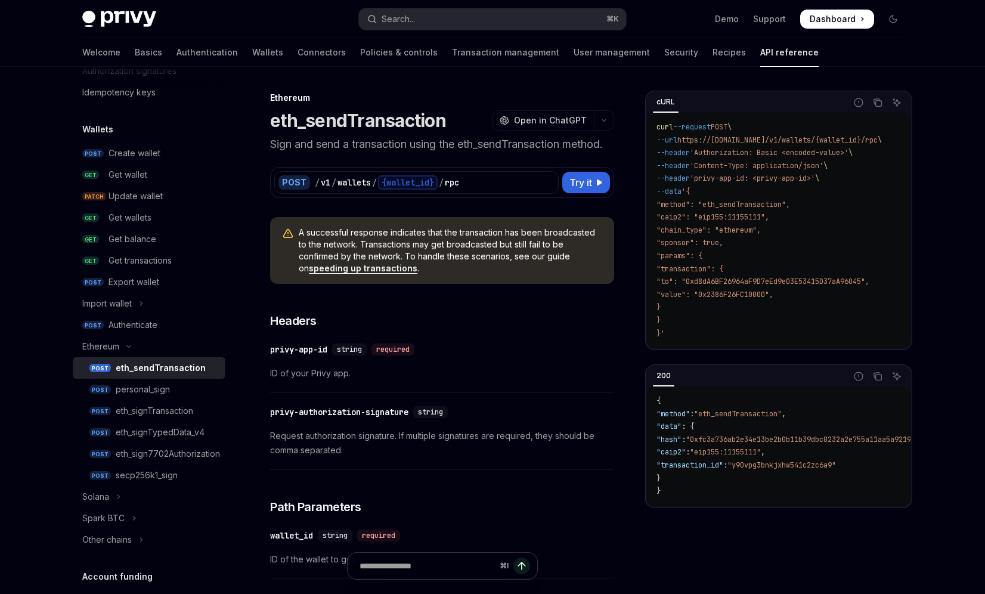
scroll to position [100, 0]
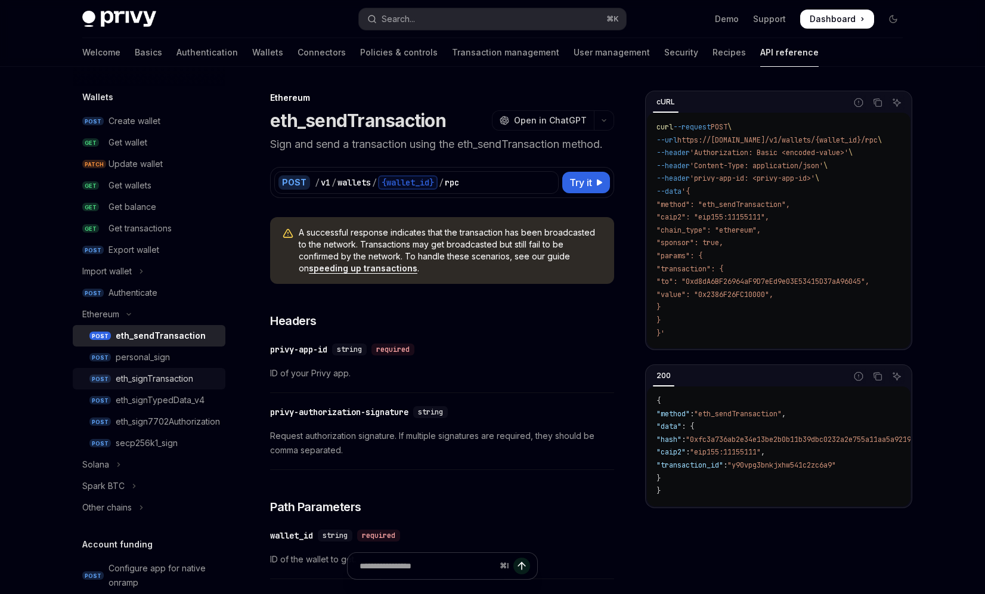
click at [150, 381] on div "eth_signTransaction" at bounding box center [155, 378] width 78 height 14
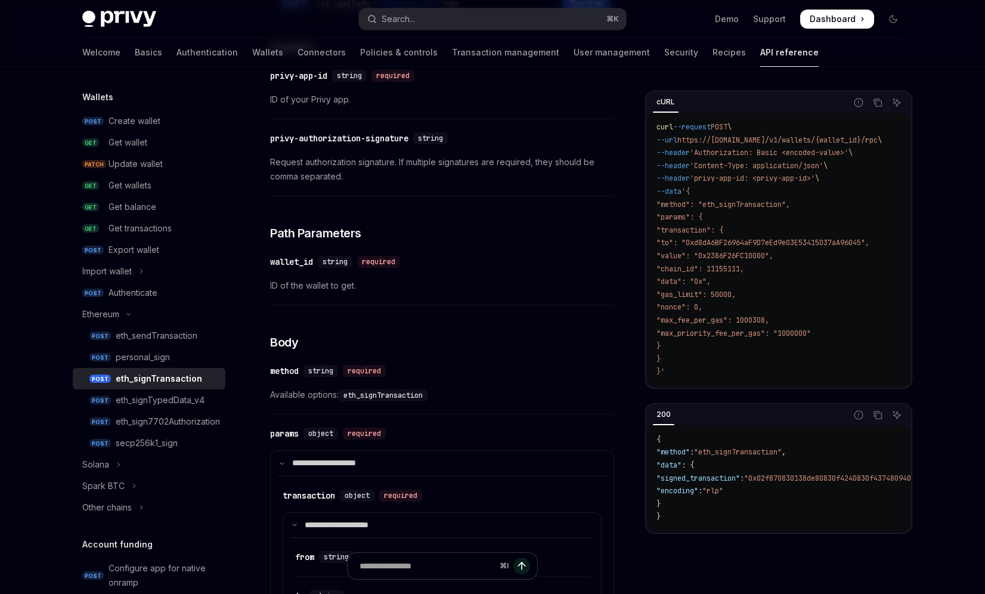
scroll to position [184, 0]
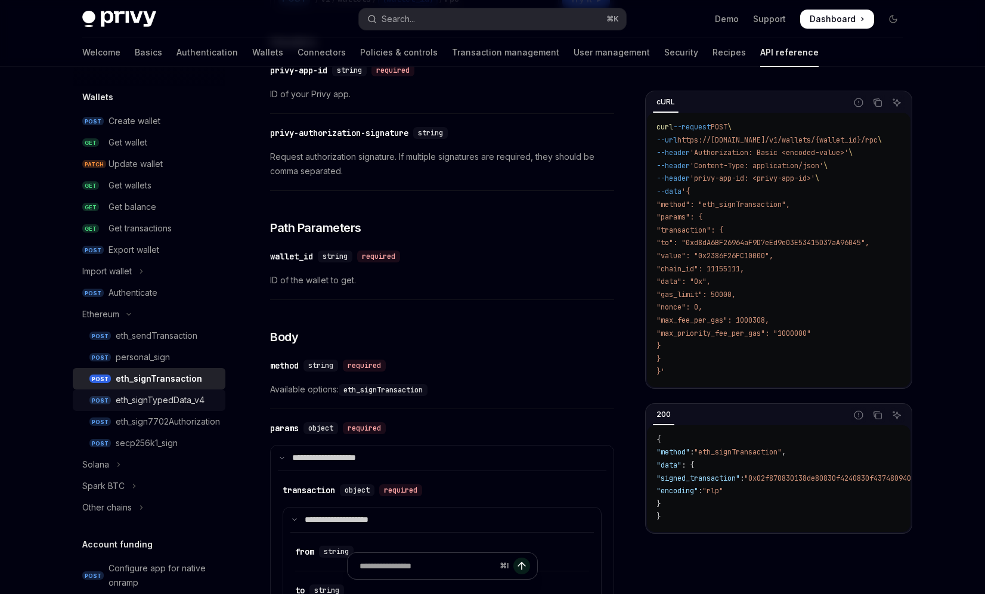
click at [132, 401] on div "eth_signTypedData_v4" at bounding box center [160, 400] width 89 height 14
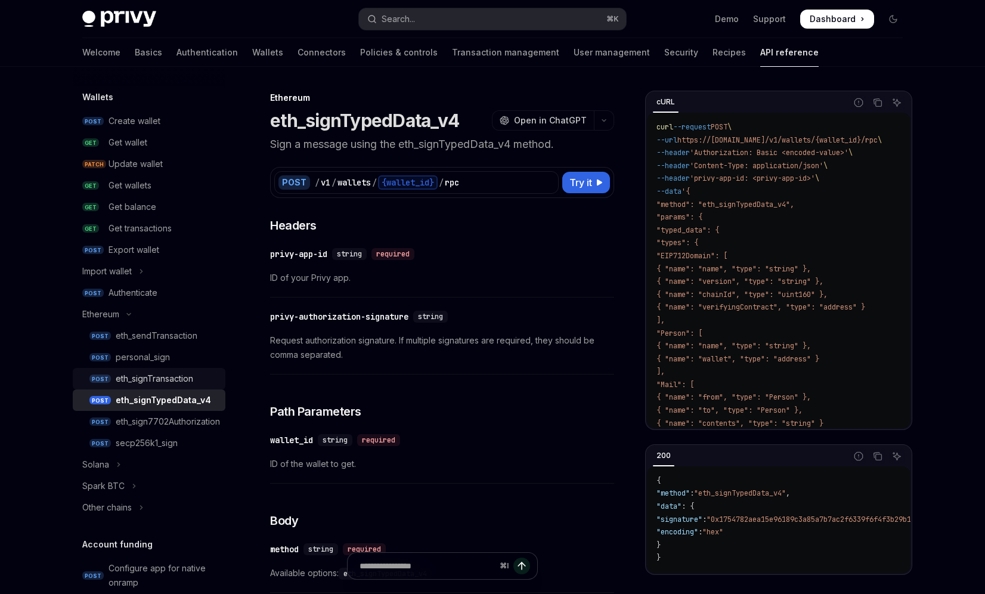
click at [140, 387] on link "POST eth_signTransaction" at bounding box center [149, 378] width 153 height 21
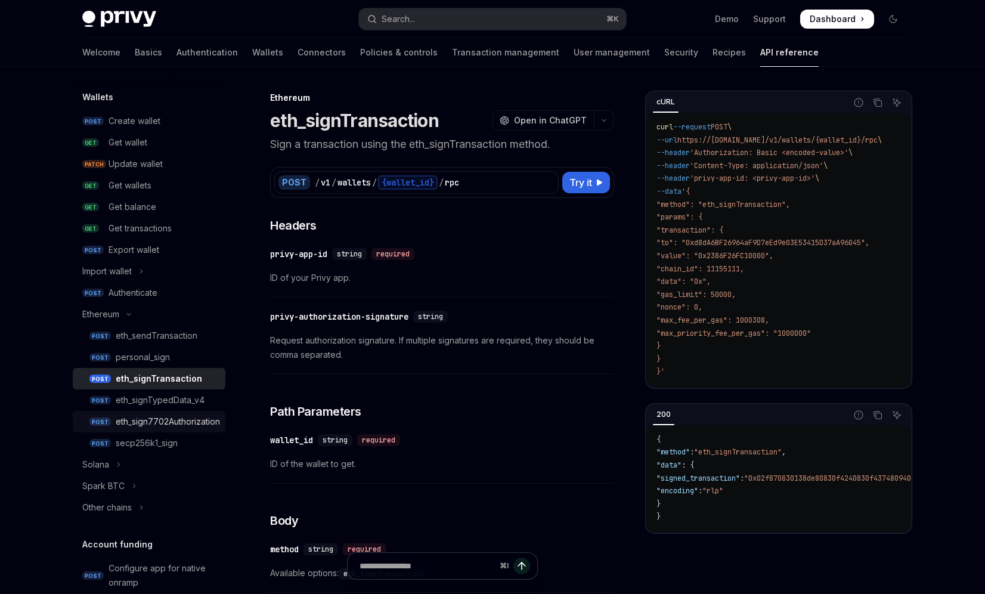
click at [140, 411] on link "POST eth_sign7702Authorization" at bounding box center [149, 421] width 153 height 21
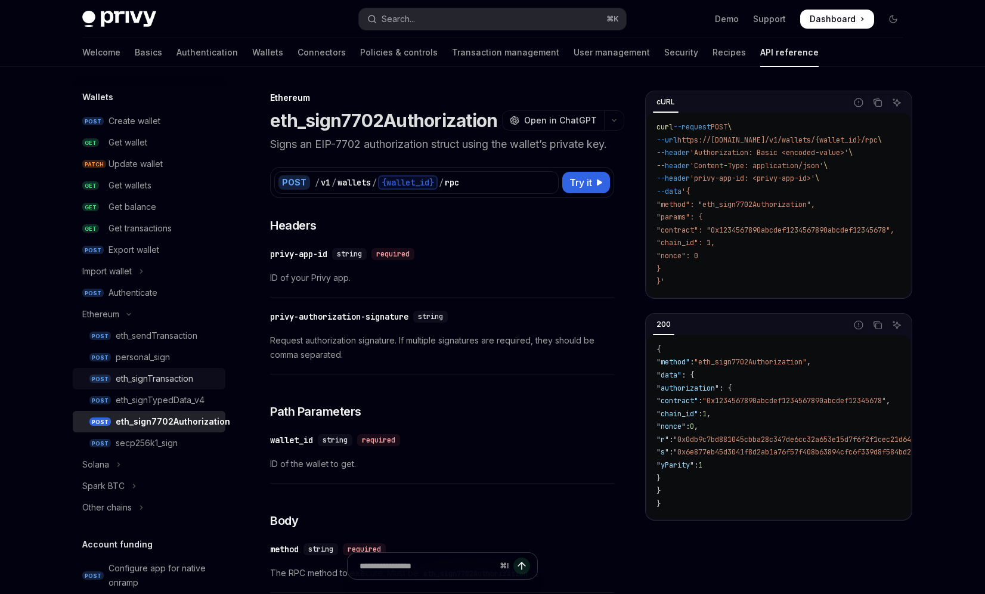
click at [152, 369] on link "POST eth_signTransaction" at bounding box center [149, 378] width 153 height 21
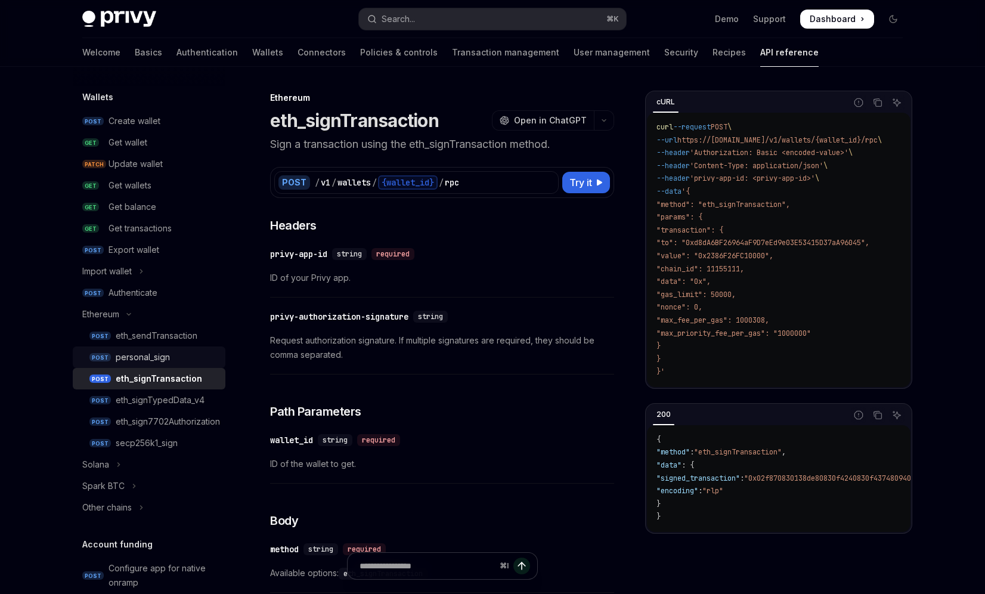
click at [152, 357] on div "personal_sign" at bounding box center [143, 357] width 54 height 14
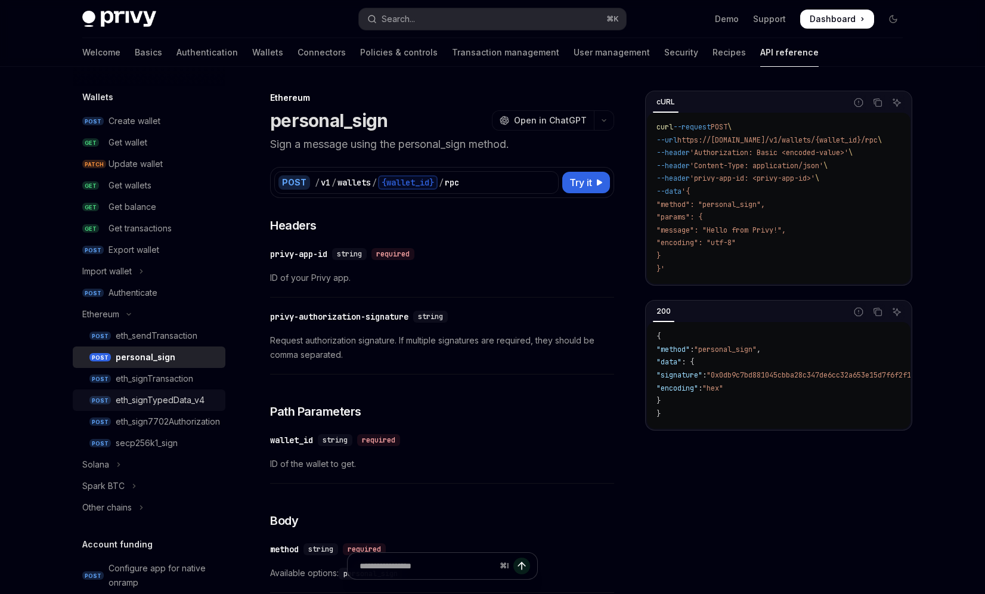
click at [153, 408] on link "POST eth_signTypedData_v4" at bounding box center [149, 399] width 153 height 21
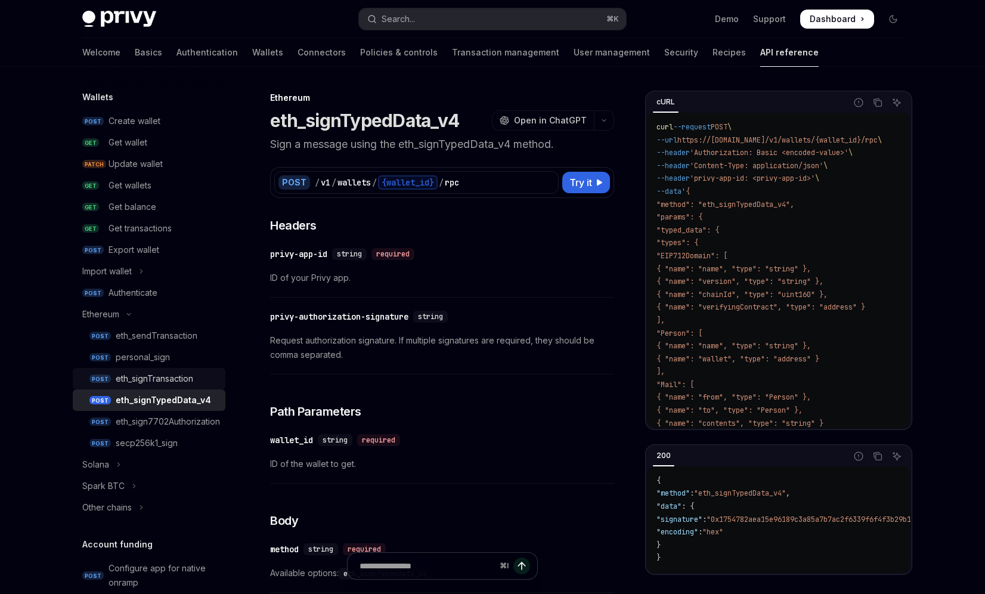
click at [154, 385] on div "eth_signTransaction" at bounding box center [155, 378] width 78 height 14
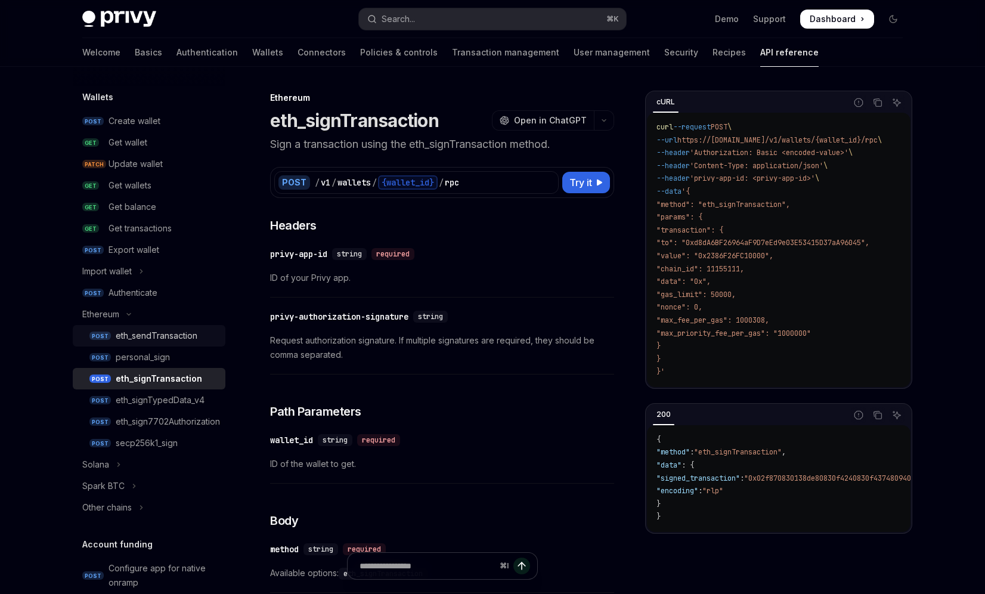
click at [160, 342] on div "eth_sendTransaction" at bounding box center [157, 336] width 82 height 14
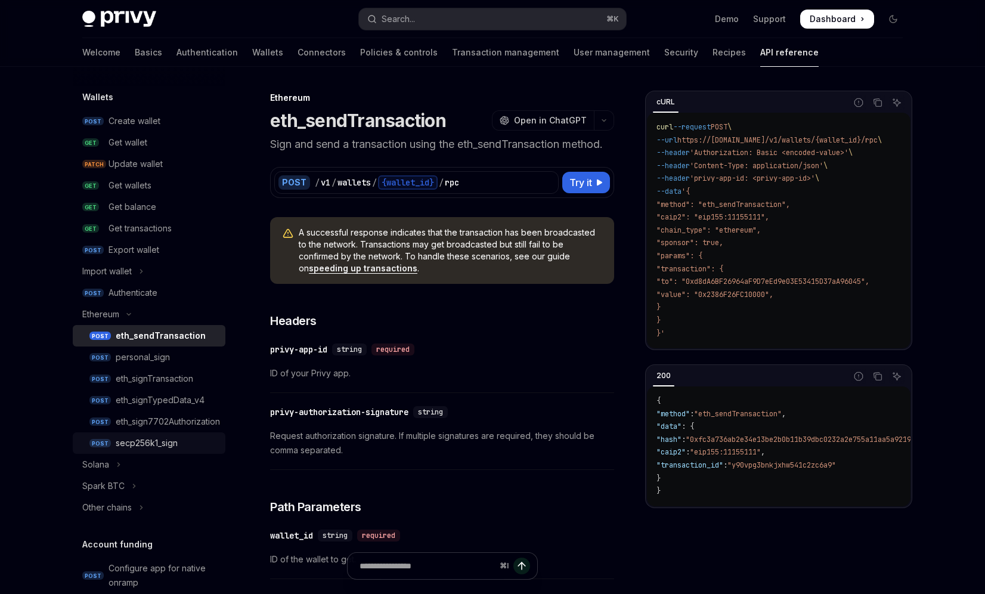
click at [157, 445] on div "secp256k1_sign" at bounding box center [147, 443] width 62 height 14
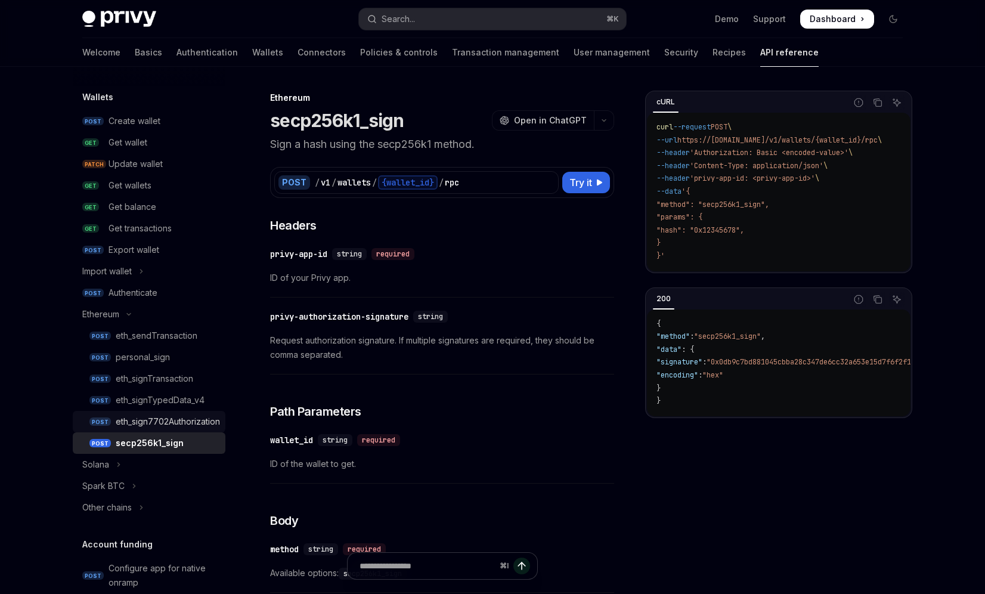
click at [157, 423] on div "eth_sign7702Authorization" at bounding box center [168, 421] width 104 height 14
type textarea "*"
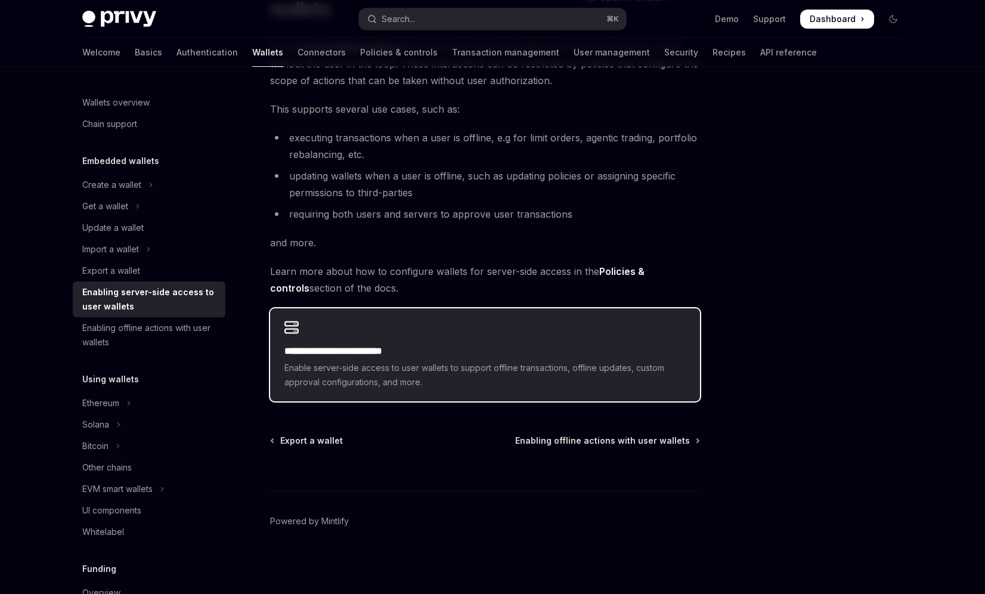
click at [345, 367] on span "Enable server-side access to user wallets to support offline transactions, offl…" at bounding box center [484, 375] width 401 height 29
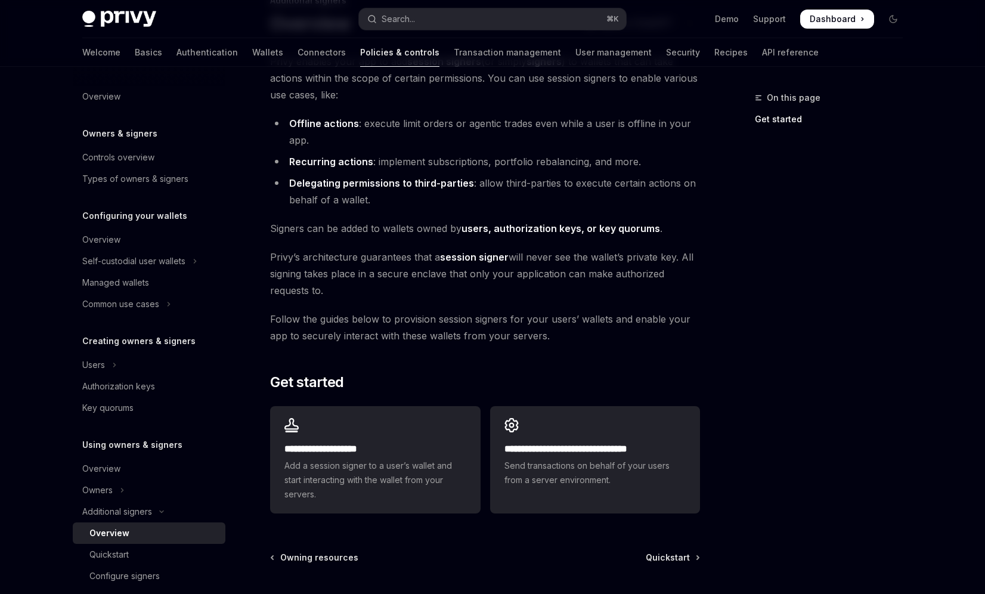
scroll to position [214, 0]
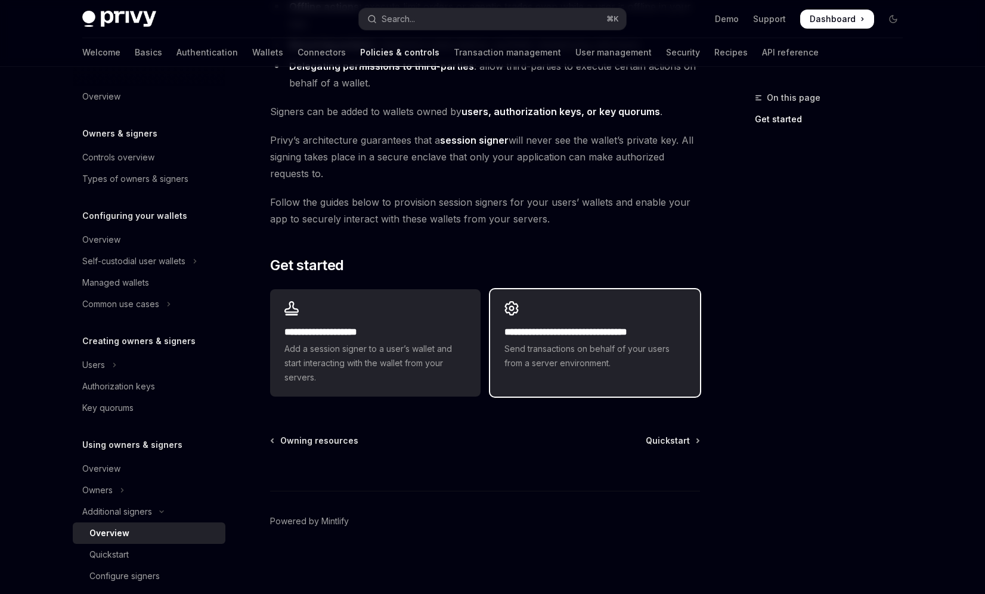
click at [580, 350] on span "Send transactions on behalf of your users from a server environment." at bounding box center [594, 356] width 181 height 29
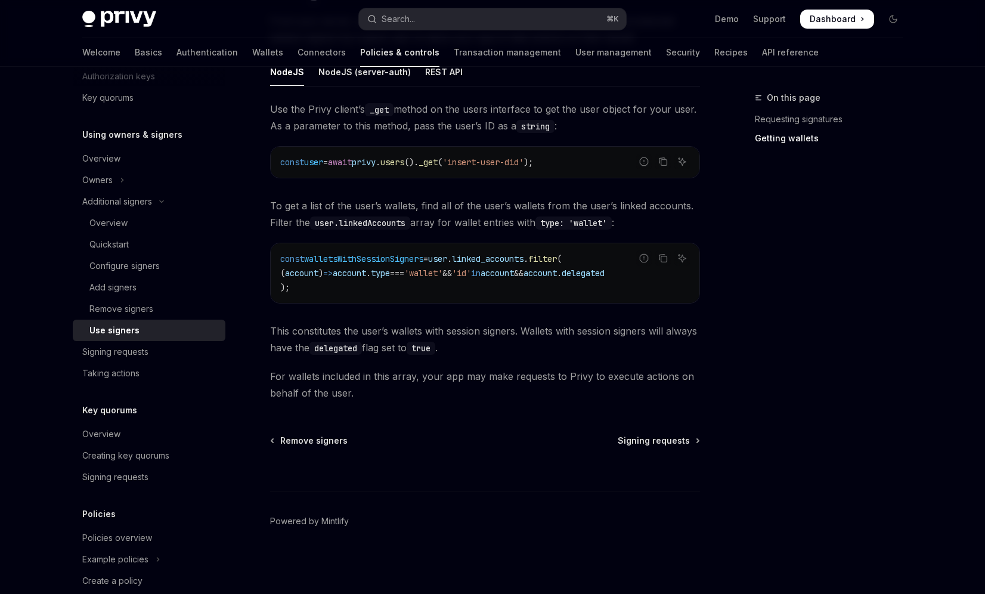
scroll to position [481, 0]
click at [101, 352] on div "Signing requests" at bounding box center [115, 352] width 66 height 14
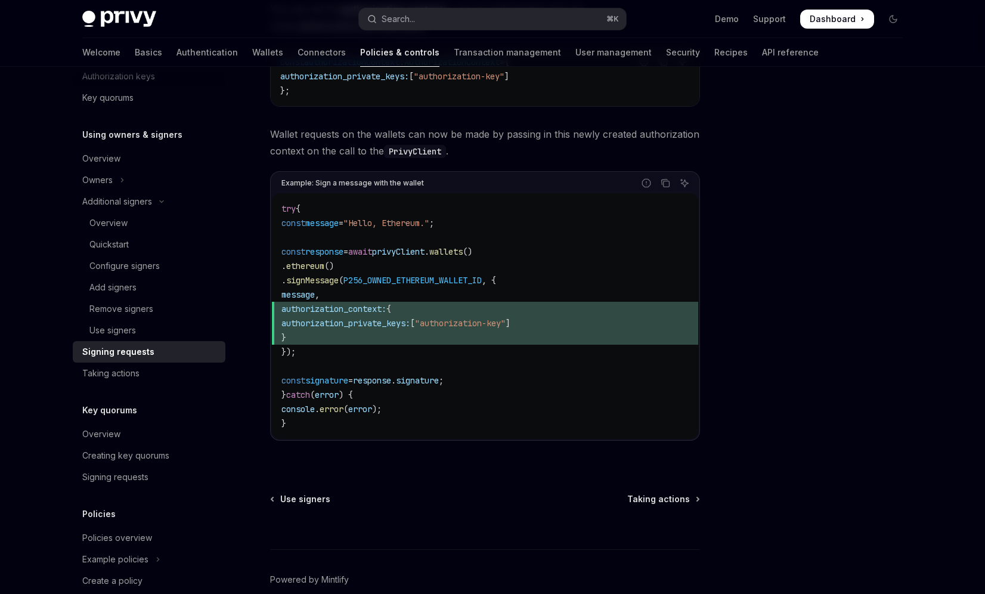
scroll to position [495, 0]
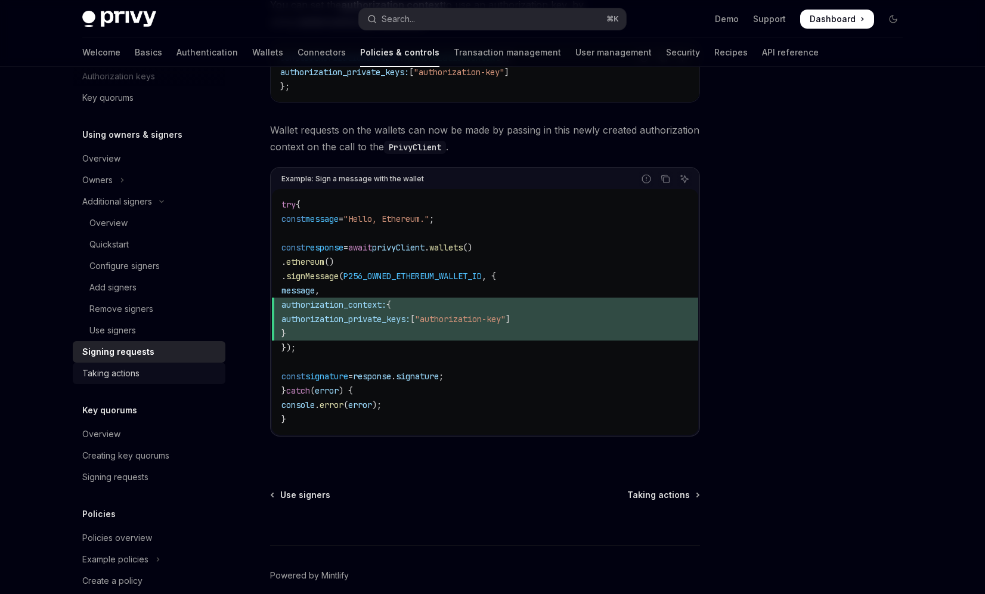
click at [119, 382] on link "Taking actions" at bounding box center [149, 373] width 153 height 21
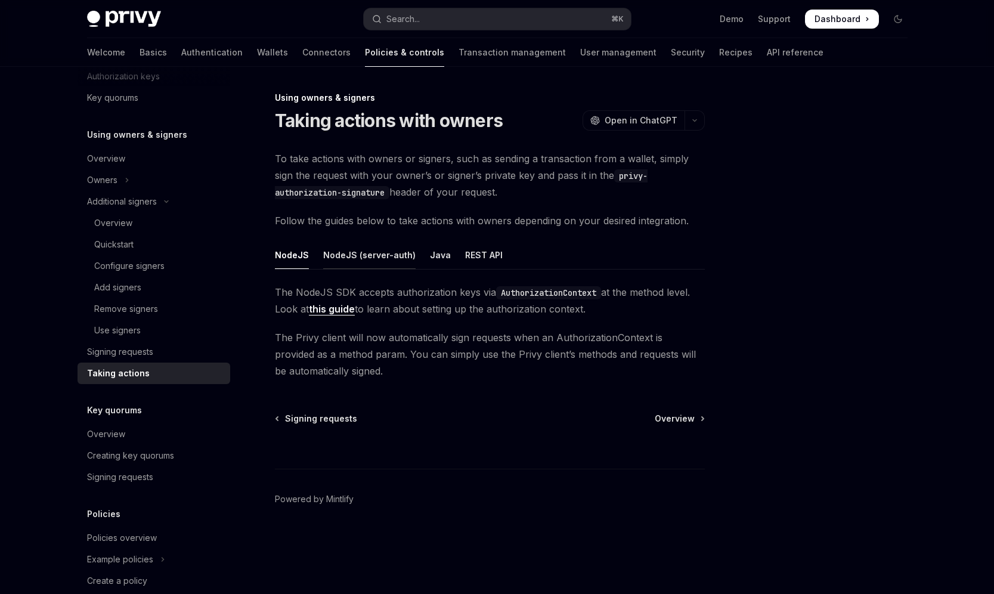
click at [392, 243] on div "NodeJS (server-auth)" at bounding box center [369, 255] width 92 height 28
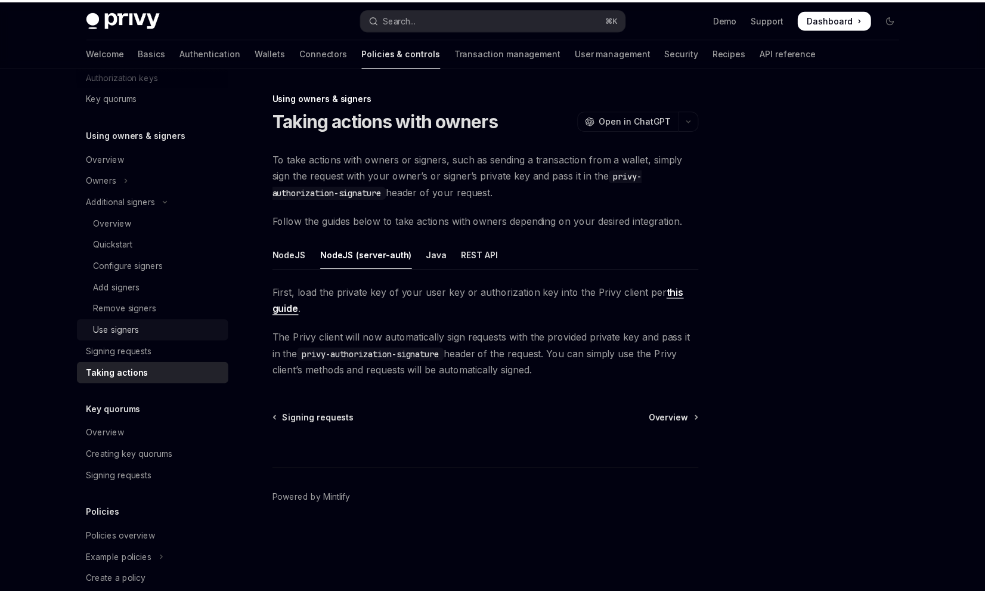
scroll to position [374, 0]
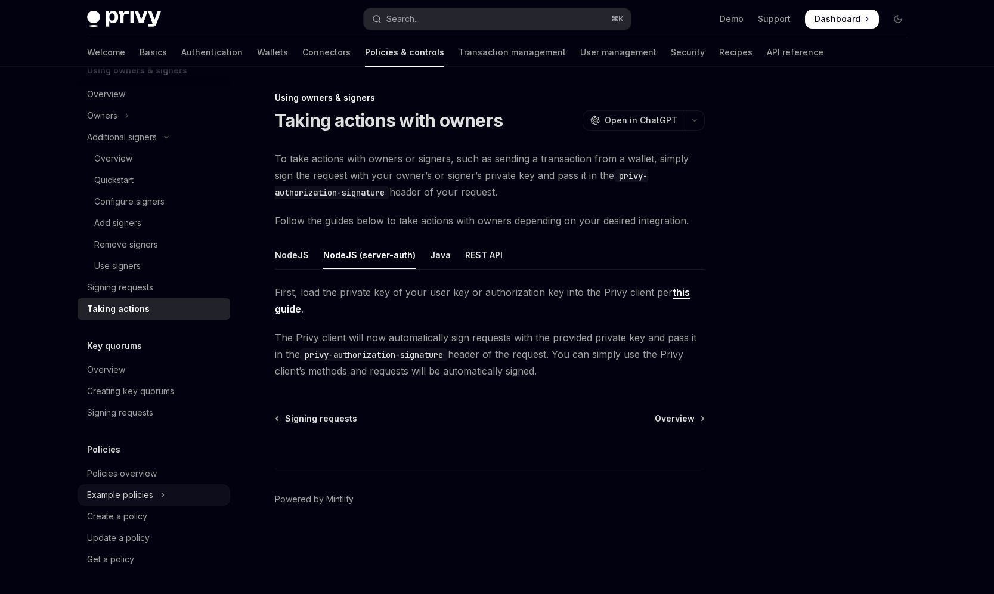
click at [127, 496] on div "Example policies" at bounding box center [120, 495] width 66 height 14
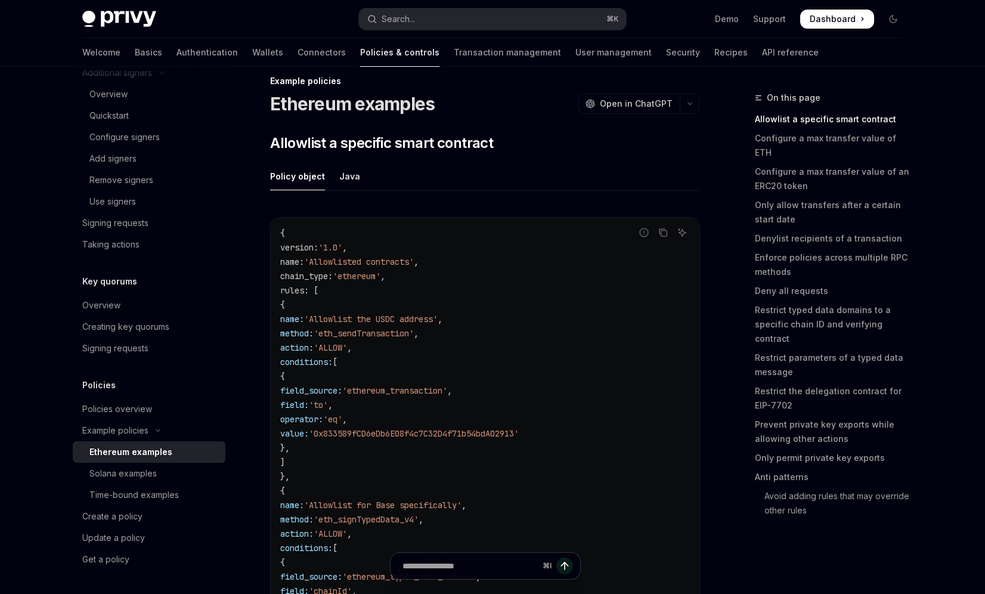
scroll to position [21, 0]
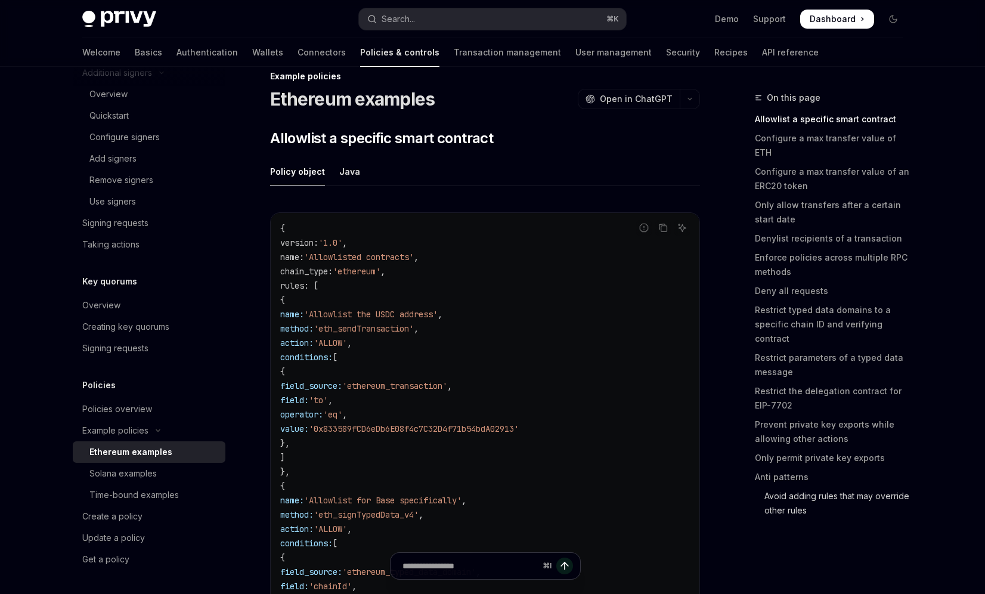
click at [789, 487] on link "Avoid adding rules that may override other rules" at bounding box center [833, 503] width 157 height 33
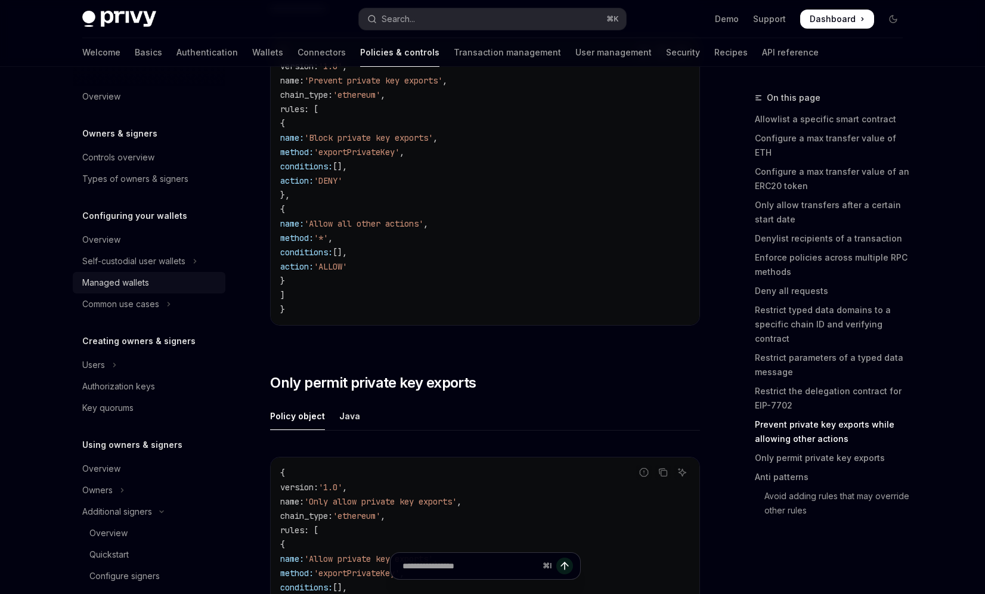
scroll to position [5714, 0]
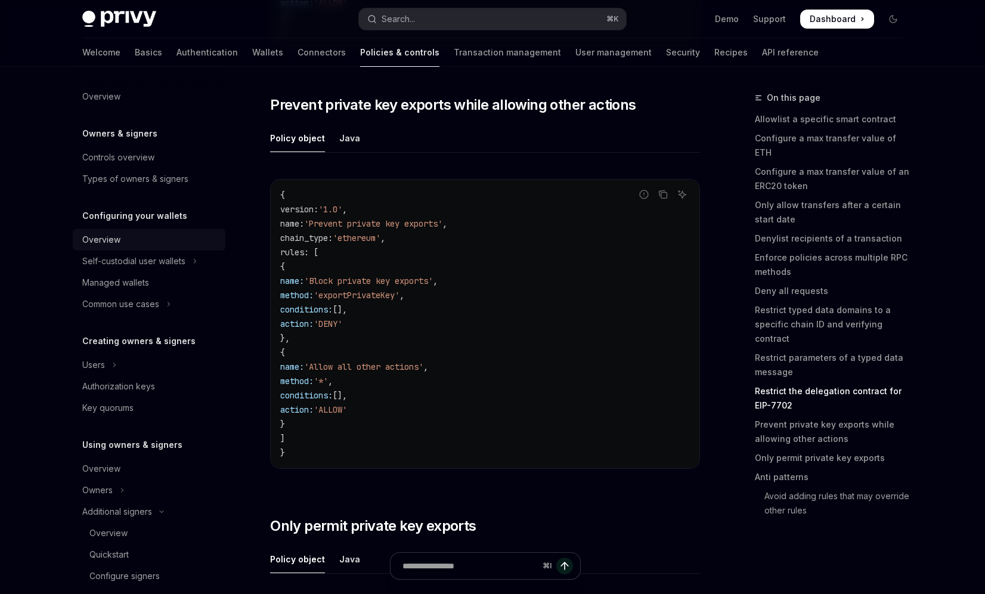
click at [119, 243] on div "Overview" at bounding box center [101, 240] width 38 height 14
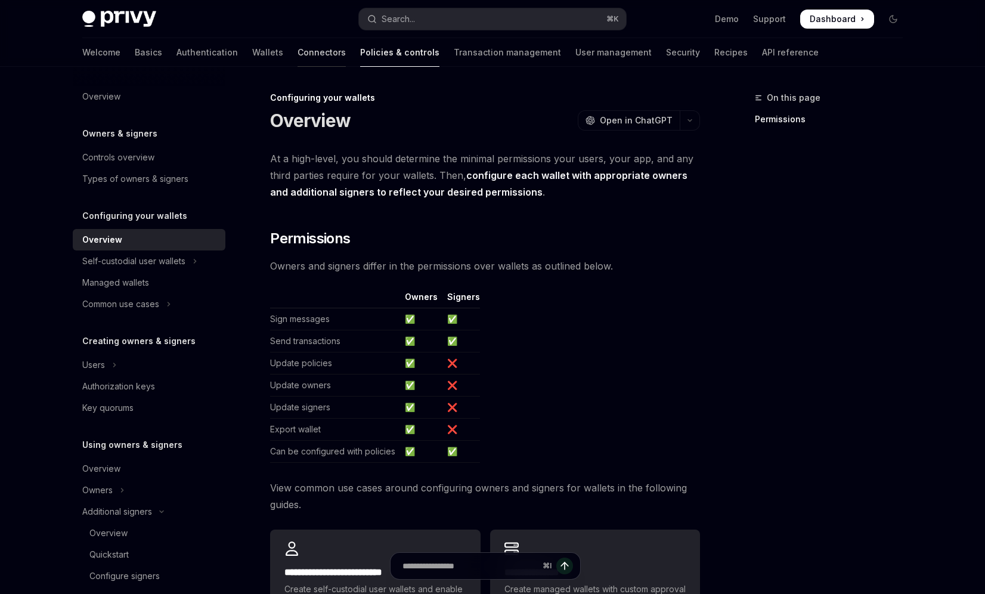
click at [298, 61] on link "Connectors" at bounding box center [322, 52] width 48 height 29
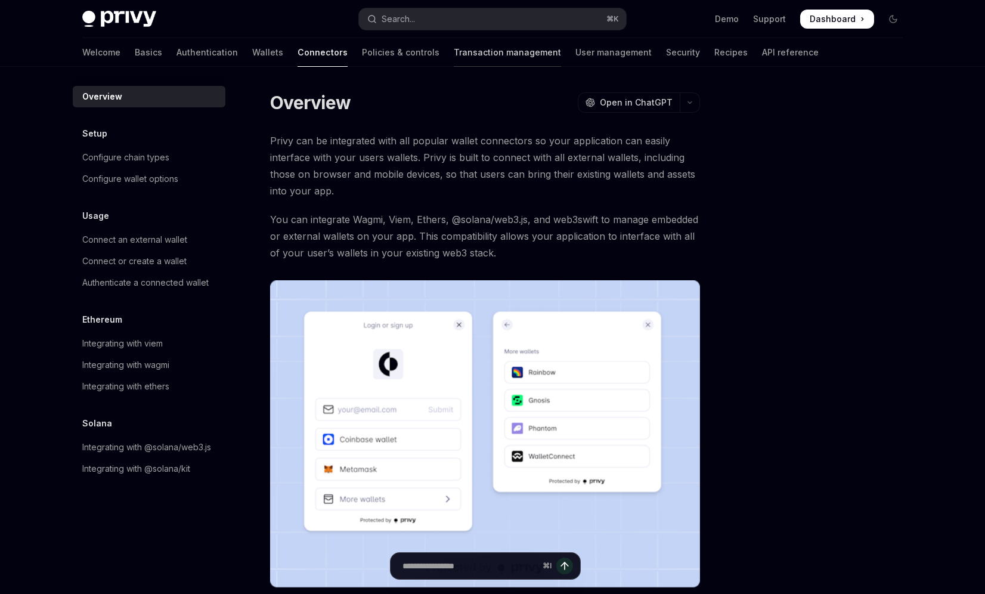
click at [454, 63] on link "Transaction management" at bounding box center [507, 52] width 107 height 29
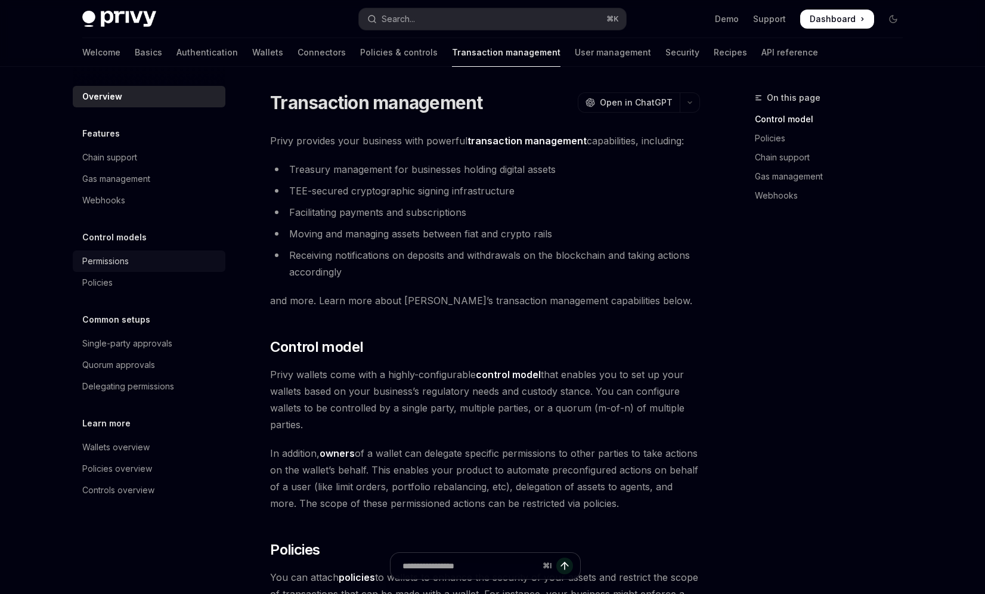
click at [140, 262] on div "Permissions" at bounding box center [150, 261] width 136 height 14
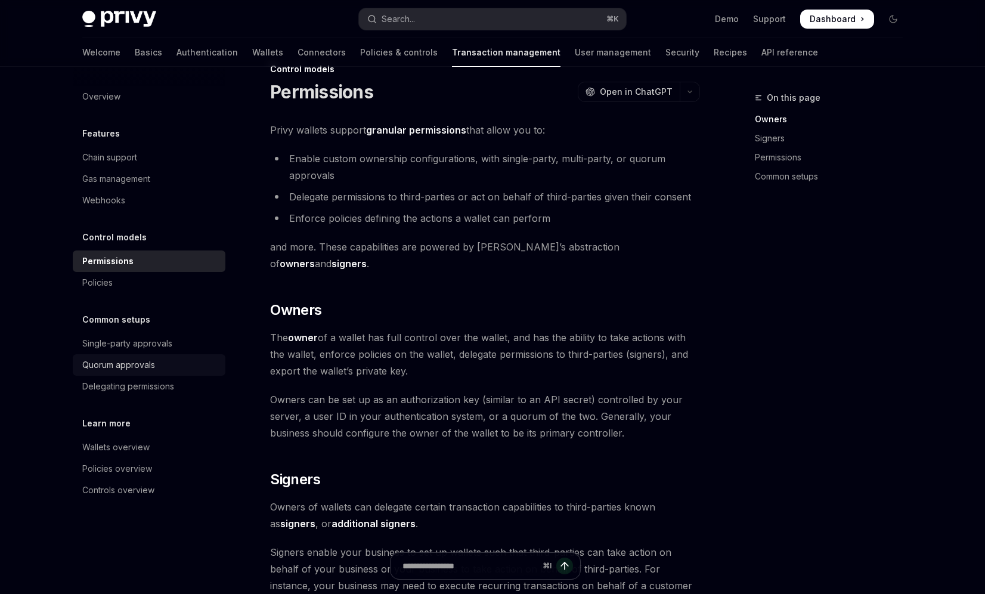
scroll to position [31, 0]
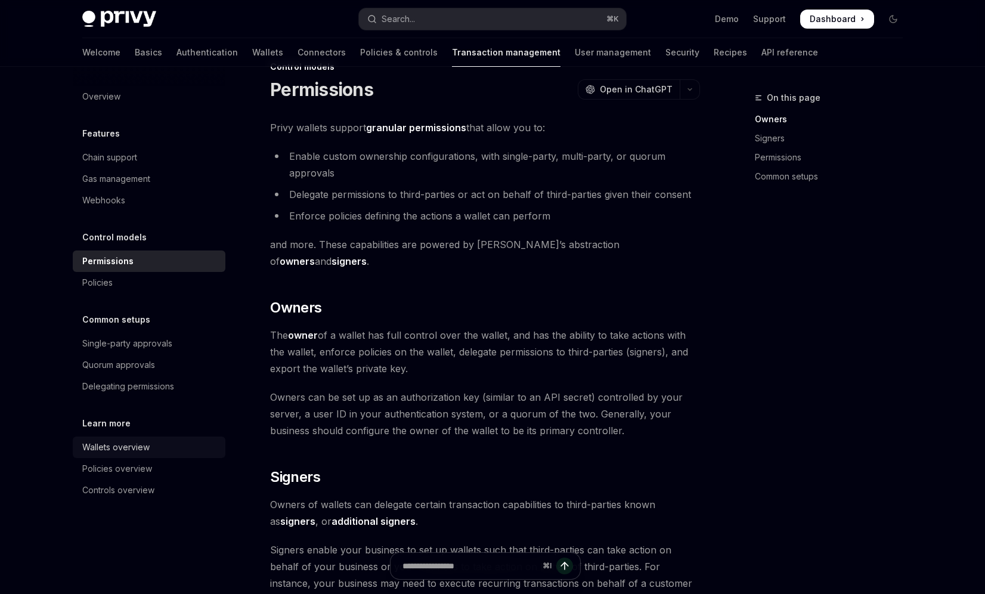
click at [153, 451] on div "Wallets overview" at bounding box center [150, 447] width 136 height 14
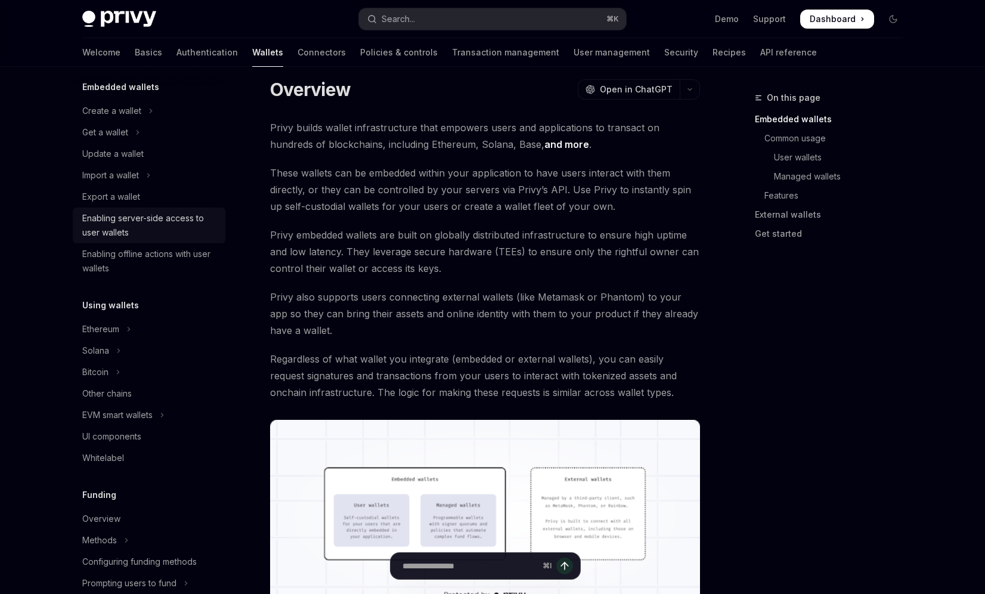
scroll to position [109, 0]
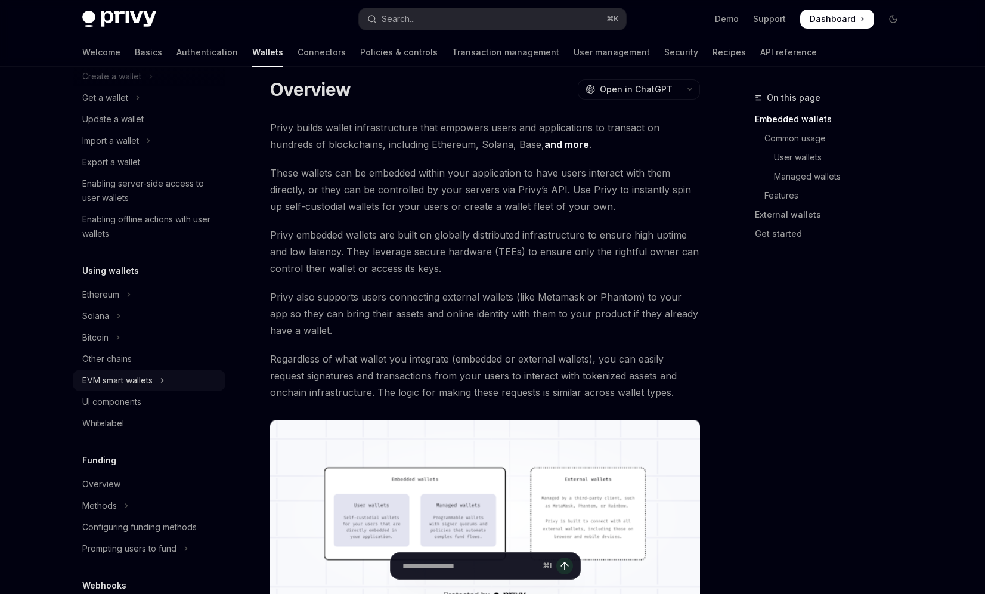
click at [145, 378] on div "EVM smart wallets" at bounding box center [117, 380] width 70 height 14
type textarea "*"
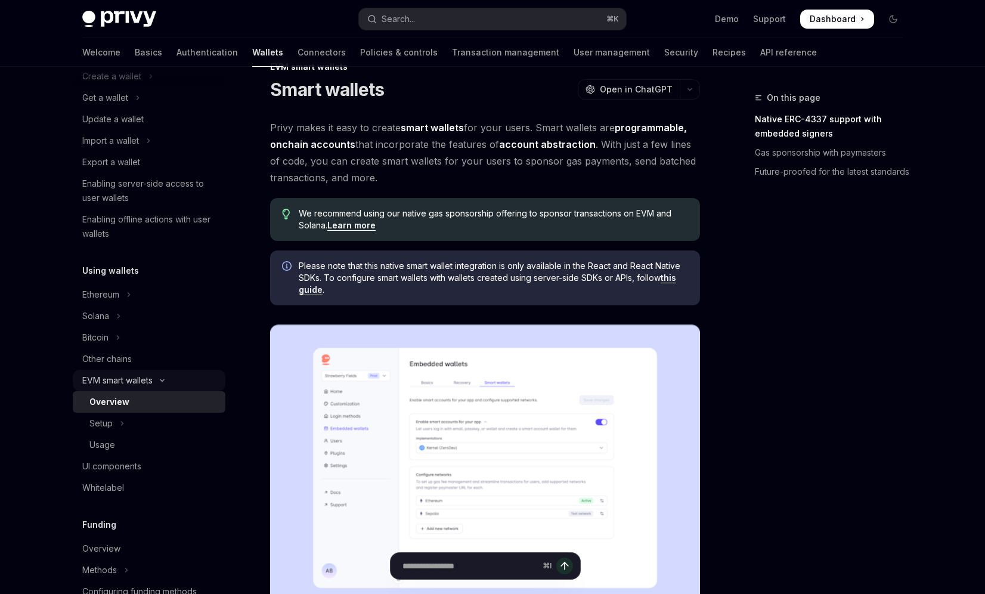
scroll to position [130, 0]
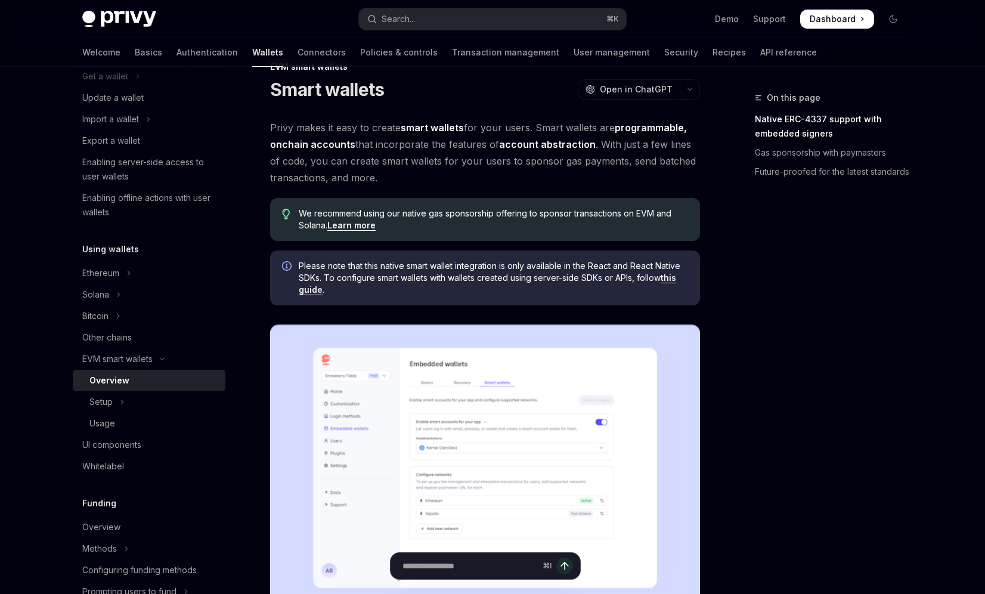
click at [310, 292] on link "this guide" at bounding box center [487, 283] width 377 height 23
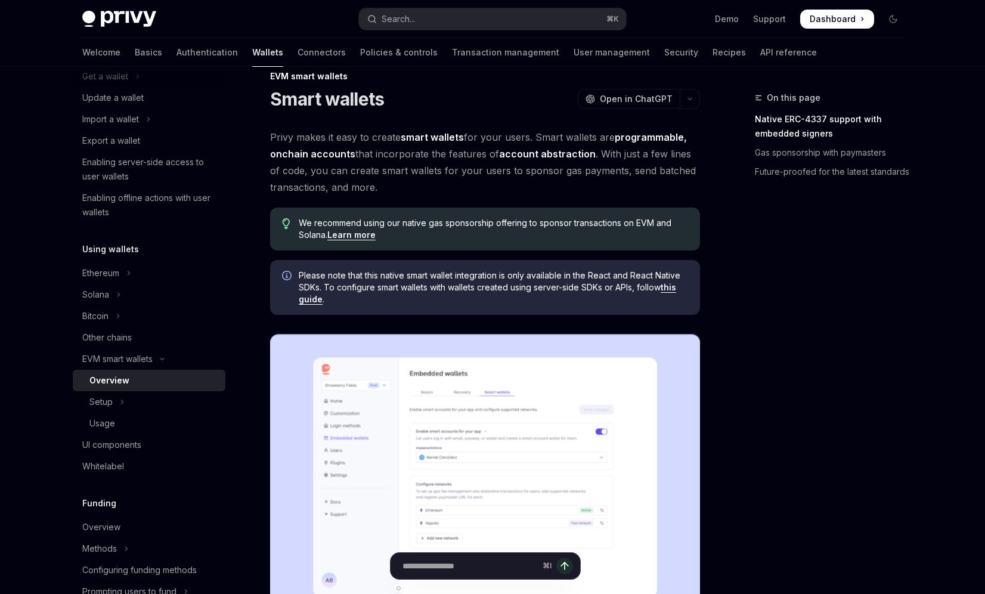
scroll to position [21, 0]
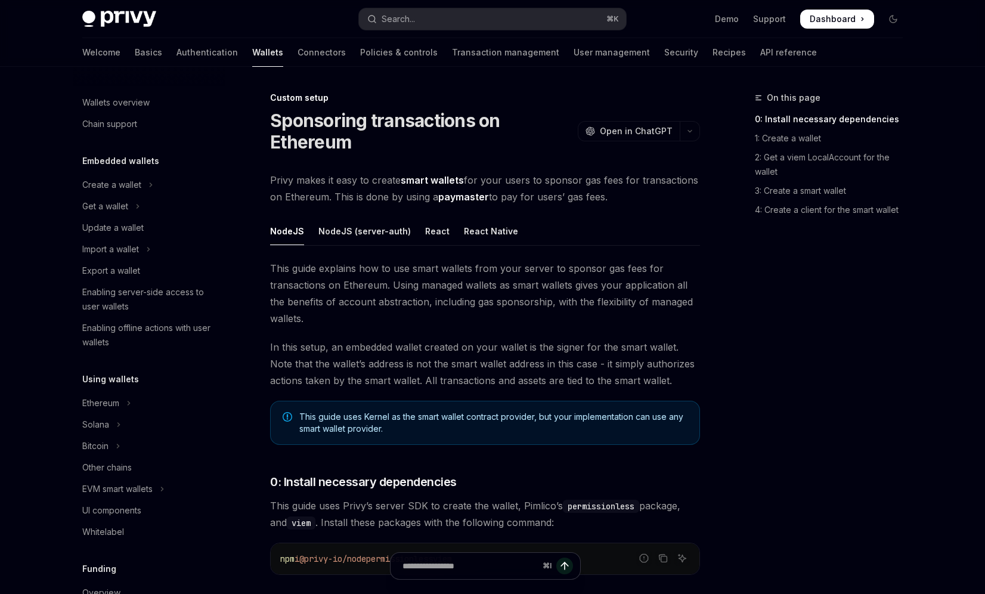
scroll to position [502, 0]
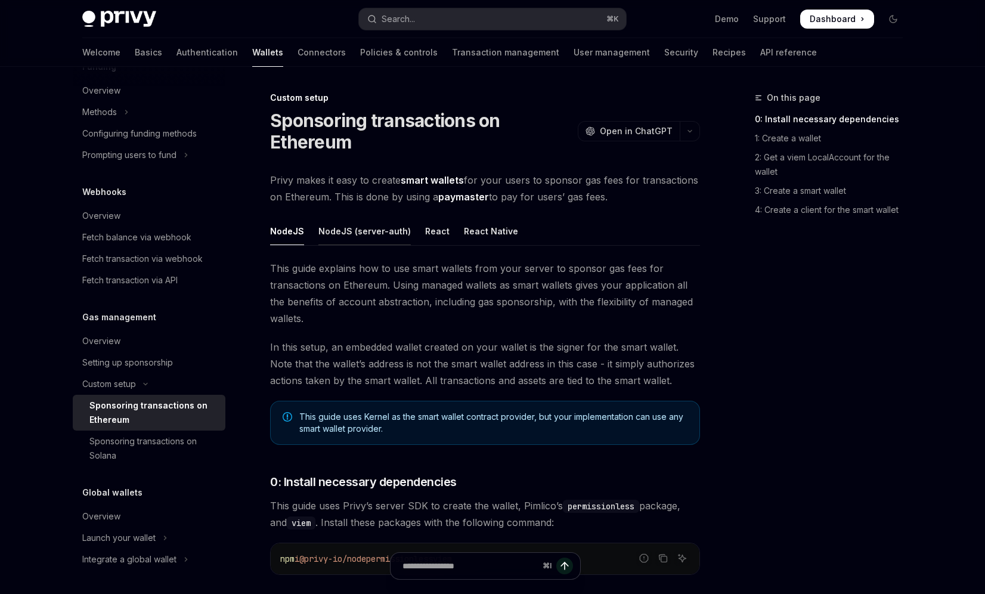
click at [384, 237] on div "NodeJS (server-auth)" at bounding box center [364, 231] width 92 height 28
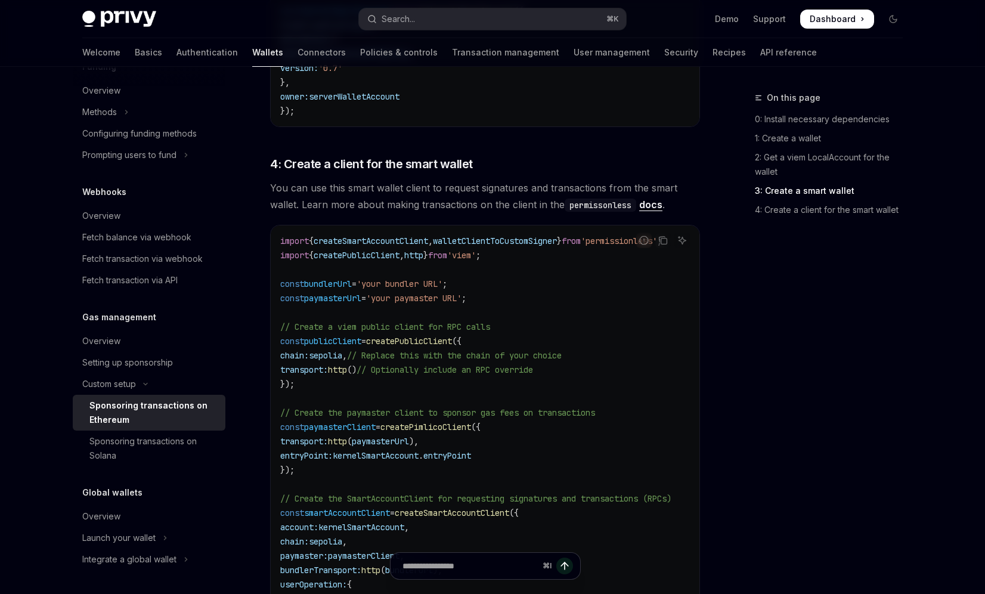
scroll to position [1295, 0]
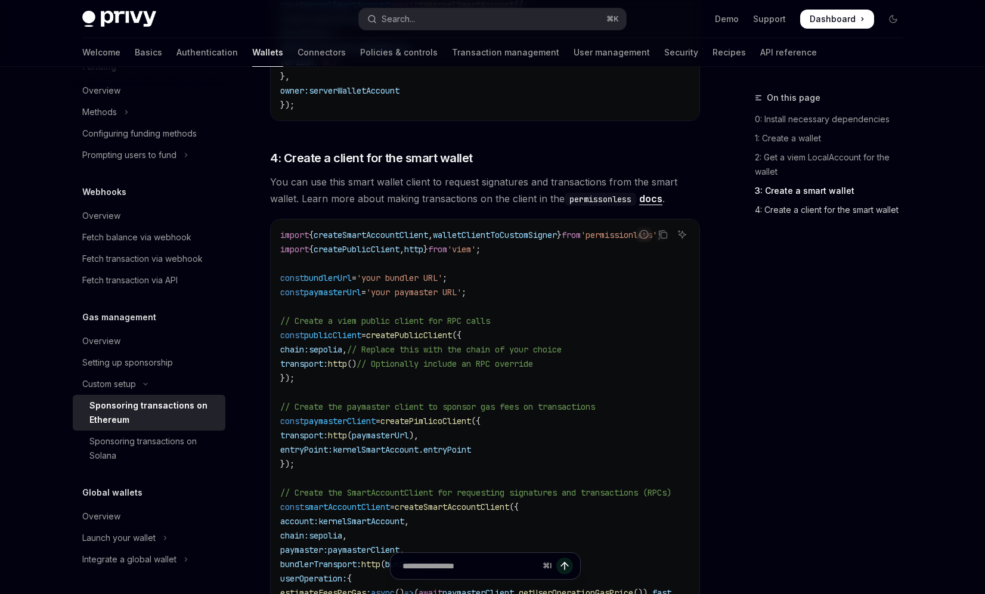
click at [792, 210] on link "4: Create a client for the smart wallet" at bounding box center [833, 209] width 157 height 19
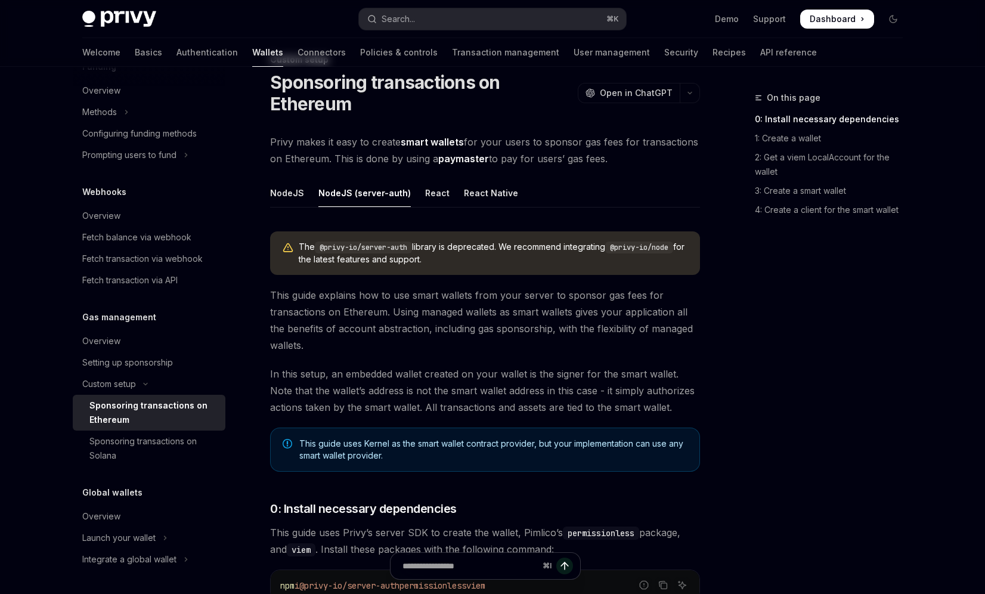
scroll to position [22, 0]
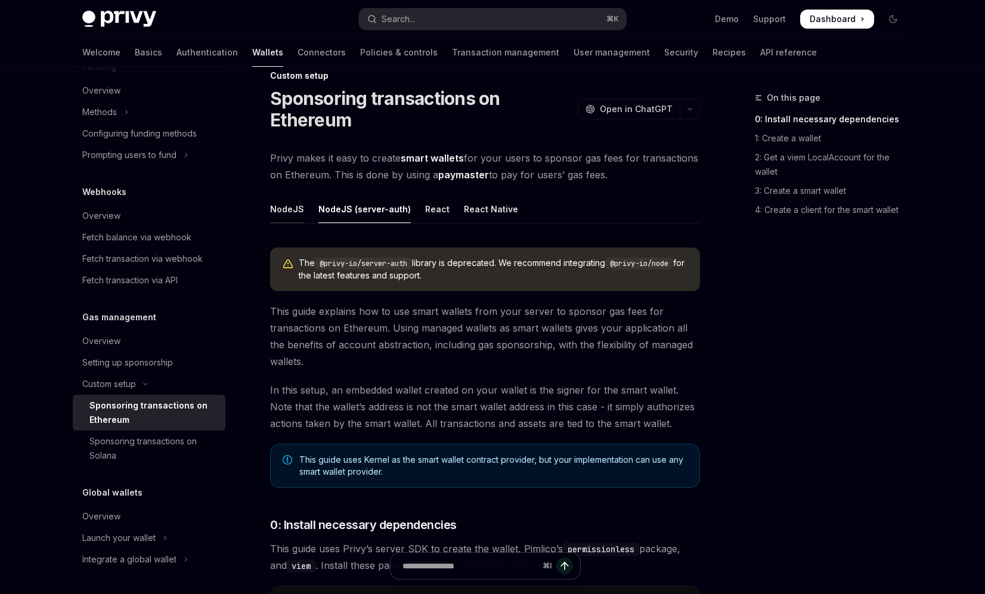
click at [292, 213] on div "NodeJS" at bounding box center [287, 209] width 34 height 28
type textarea "*"
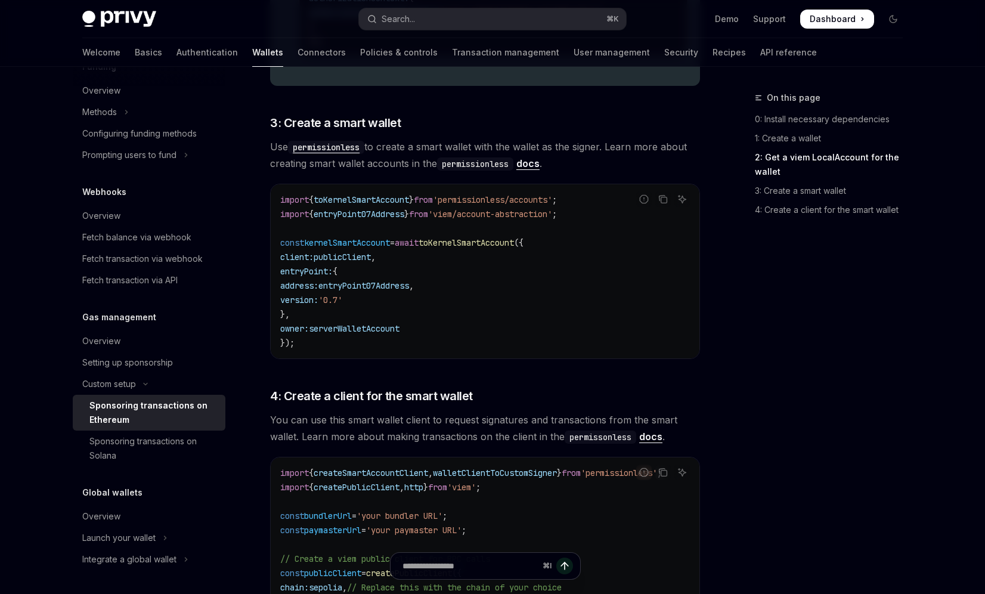
scroll to position [1243, 0]
